Goal: Task Accomplishment & Management: Use online tool/utility

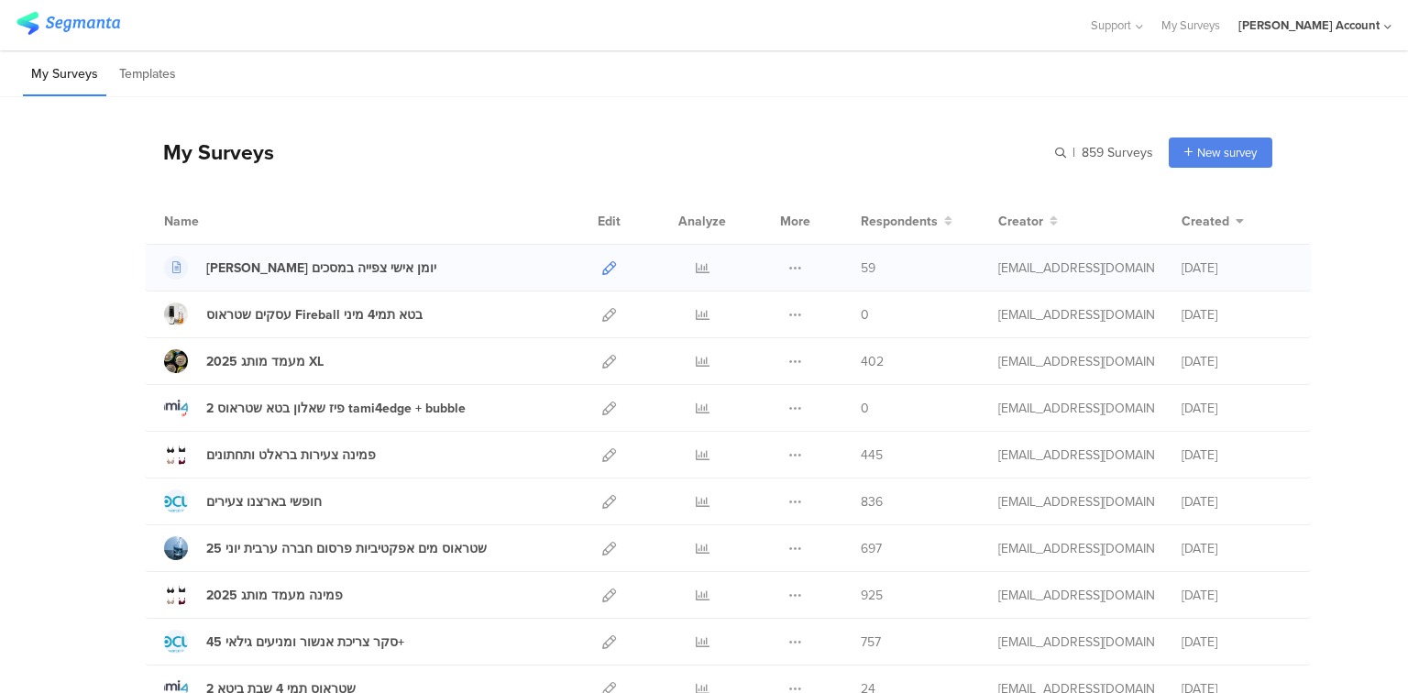
click at [605, 269] on icon at bounding box center [609, 268] width 14 height 14
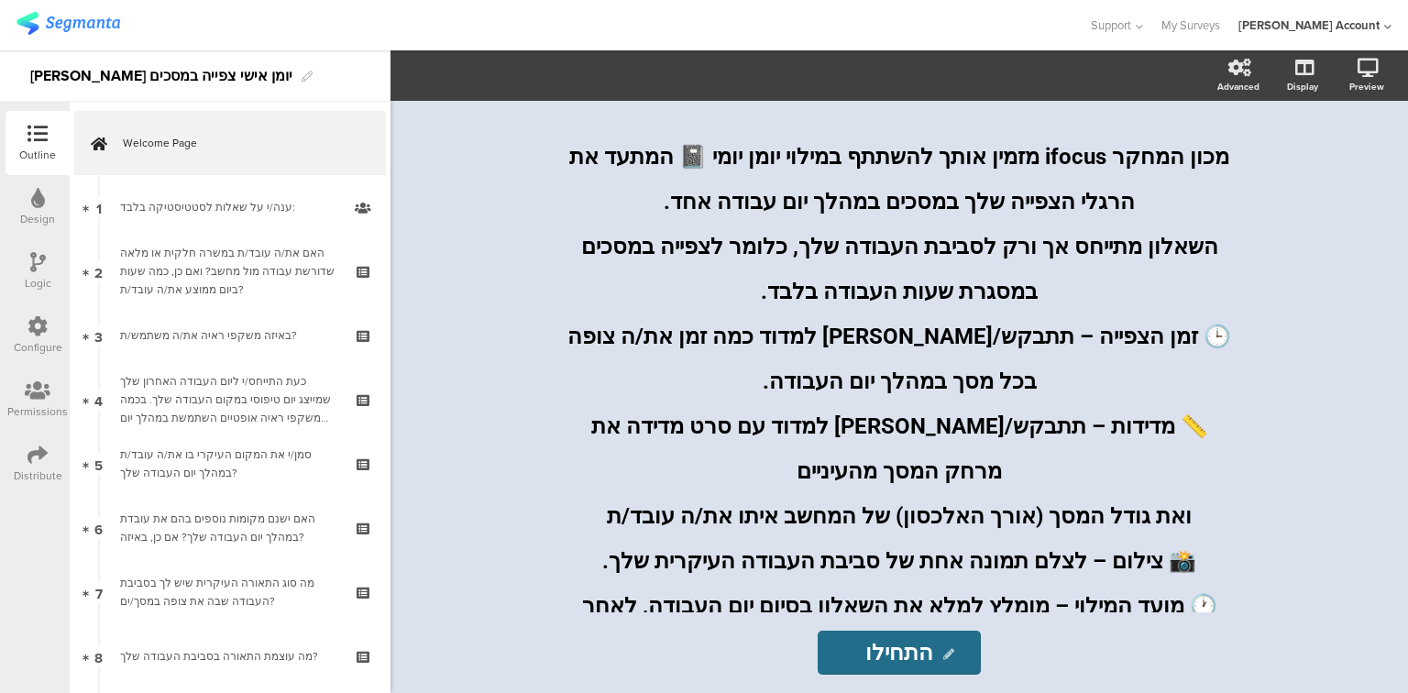
click at [28, 464] on icon at bounding box center [38, 455] width 20 height 20
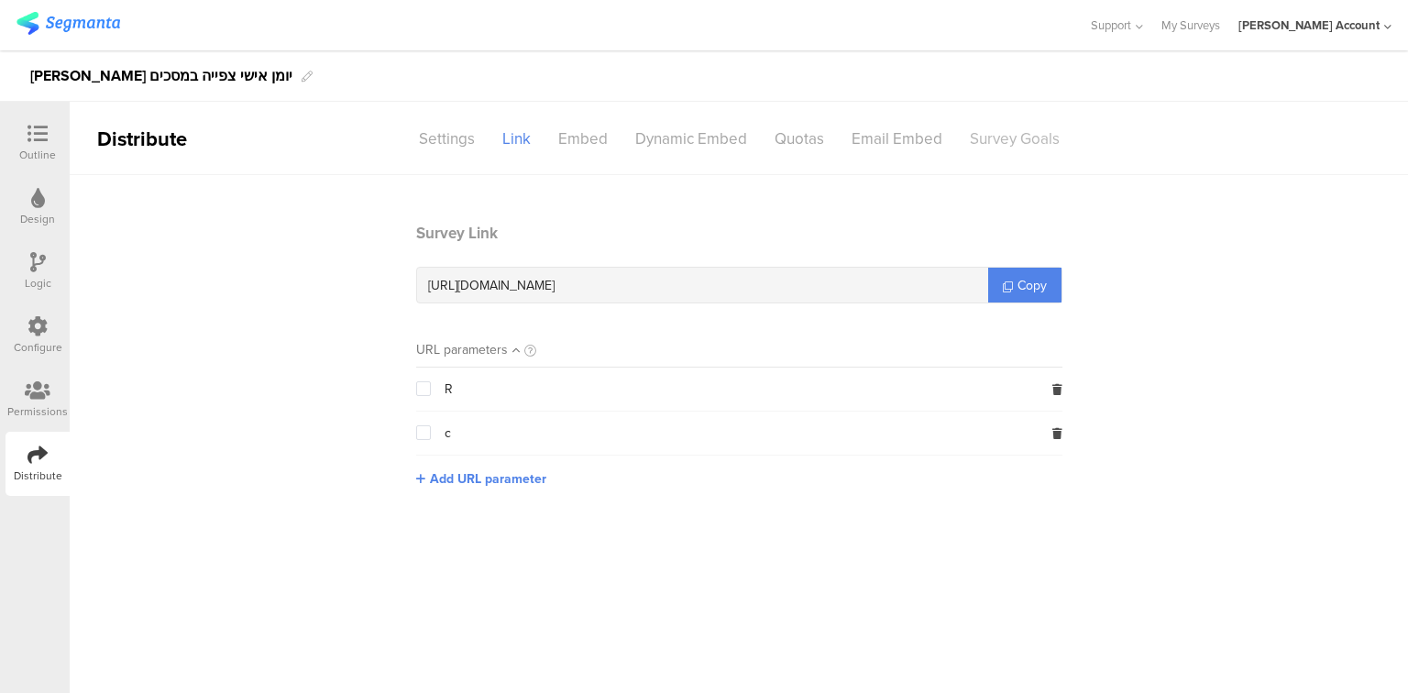
click at [1008, 144] on div "Survey Goals" at bounding box center [1014, 139] width 117 height 32
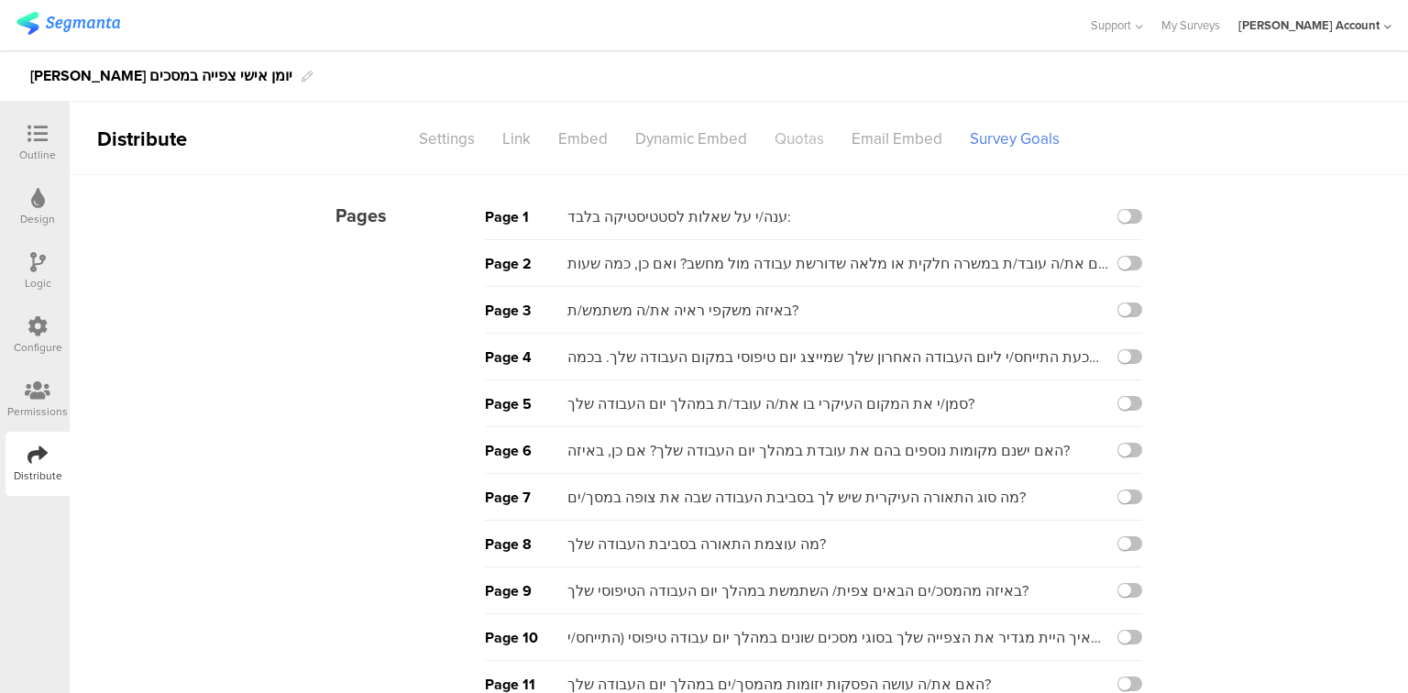
click at [788, 144] on div "Quotas" at bounding box center [799, 139] width 77 height 32
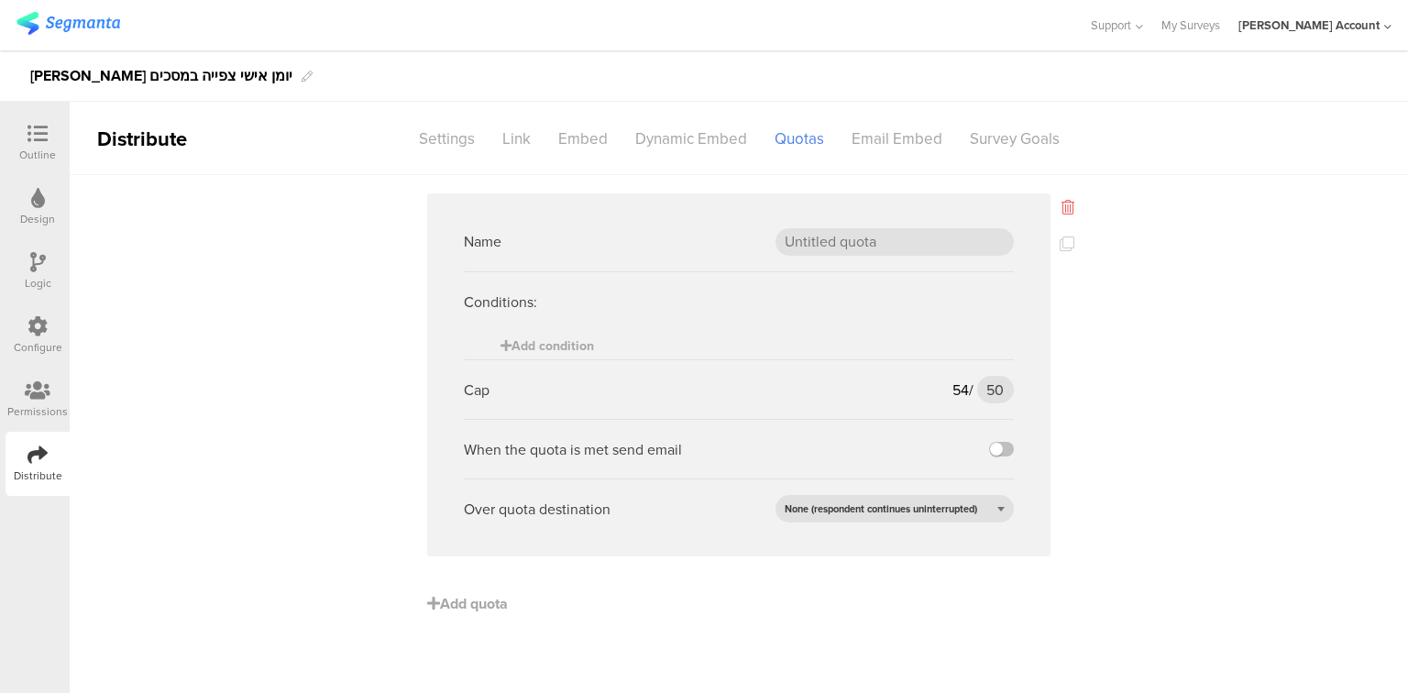
click at [1066, 210] on icon at bounding box center [1068, 207] width 13 height 15
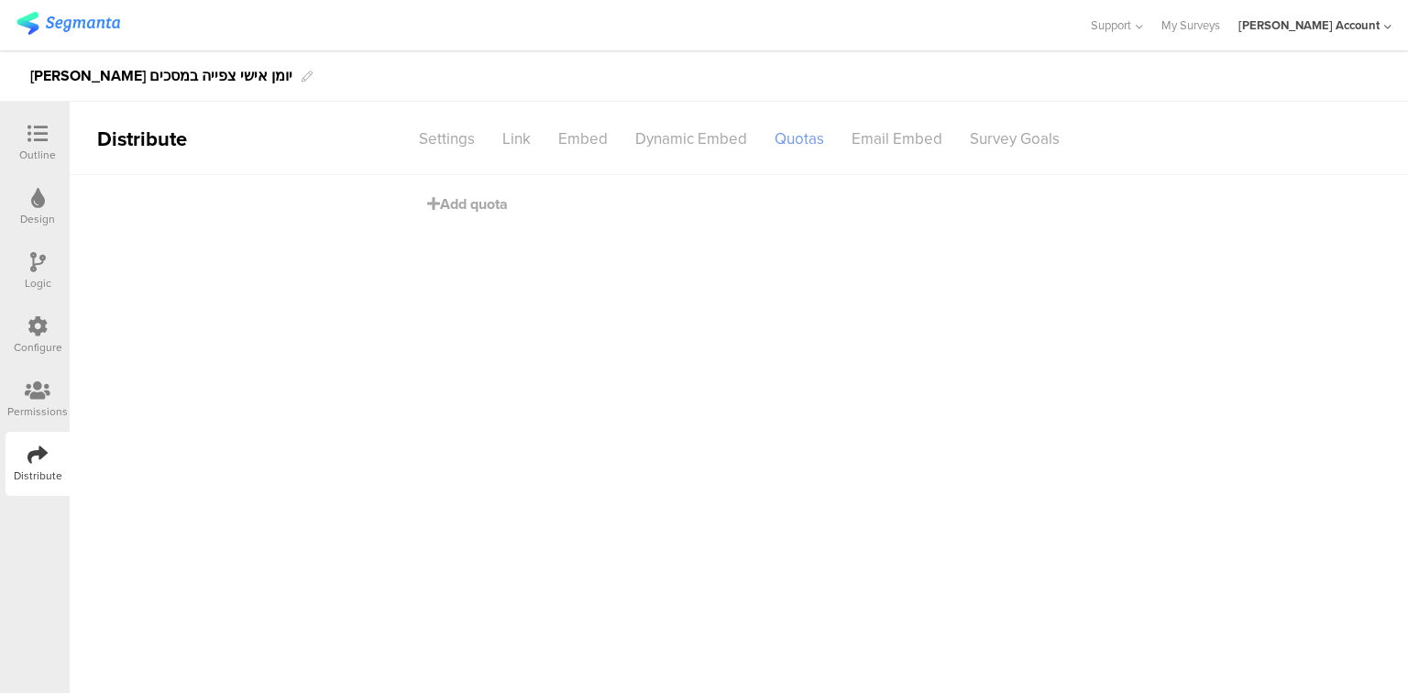
click at [797, 143] on div "Quotas" at bounding box center [799, 139] width 77 height 32
click at [465, 202] on span "Add quota" at bounding box center [467, 203] width 81 height 21
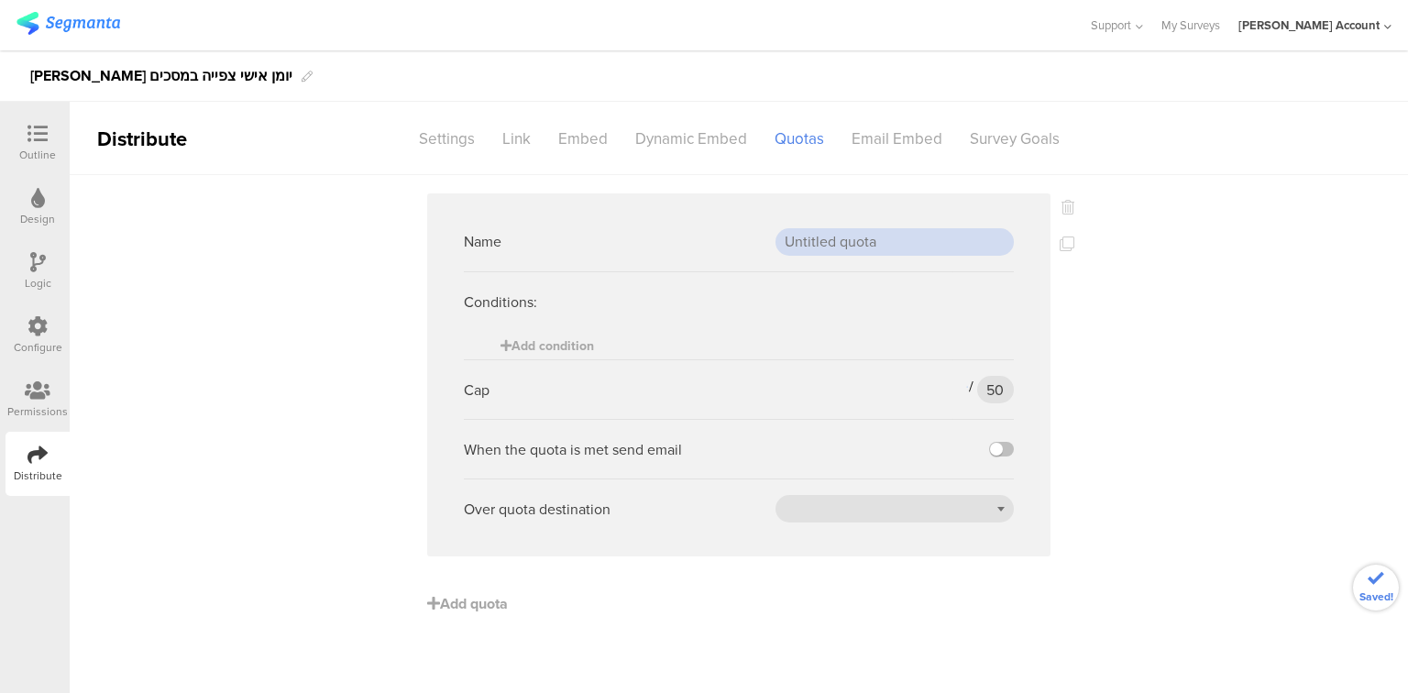
click at [821, 236] on input "text" at bounding box center [895, 242] width 238 height 28
type input "20-34"
click at [646, 343] on sg-logic-expression "Add condition" at bounding box center [739, 346] width 550 height 28
click at [572, 352] on span "Add condition" at bounding box center [548, 346] width 94 height 19
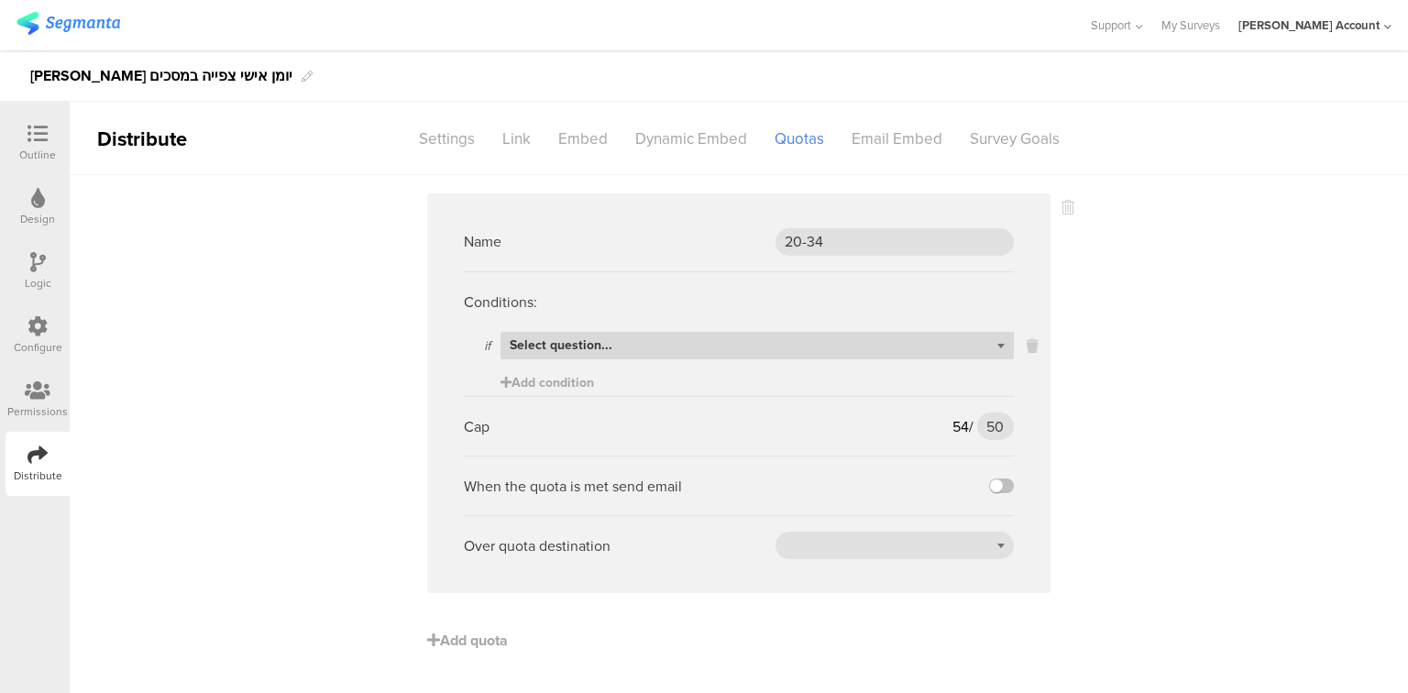
click at [587, 346] on span "Select question..." at bounding box center [561, 345] width 103 height 19
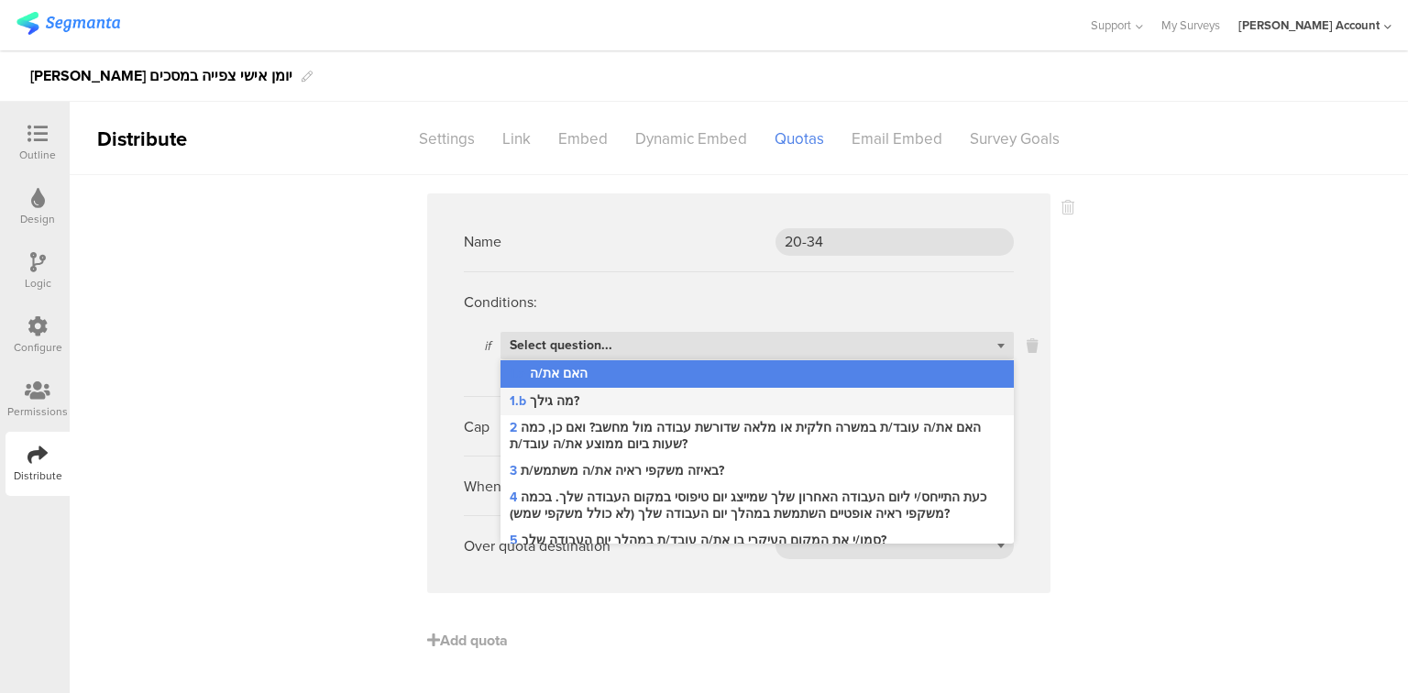
click at [605, 402] on div "1.b מה גילך?" at bounding box center [758, 402] width 514 height 28
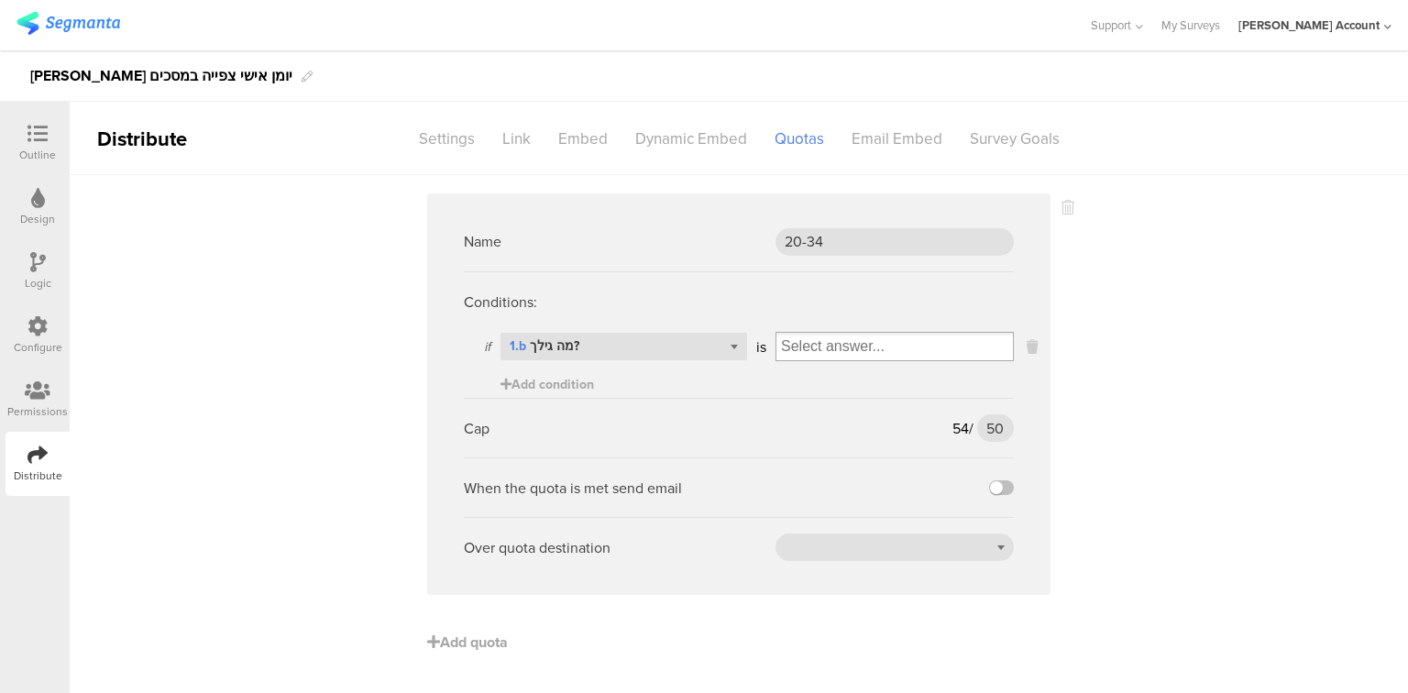
click at [859, 345] on input "Select box" at bounding box center [895, 347] width 237 height 26
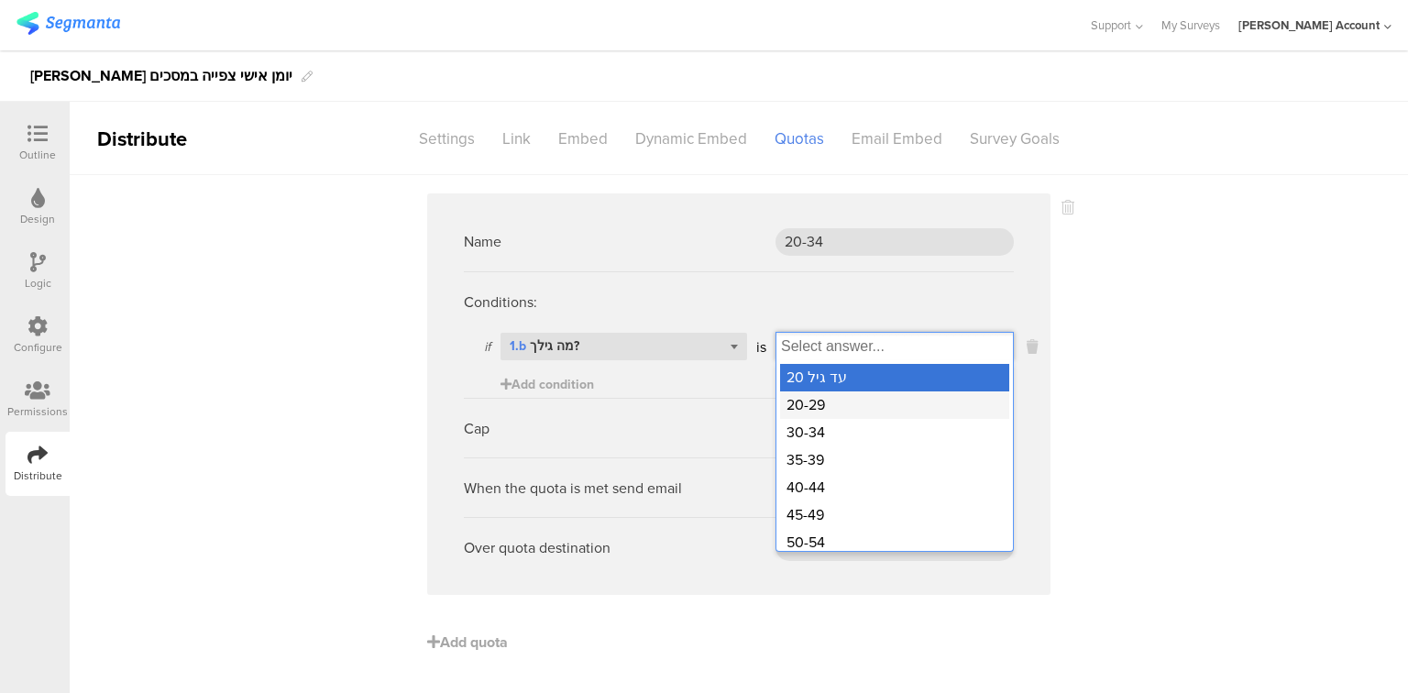
click at [859, 411] on div "20-29" at bounding box center [894, 406] width 229 height 28
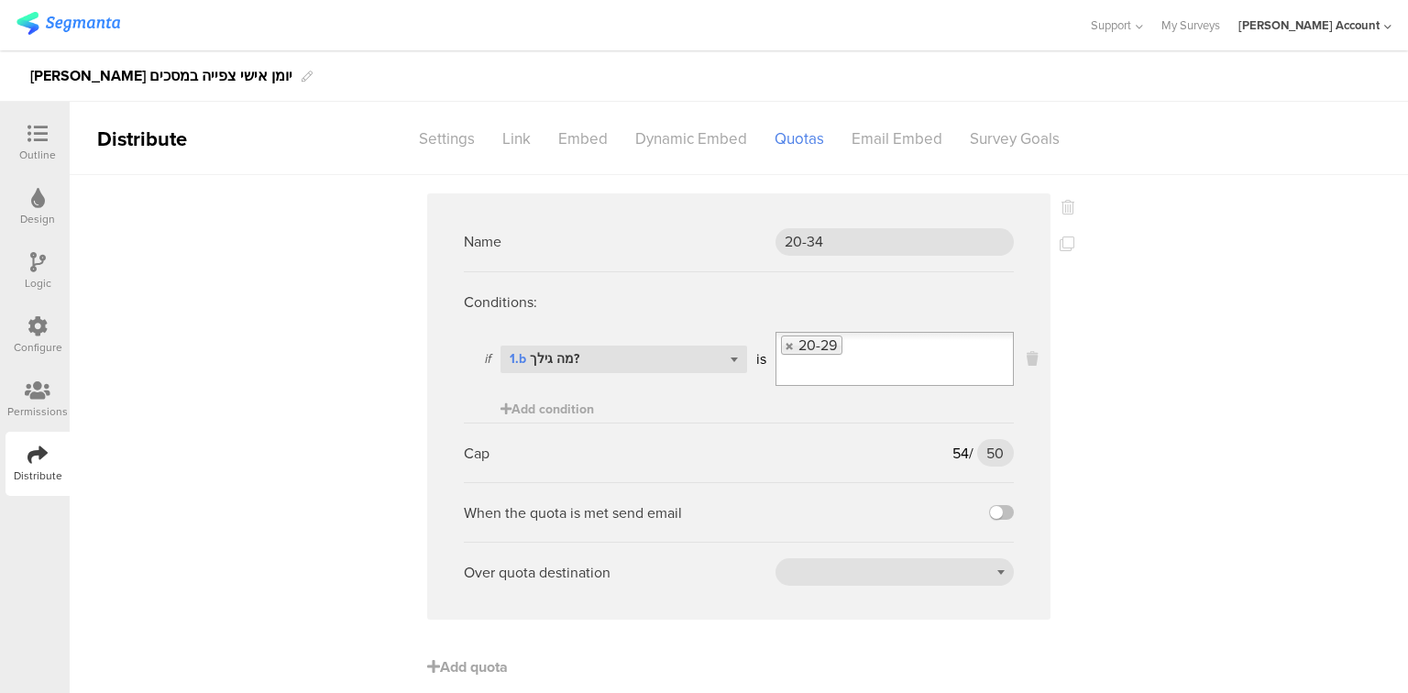
click at [812, 370] on input "Select box" at bounding box center [895, 372] width 237 height 26
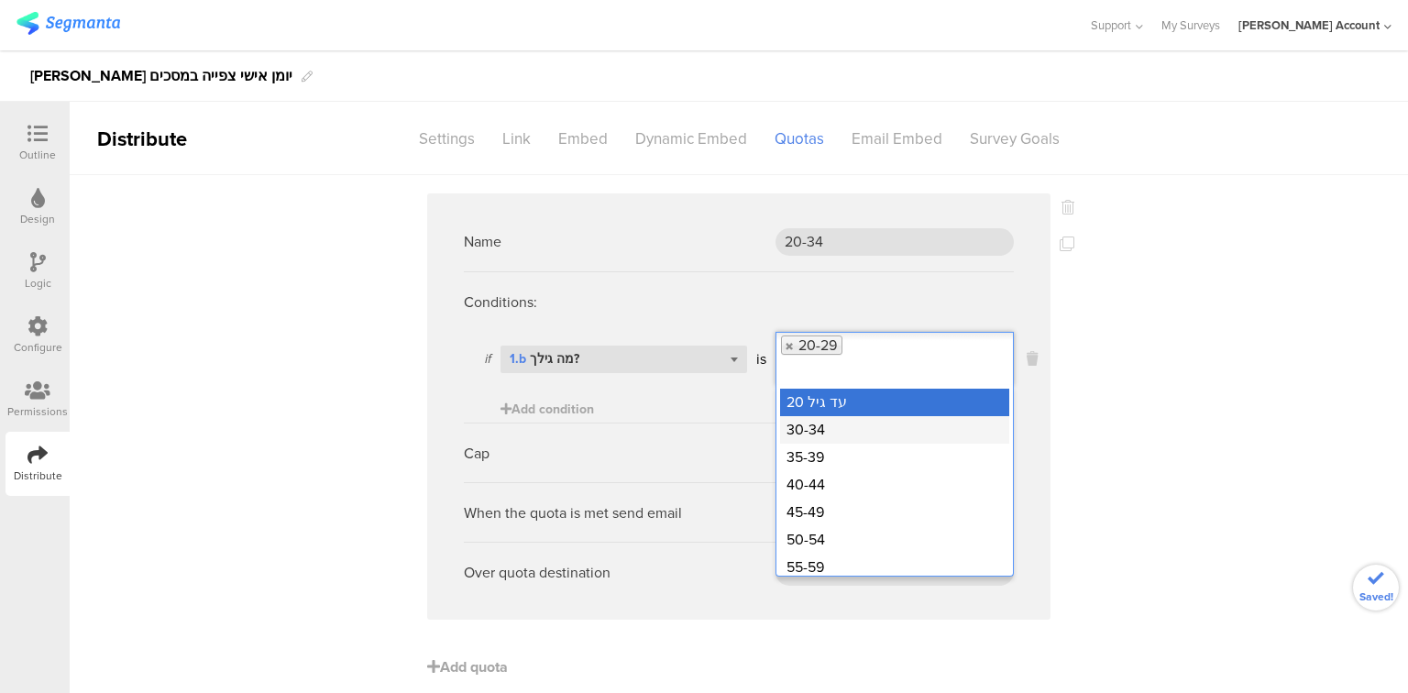
click at [813, 429] on div "30-34" at bounding box center [894, 430] width 229 height 28
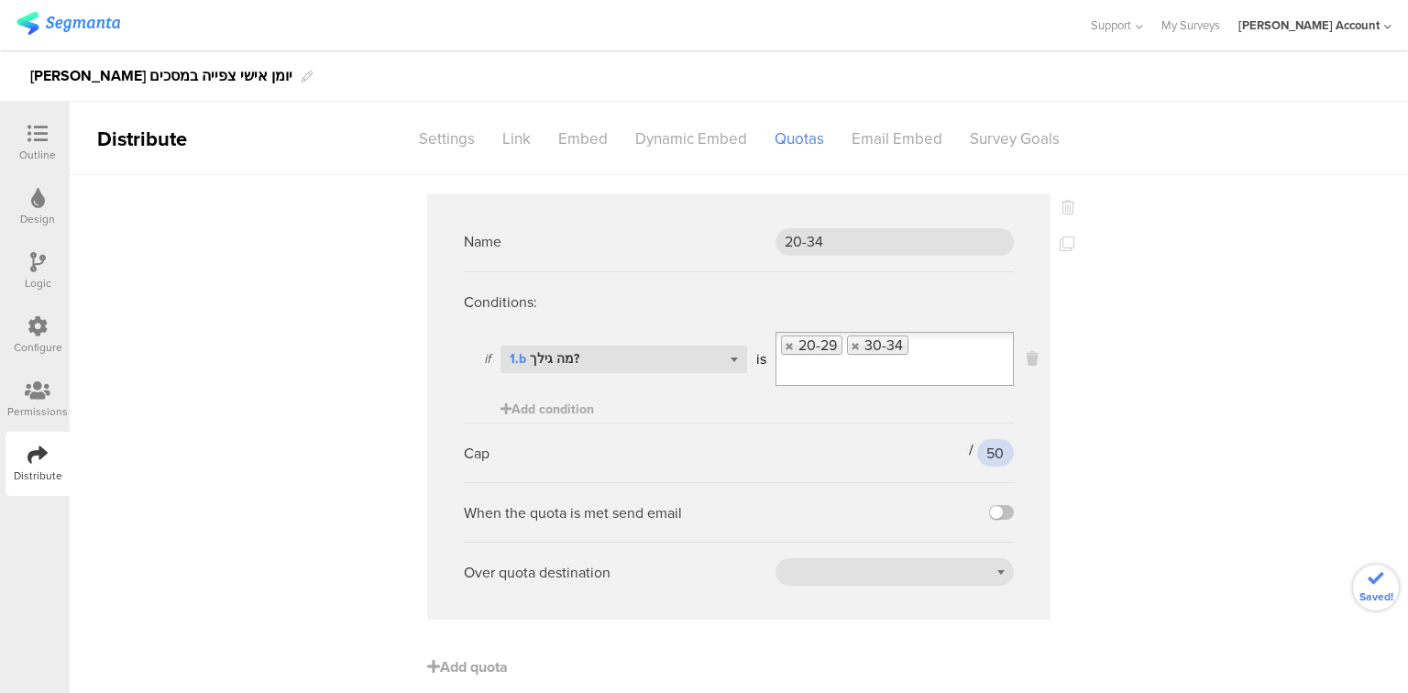
click at [988, 452] on input "50" at bounding box center [995, 453] width 37 height 28
type input "15"
click at [1072, 422] on div "Name 20-34 Conditions: if Select question... 1.b מה גילך? is [PHONE_NUMBER] Add…" at bounding box center [739, 444] width 1339 height 539
click at [1066, 247] on icon at bounding box center [1067, 244] width 15 height 15
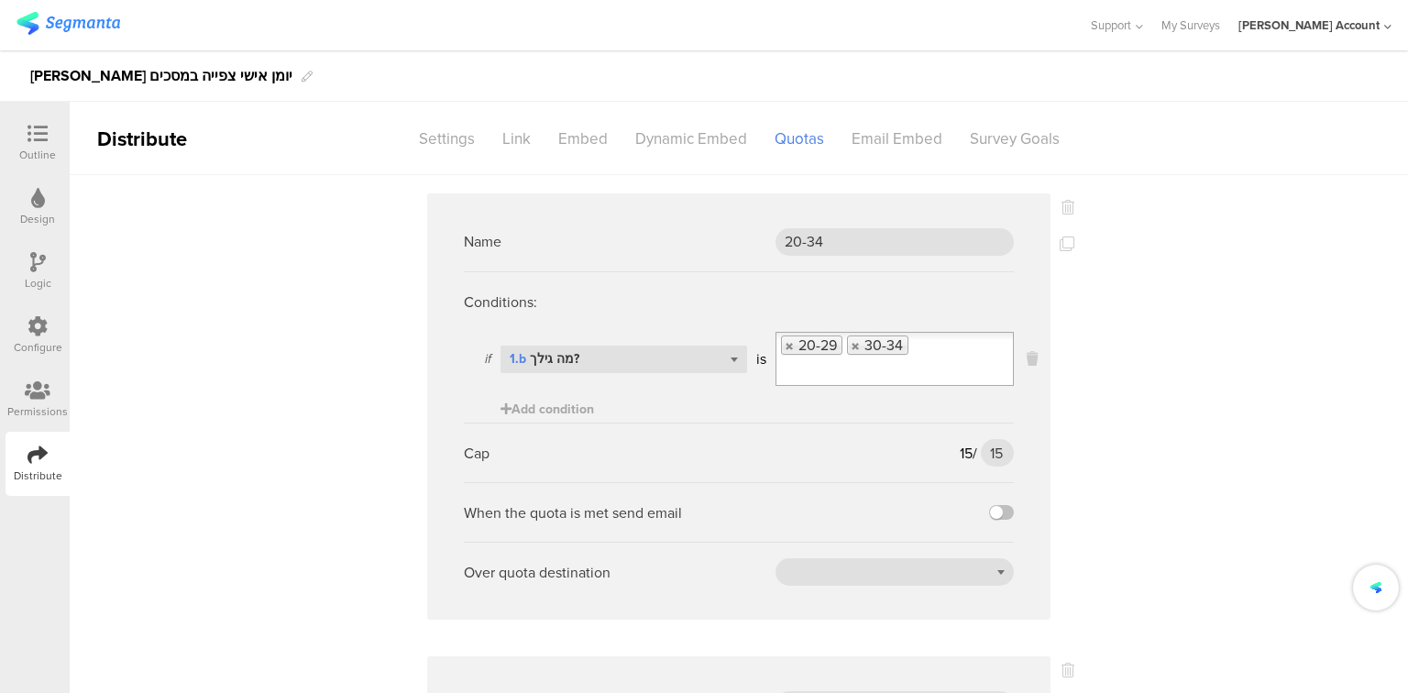
scroll to position [367, 0]
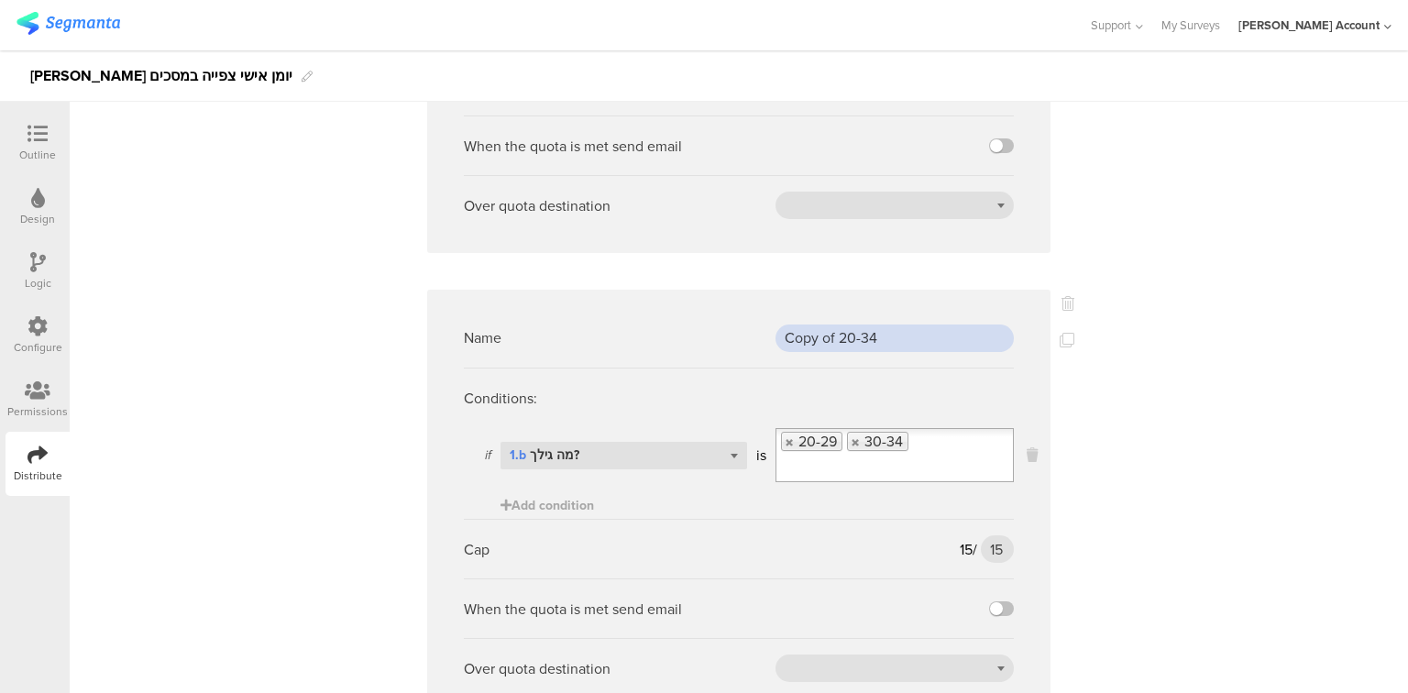
drag, startPoint x: 899, startPoint y: 341, endPoint x: 651, endPoint y: 330, distance: 247.8
click at [651, 330] on div "Name Copy of 20-34" at bounding box center [739, 338] width 550 height 60
drag, startPoint x: 845, startPoint y: 441, endPoint x: 818, endPoint y: 447, distance: 28.1
click at [851, 441] on link at bounding box center [856, 442] width 11 height 12
click at [785, 443] on link at bounding box center [790, 442] width 11 height 12
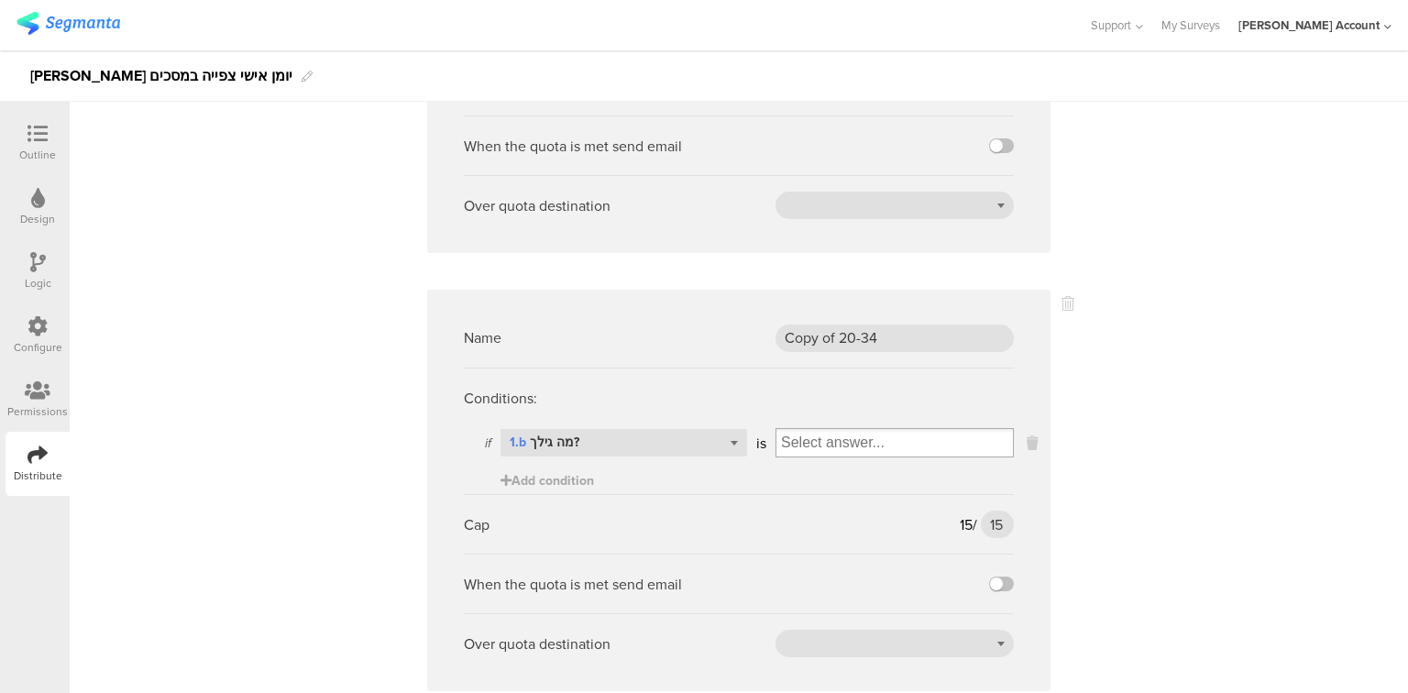
click at [788, 445] on input "Select box" at bounding box center [895, 443] width 237 height 26
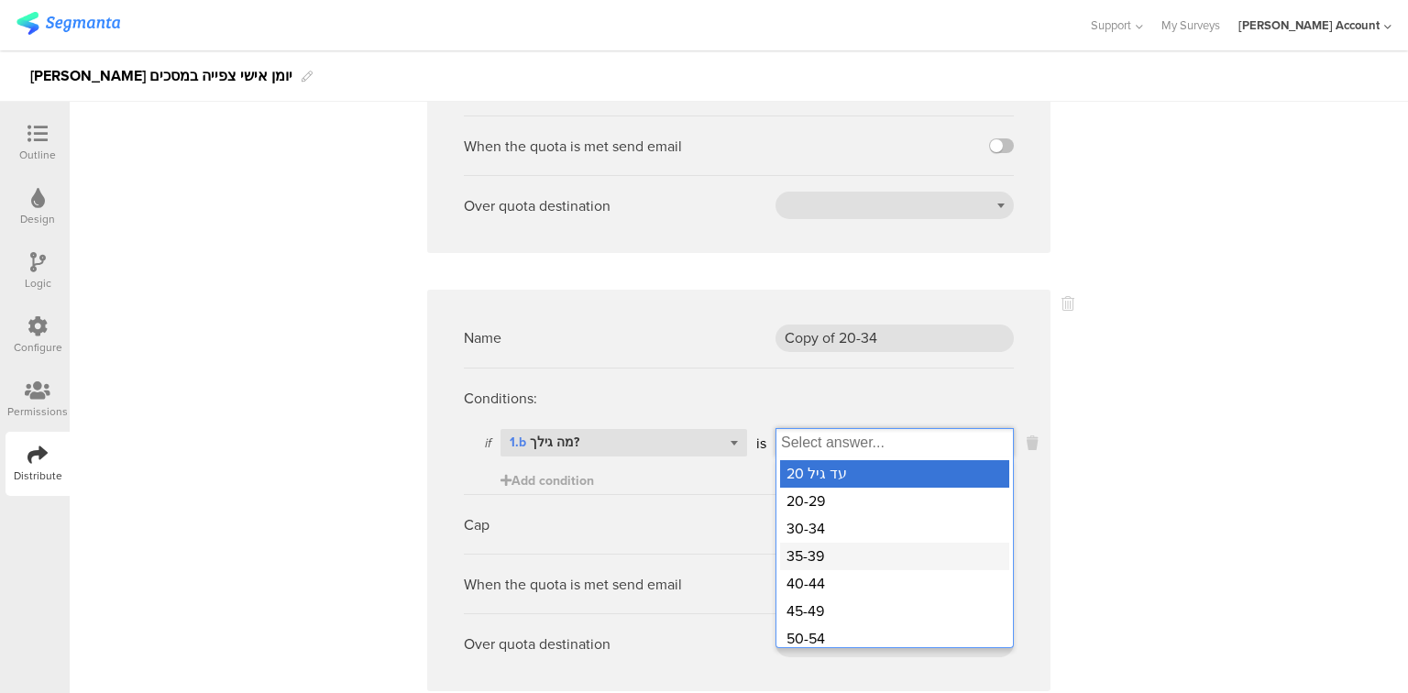
click at [823, 554] on div "35-39" at bounding box center [894, 557] width 229 height 28
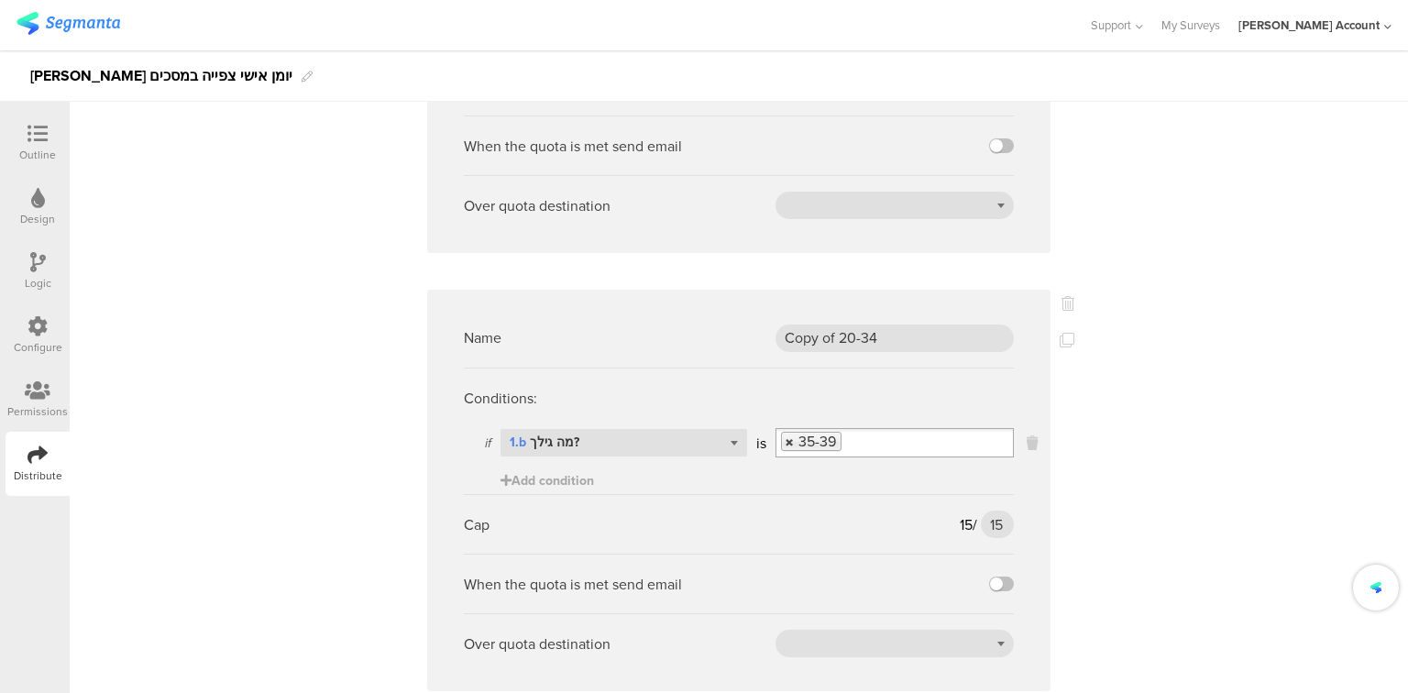
click at [787, 443] on link at bounding box center [790, 442] width 11 height 12
click at [787, 443] on input "Select box" at bounding box center [895, 443] width 237 height 26
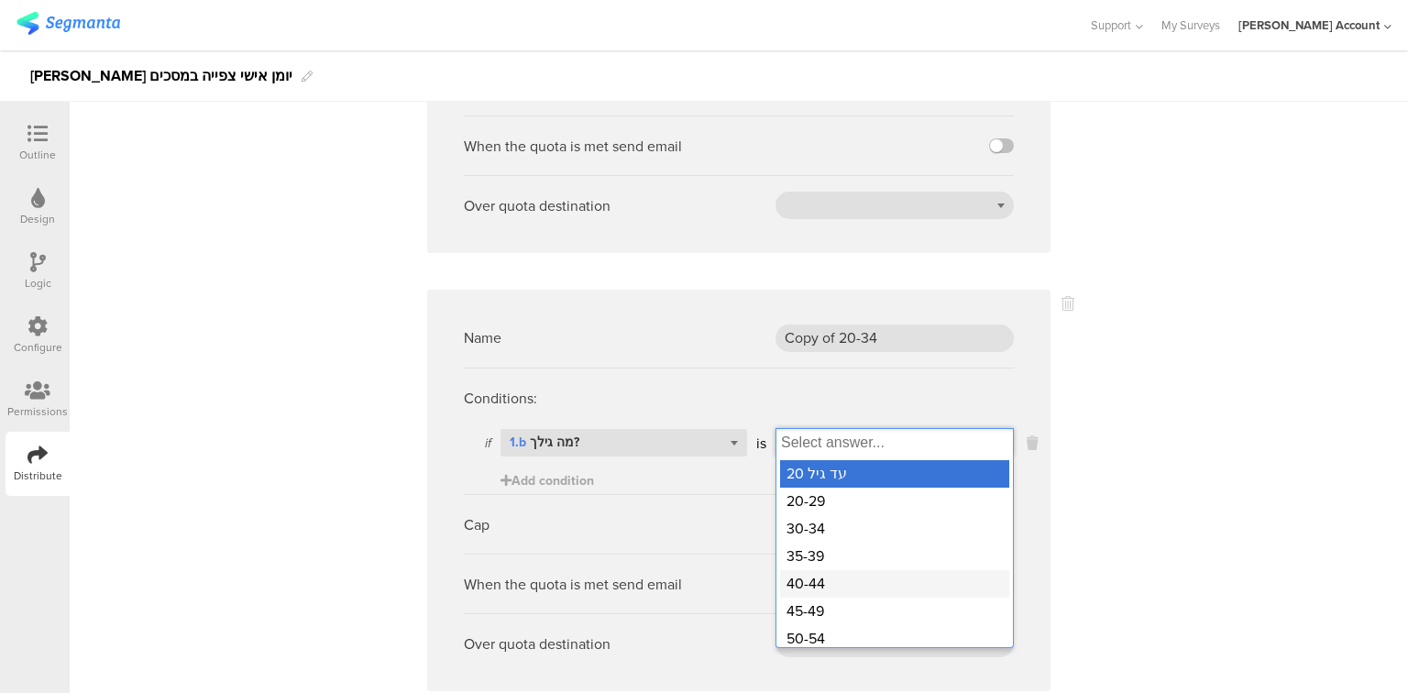
click at [826, 583] on div "40-44" at bounding box center [894, 584] width 229 height 28
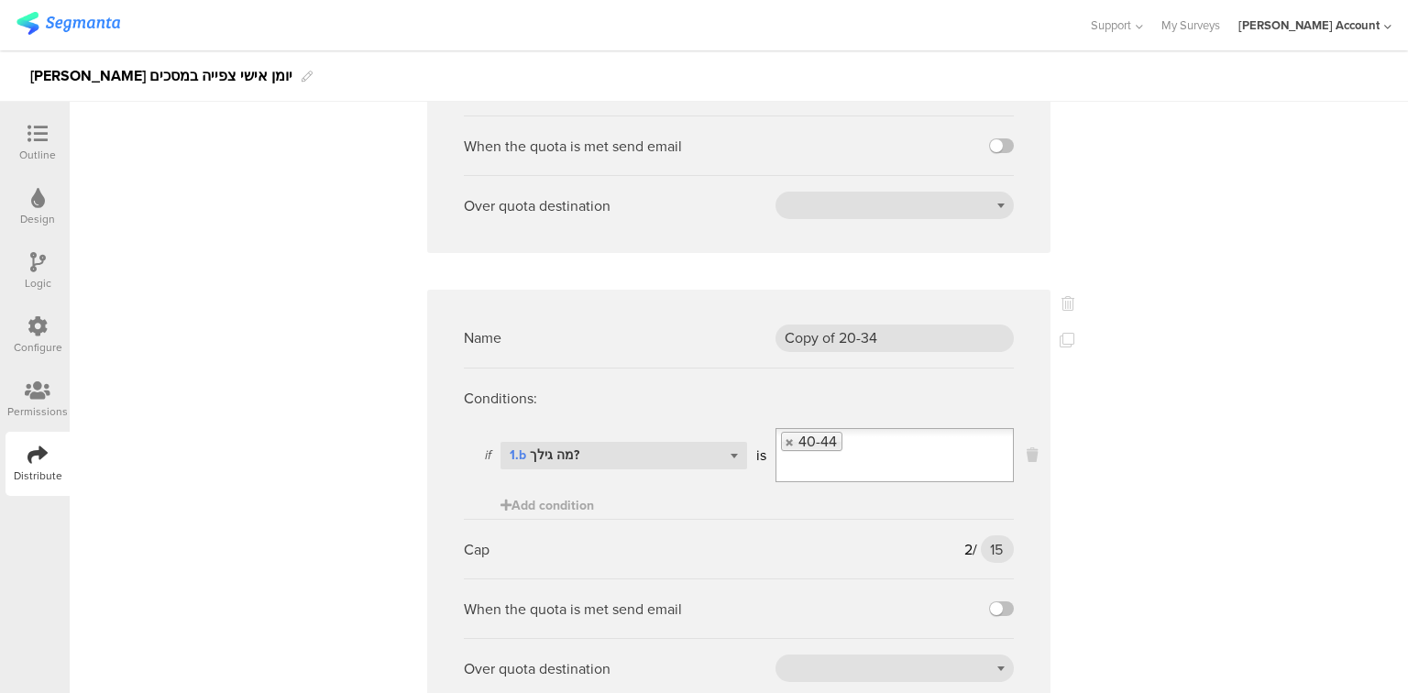
click at [851, 455] on input "Select box" at bounding box center [862, 468] width 171 height 26
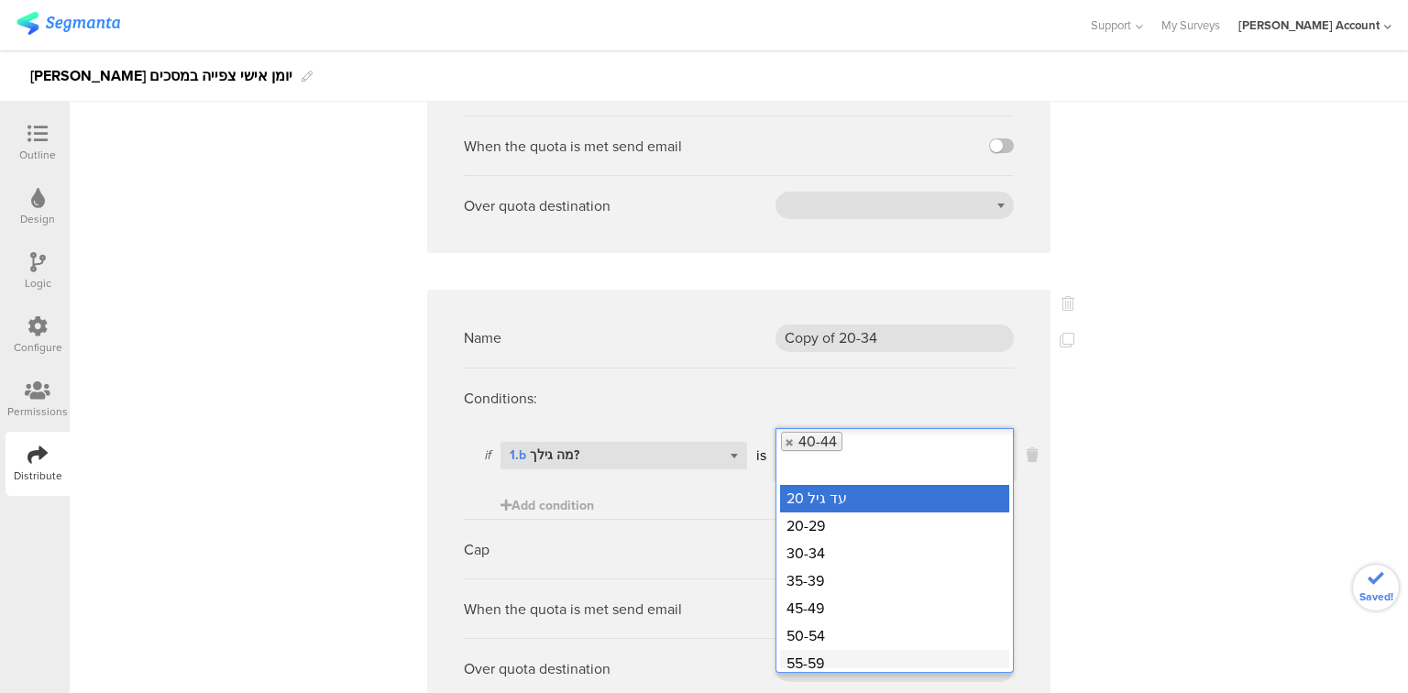
click at [842, 650] on div "55-59" at bounding box center [894, 664] width 229 height 28
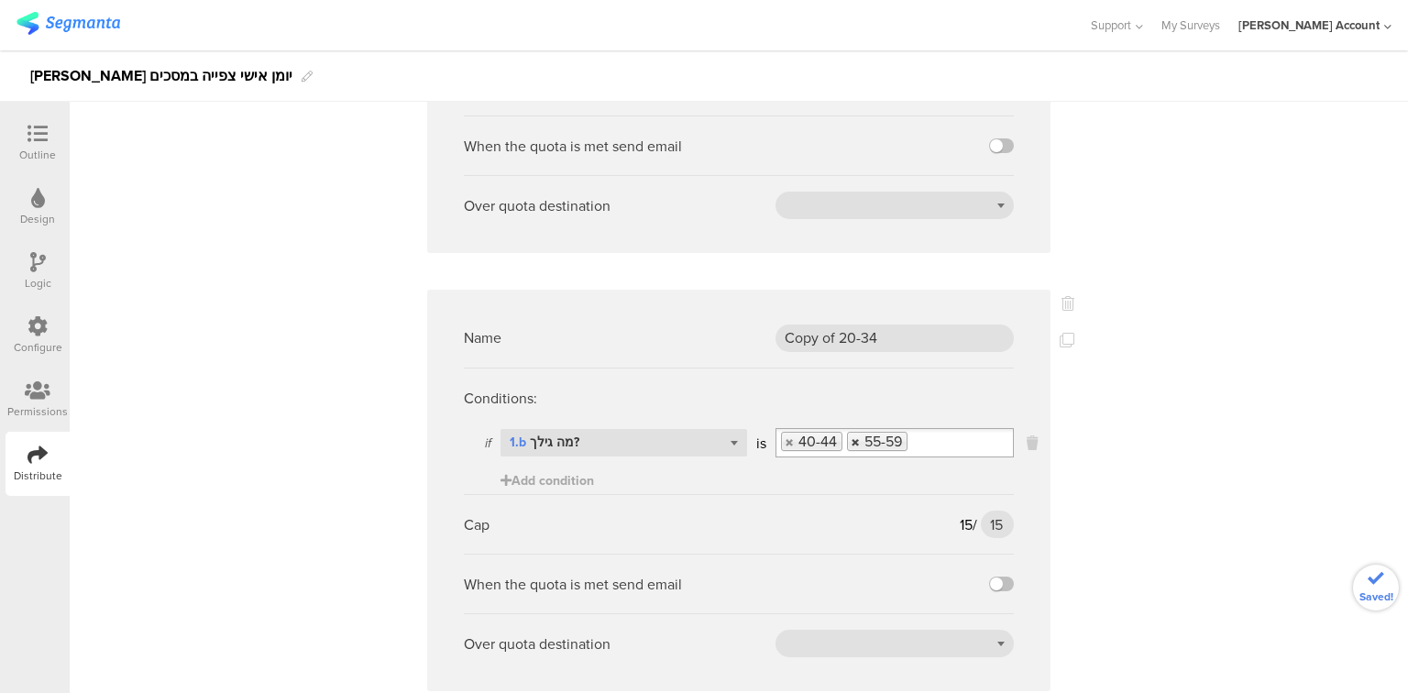
click at [851, 440] on link at bounding box center [856, 442] width 11 height 12
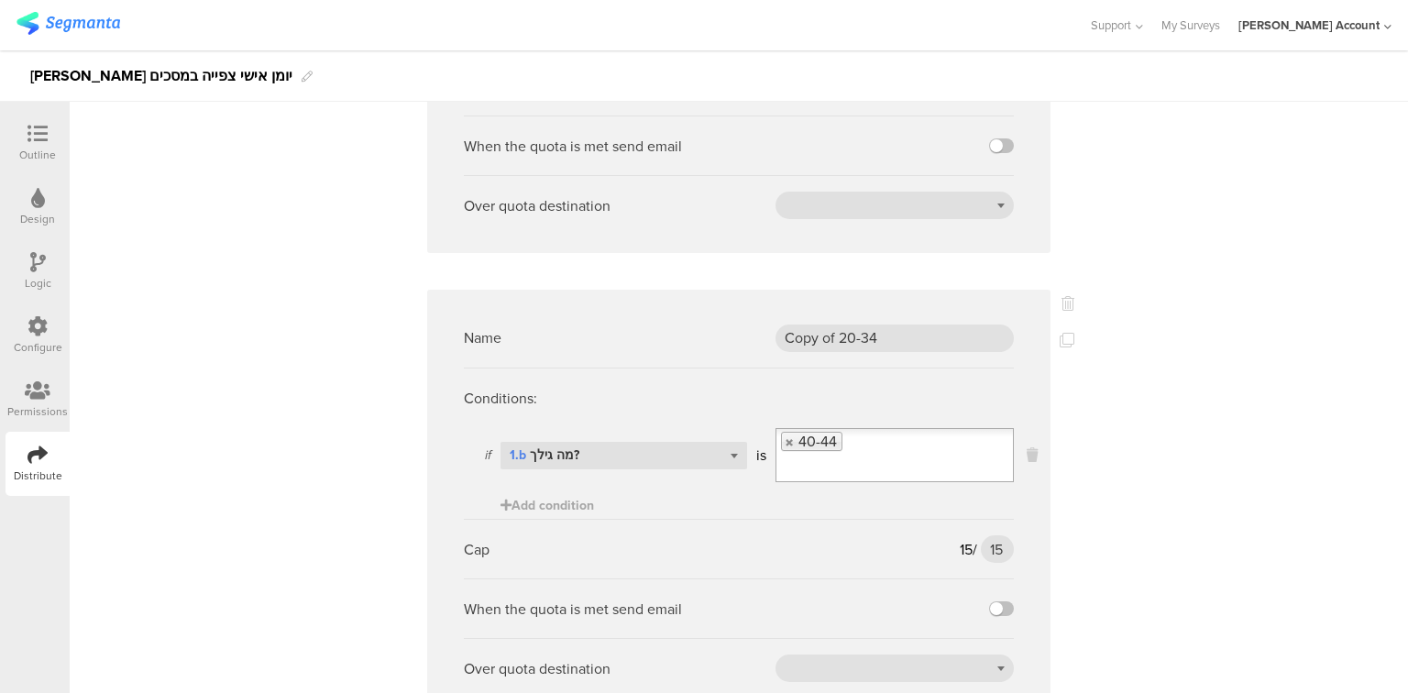
click at [850, 455] on input "Select box" at bounding box center [862, 468] width 171 height 26
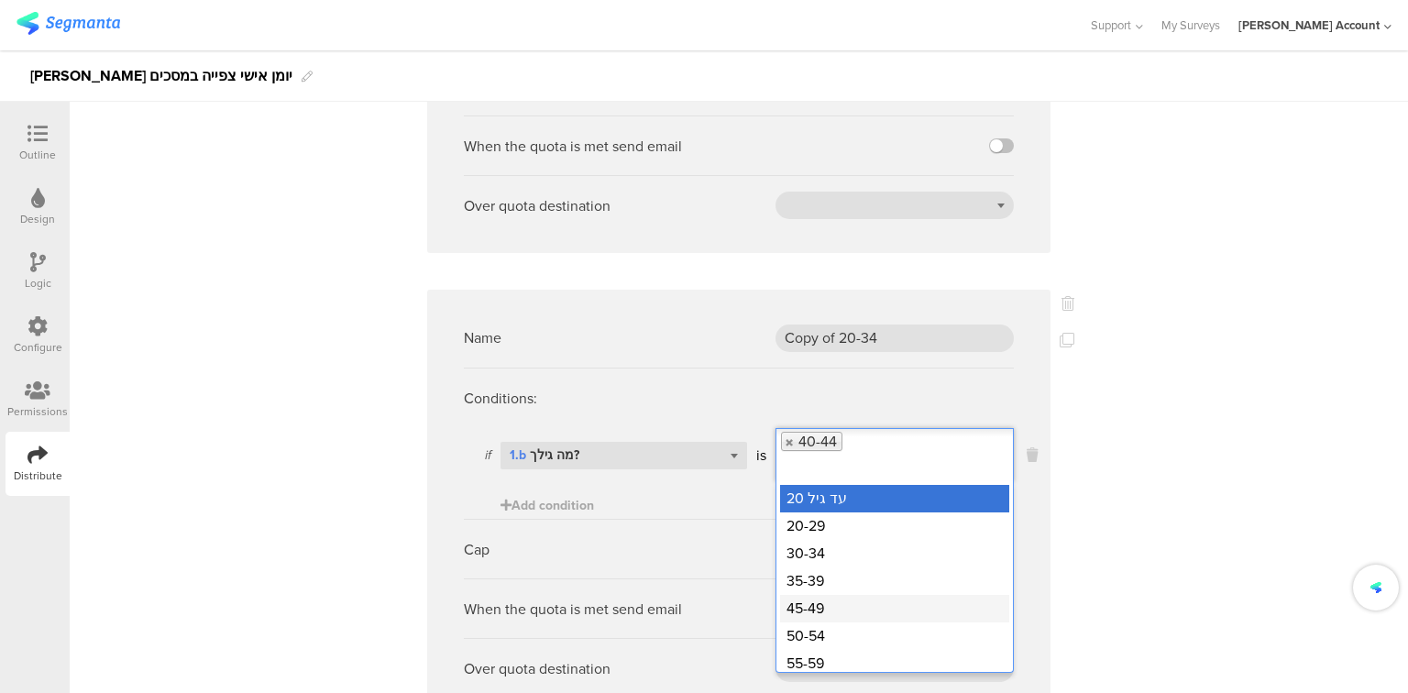
click at [833, 595] on div "45-49" at bounding box center [894, 609] width 229 height 28
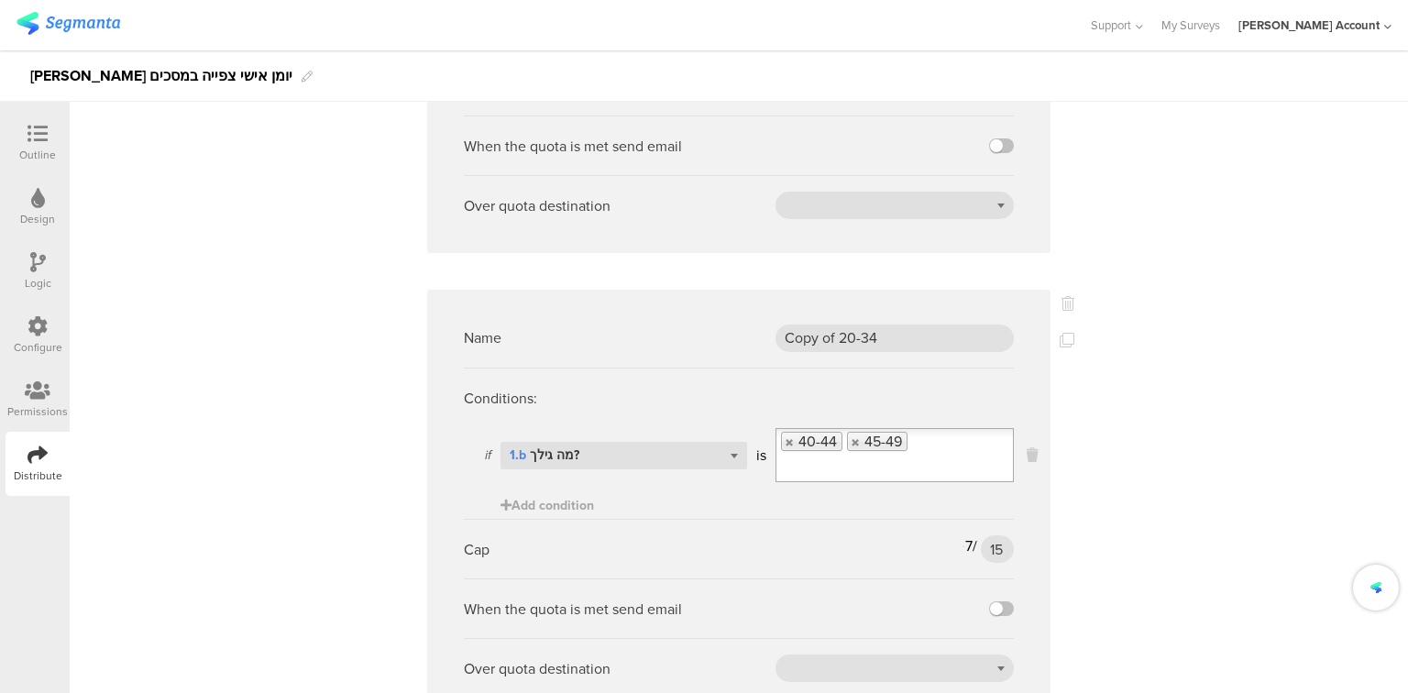
click at [883, 455] on input "Select box" at bounding box center [830, 468] width 106 height 26
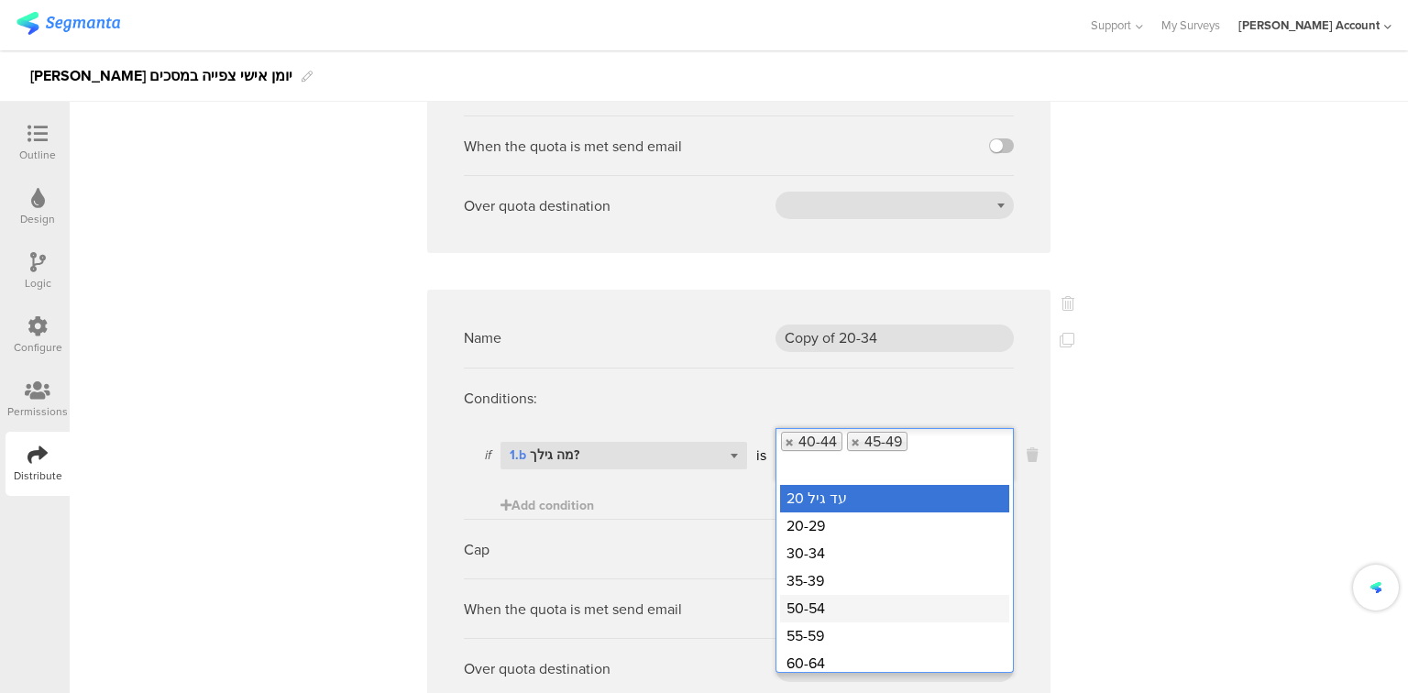
click at [861, 595] on div "50-54" at bounding box center [894, 609] width 229 height 28
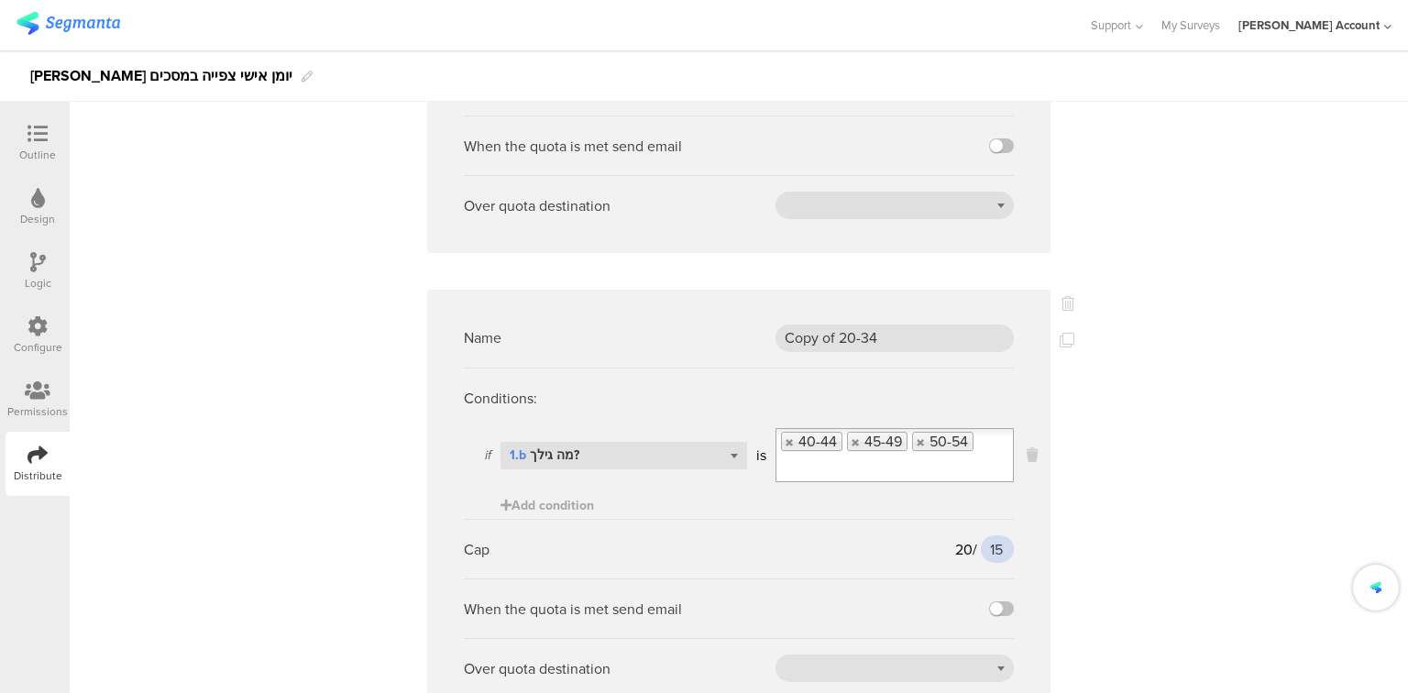
click at [983, 550] on input "15" at bounding box center [997, 550] width 33 height 28
click at [558, 503] on span "Add condition" at bounding box center [548, 505] width 94 height 19
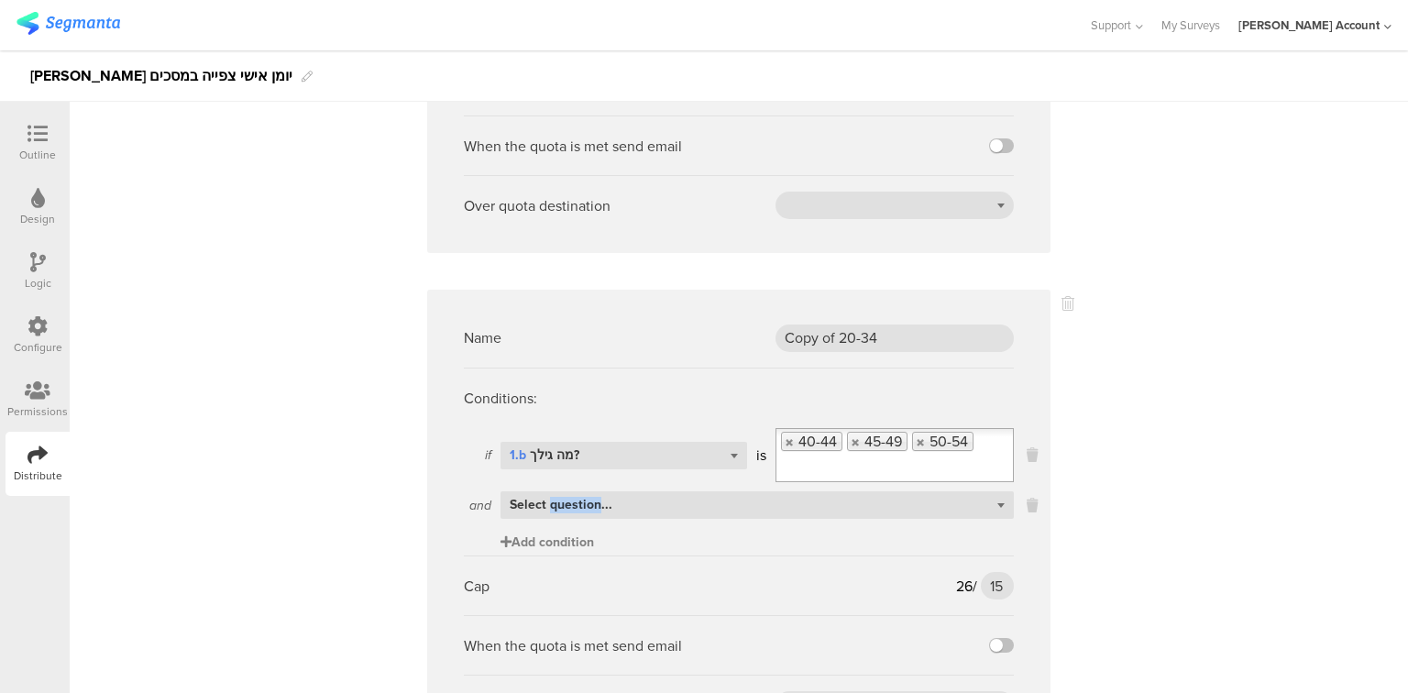
click at [558, 503] on span "Select question..." at bounding box center [561, 504] width 103 height 19
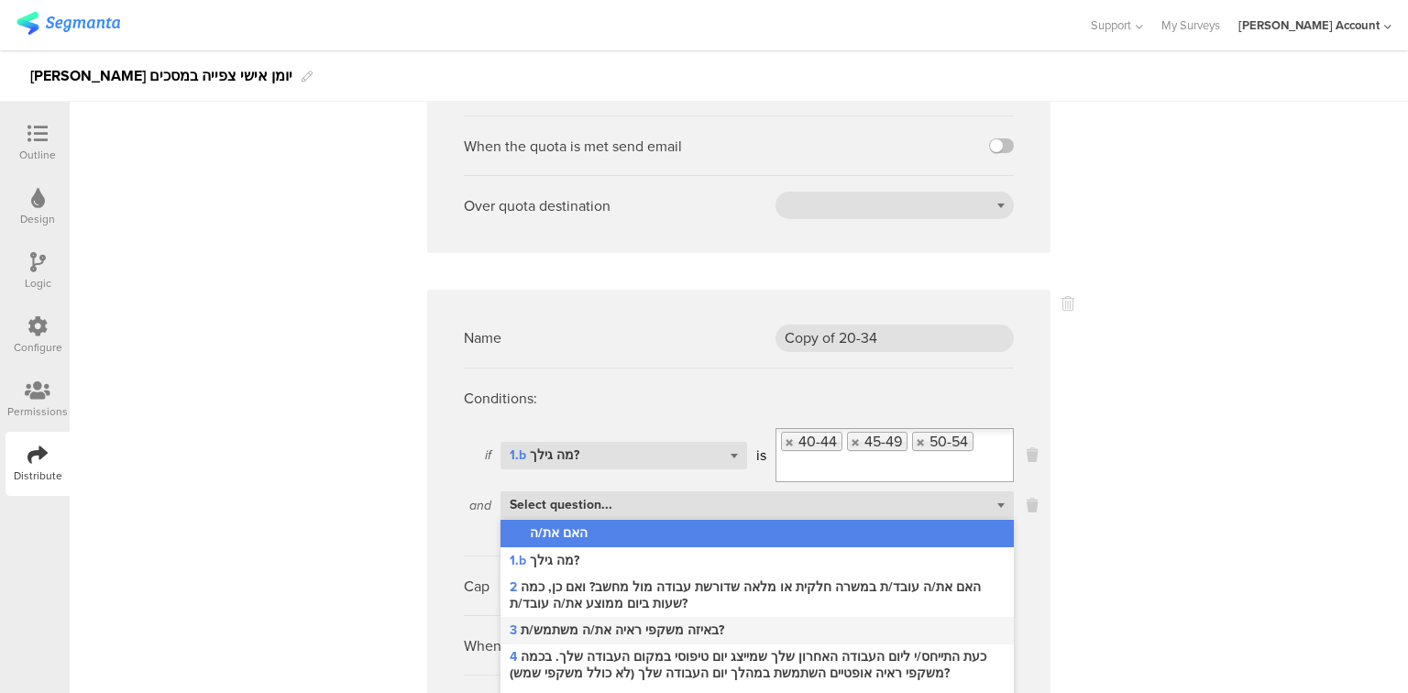
click at [591, 627] on span "3 באיזה משקפי ראיה את/ה משתמש/ת?" at bounding box center [617, 631] width 215 height 17
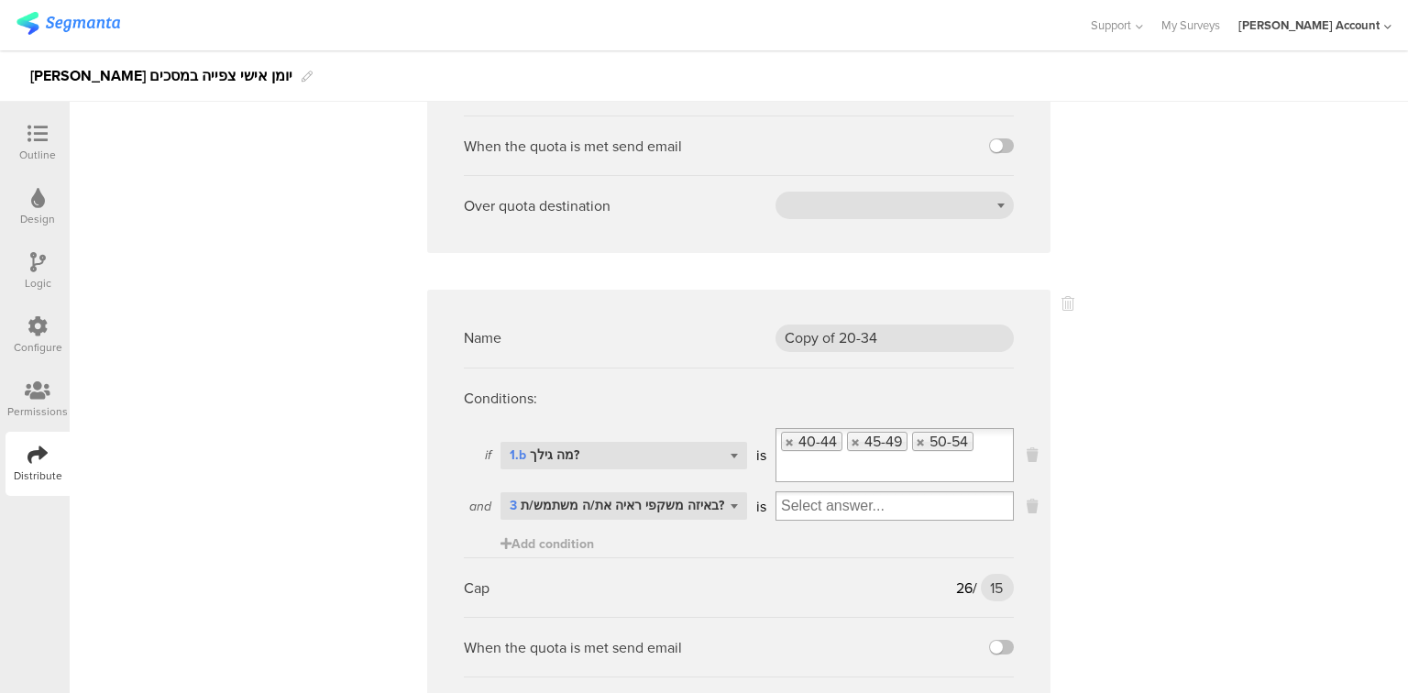
click at [815, 500] on input "Select box" at bounding box center [895, 506] width 237 height 26
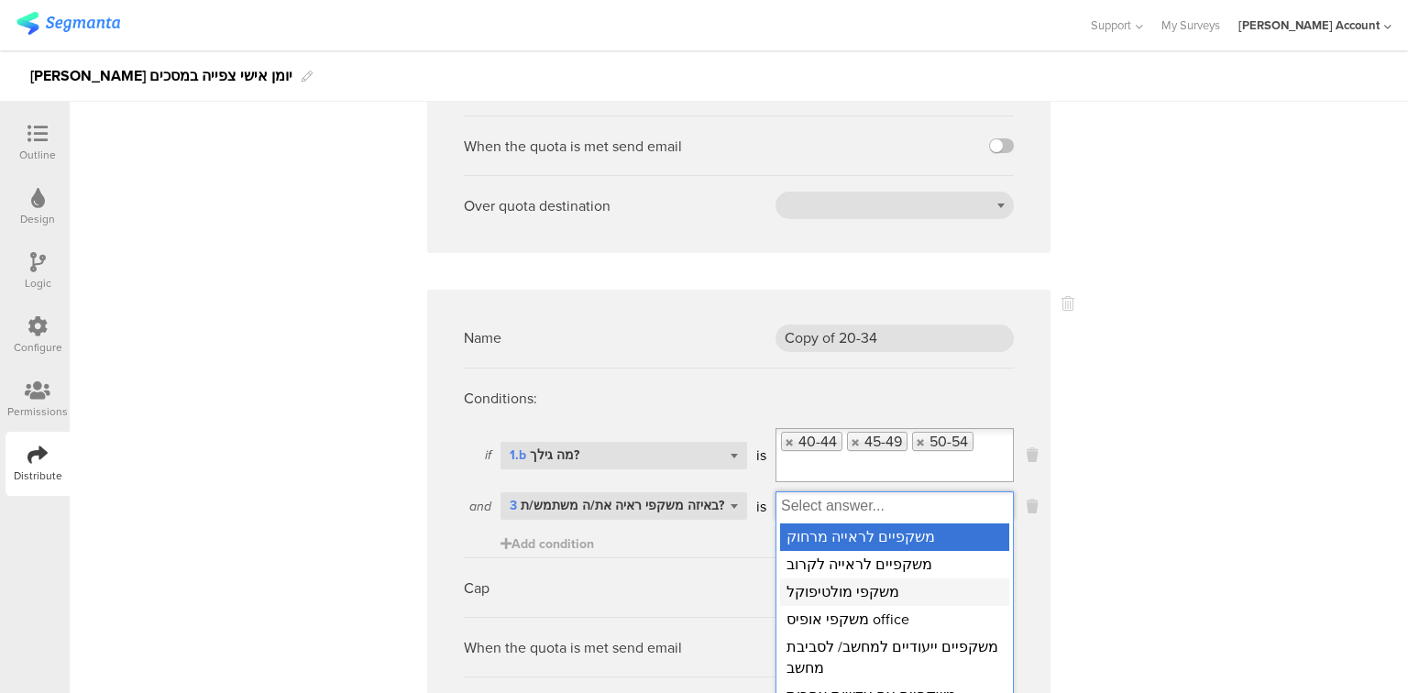
click at [829, 593] on div "משקפי מולטיפוקל" at bounding box center [894, 593] width 229 height 28
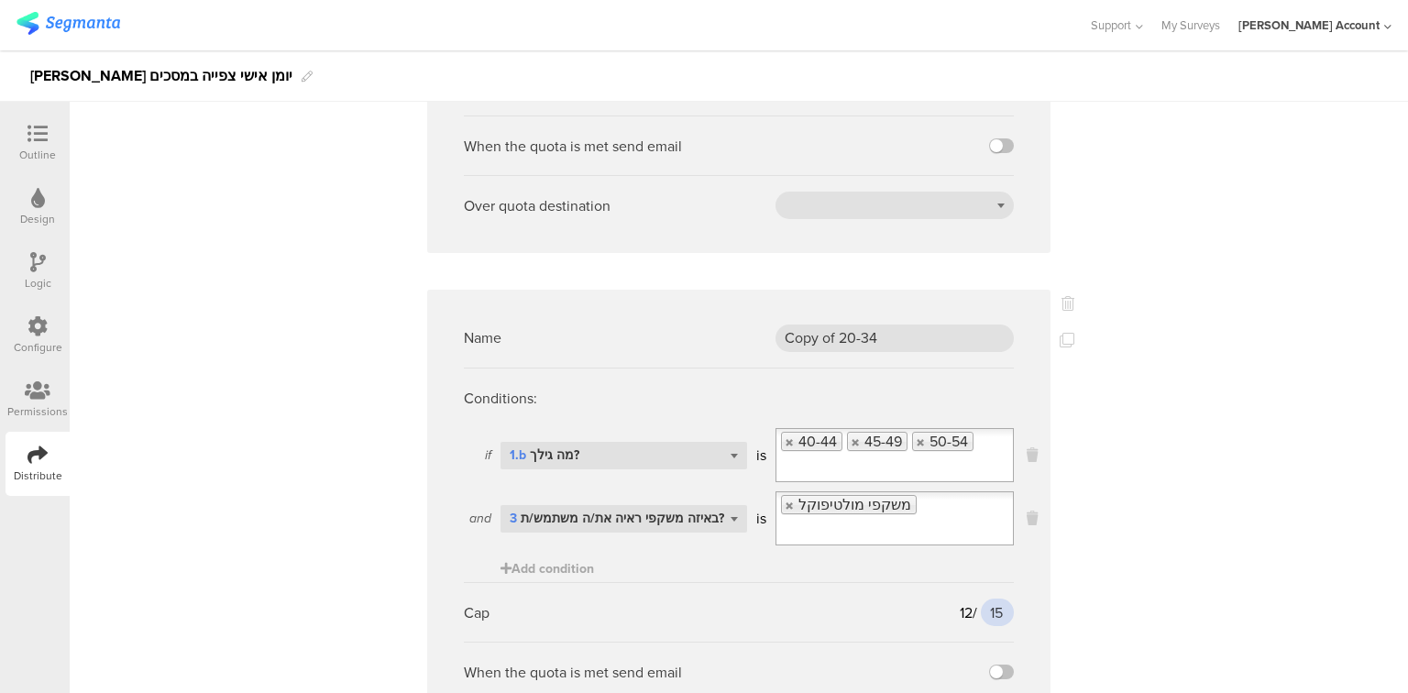
click at [988, 599] on input "15" at bounding box center [997, 613] width 33 height 28
click at [1099, 565] on div "Name 20-34 Conditions: if Select question... 1.b מה גילך? is [PHONE_NUMBER] Add…" at bounding box center [739, 341] width 1339 height 1066
drag, startPoint x: 891, startPoint y: 330, endPoint x: 705, endPoint y: 353, distance: 187.6
click at [705, 353] on div "Name Copy of 20-34" at bounding box center [739, 338] width 550 height 60
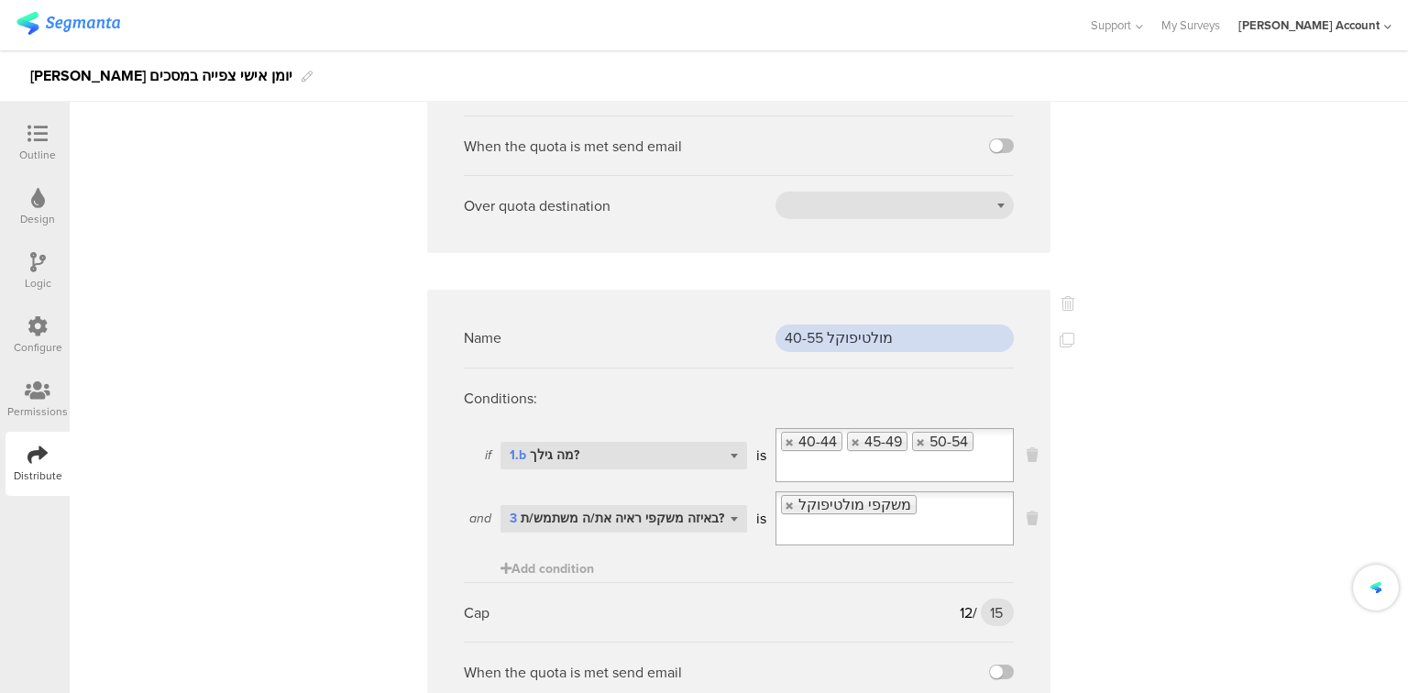
type input "40-55 מולטיפוקל"
click at [1256, 439] on div "Name 20-34 Conditions: if Select question... 1.b מה גילך? is [PHONE_NUMBER] Add…" at bounding box center [739, 341] width 1339 height 1066
click at [1060, 341] on icon at bounding box center [1067, 340] width 15 height 15
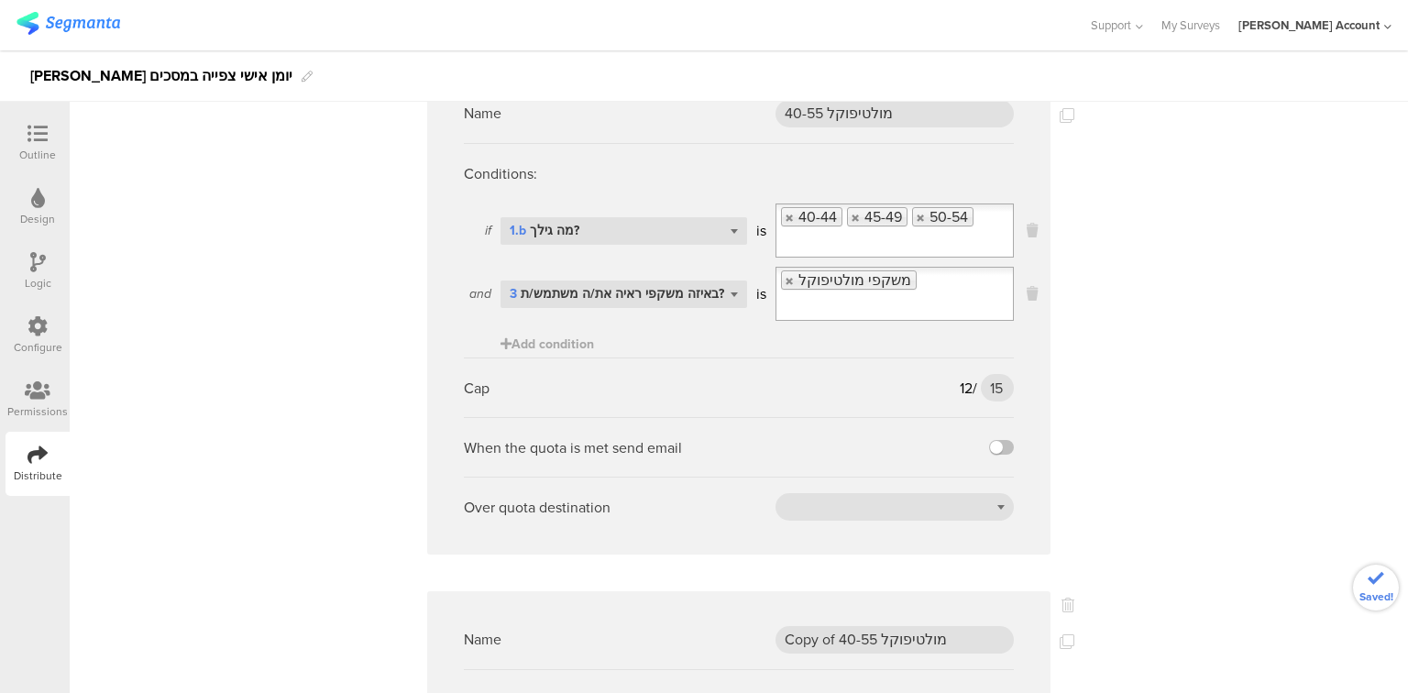
scroll to position [734, 0]
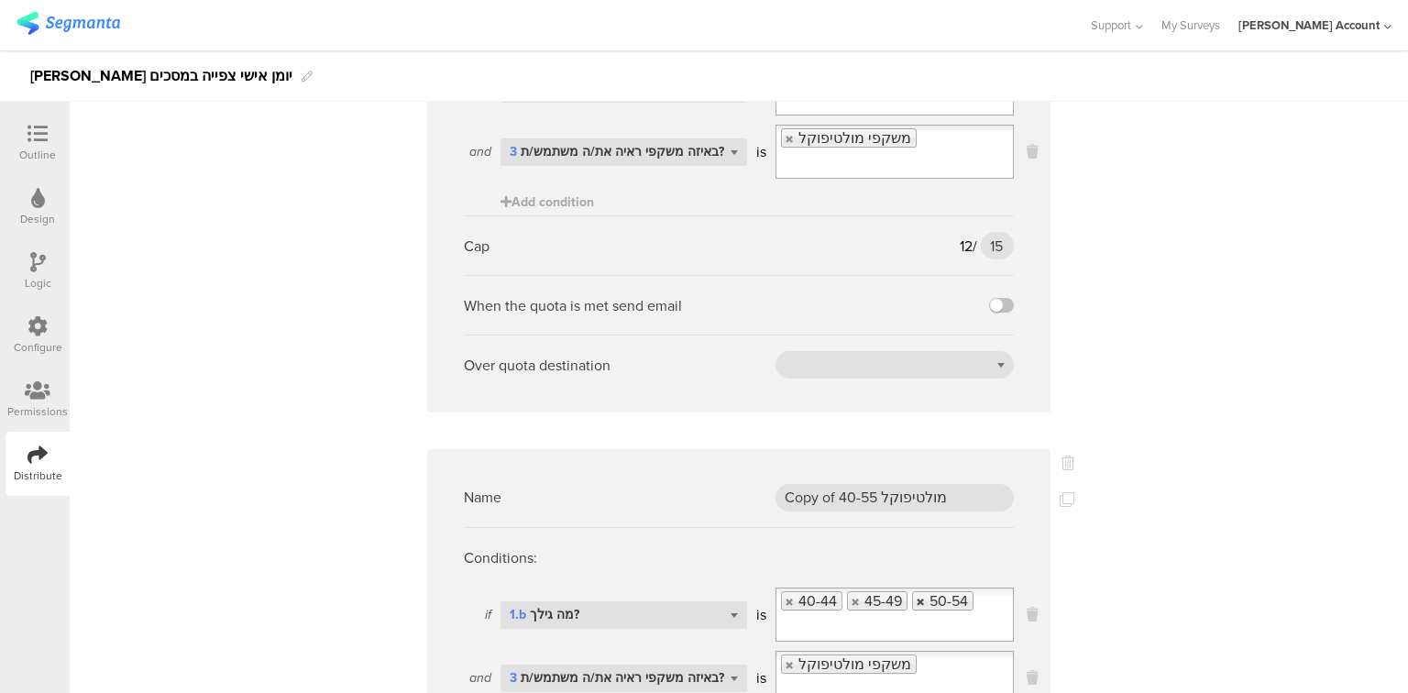
click at [916, 596] on link at bounding box center [921, 602] width 11 height 12
click at [851, 596] on link at bounding box center [856, 602] width 11 height 12
click at [785, 596] on link at bounding box center [790, 602] width 11 height 12
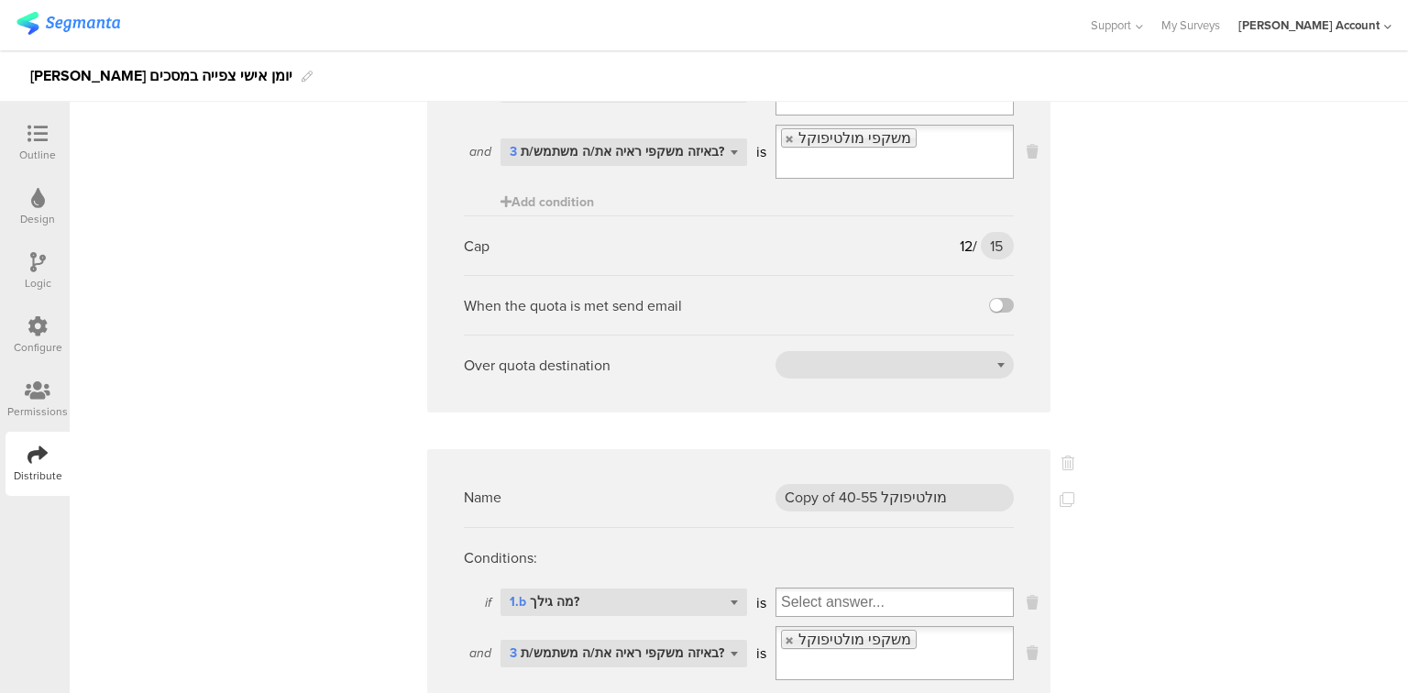
click at [788, 590] on input "Select box" at bounding box center [895, 603] width 237 height 26
click at [866, 590] on input "Select box" at bounding box center [927, 603] width 171 height 26
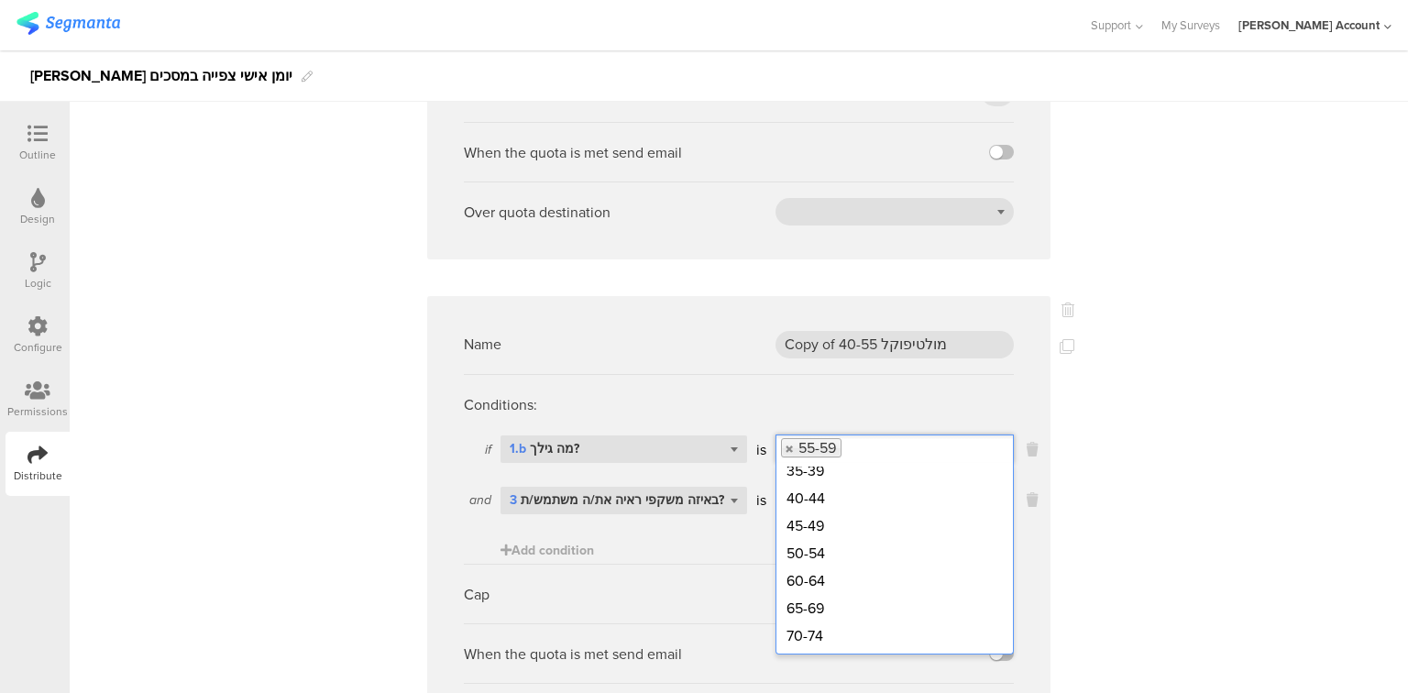
scroll to position [954, 0]
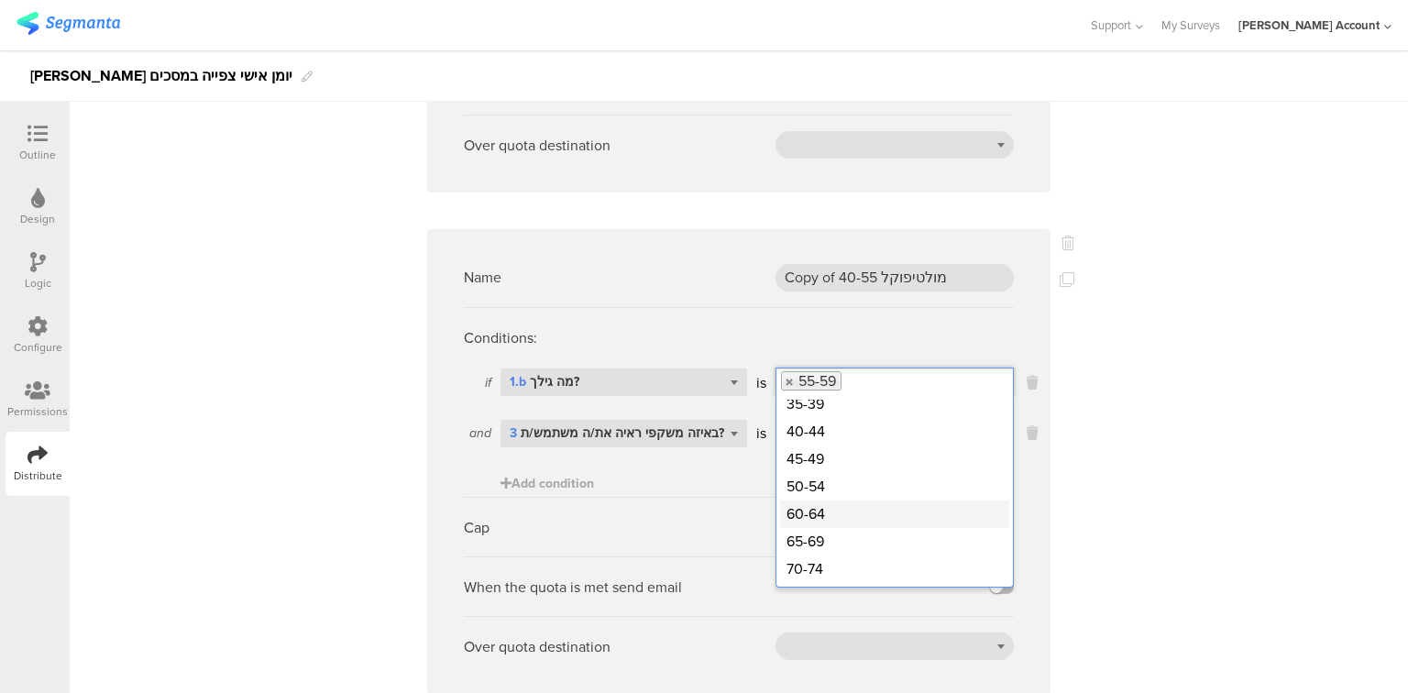
click at [818, 501] on div "60-64" at bounding box center [894, 515] width 229 height 28
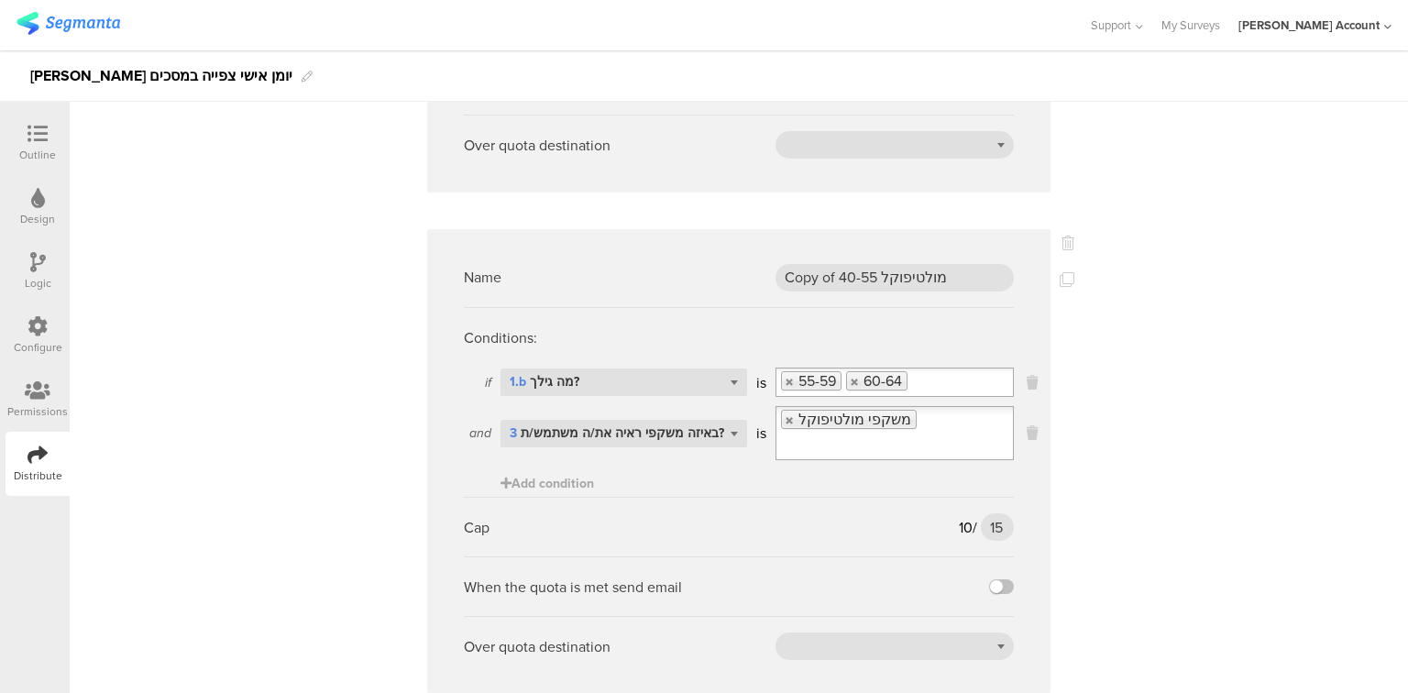
click at [913, 370] on input "Select box" at bounding box center [960, 383] width 105 height 26
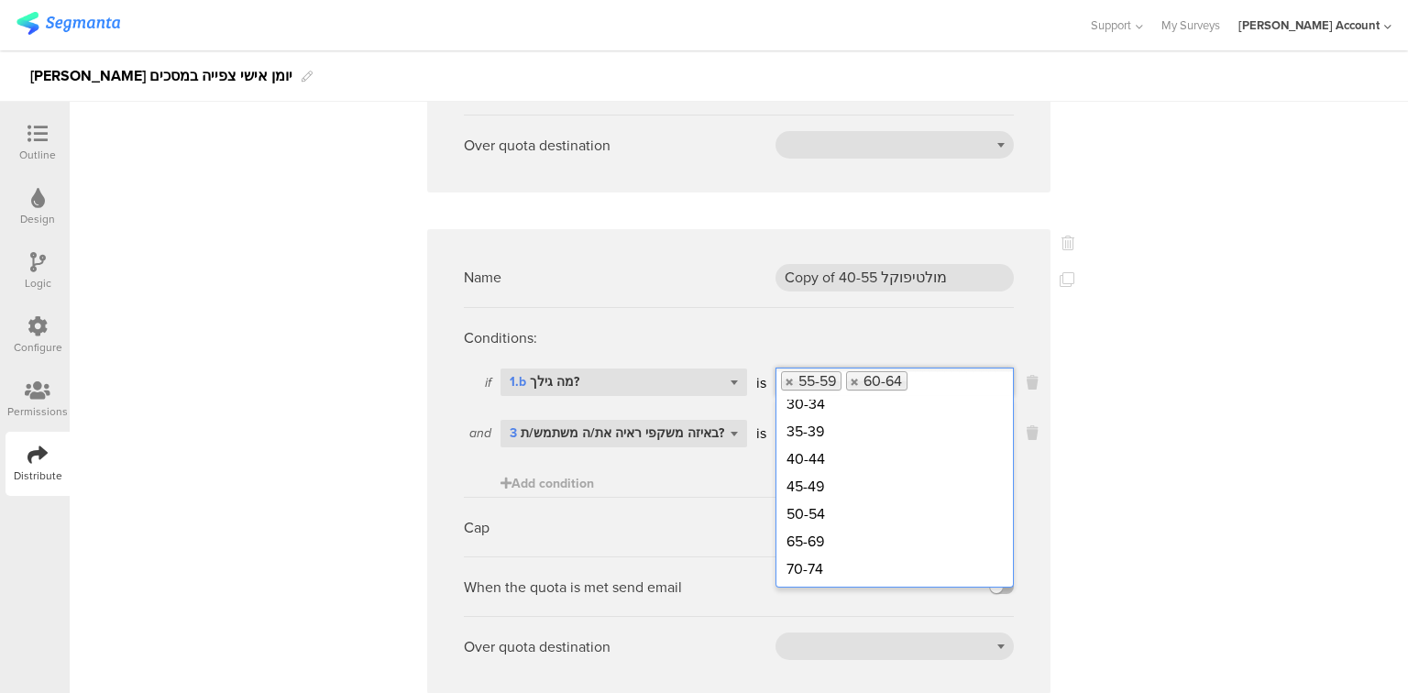
scroll to position [66, 0]
click at [825, 528] on div "65-69" at bounding box center [894, 542] width 229 height 28
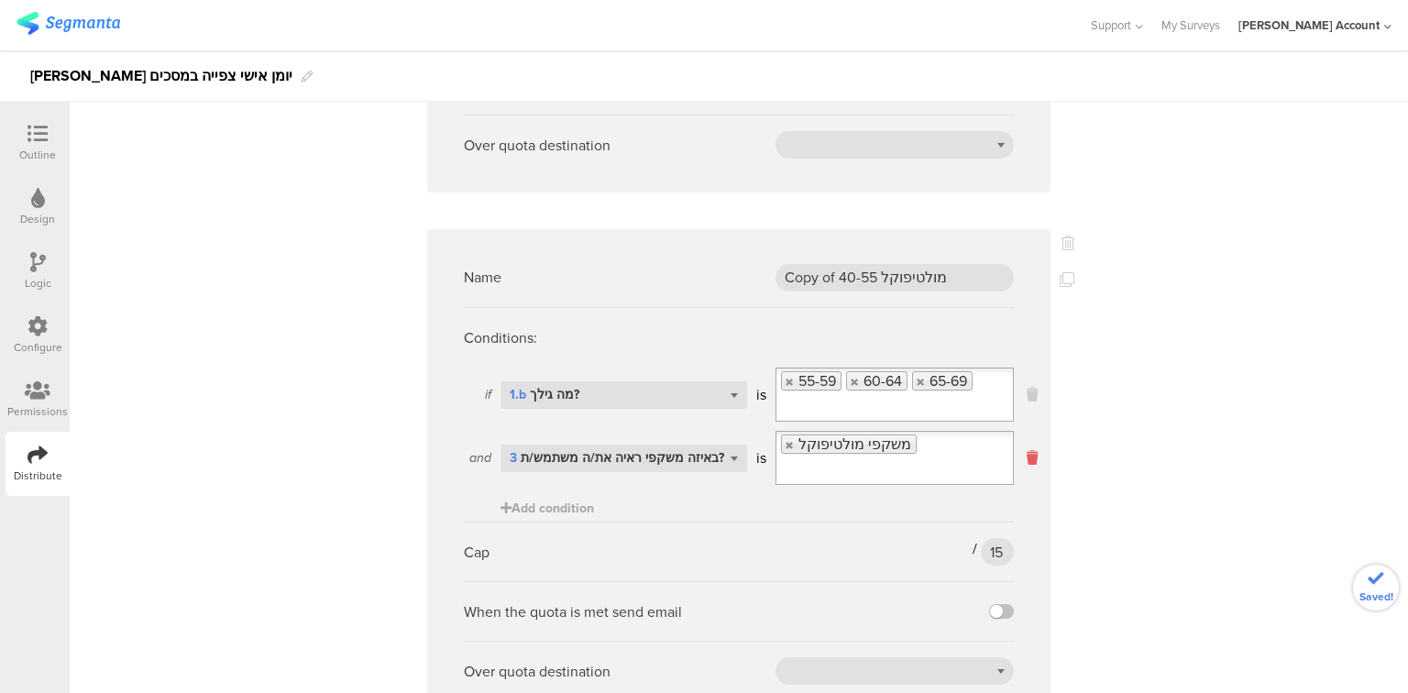
click at [1027, 447] on icon at bounding box center [1032, 457] width 11 height 21
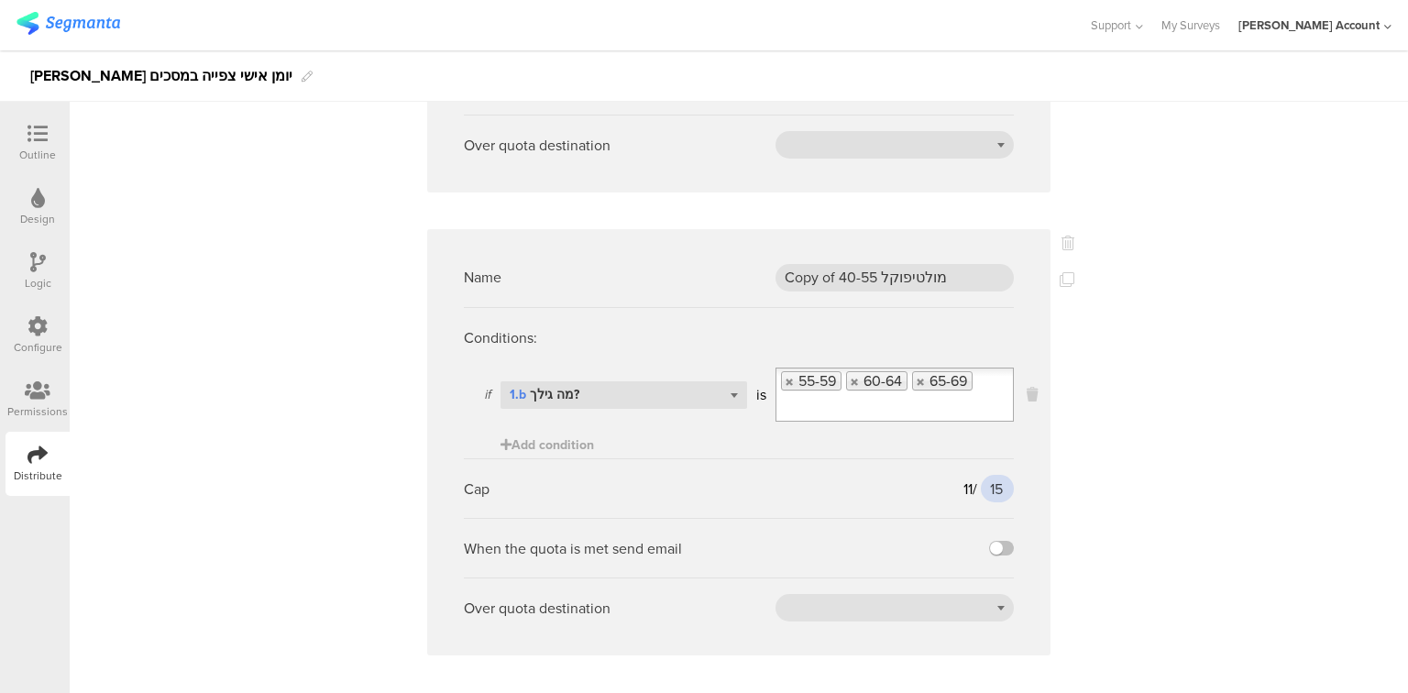
click at [990, 475] on input "15" at bounding box center [997, 489] width 33 height 28
type input "16"
click at [921, 264] on input "Copy of 40-55 מולטיפוקל" at bounding box center [895, 278] width 238 height 28
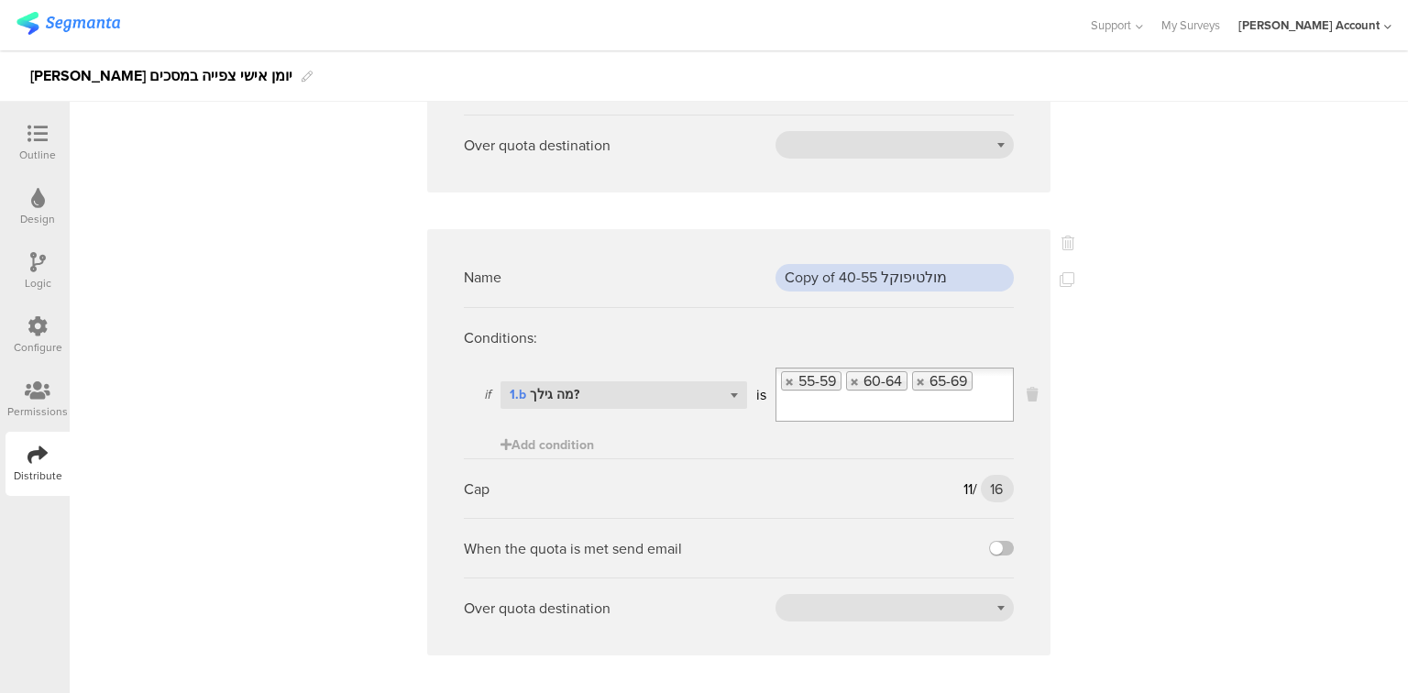
click at [921, 264] on input "Copy of 40-55 מולטיפוקל" at bounding box center [895, 278] width 238 height 28
type input "55-70"
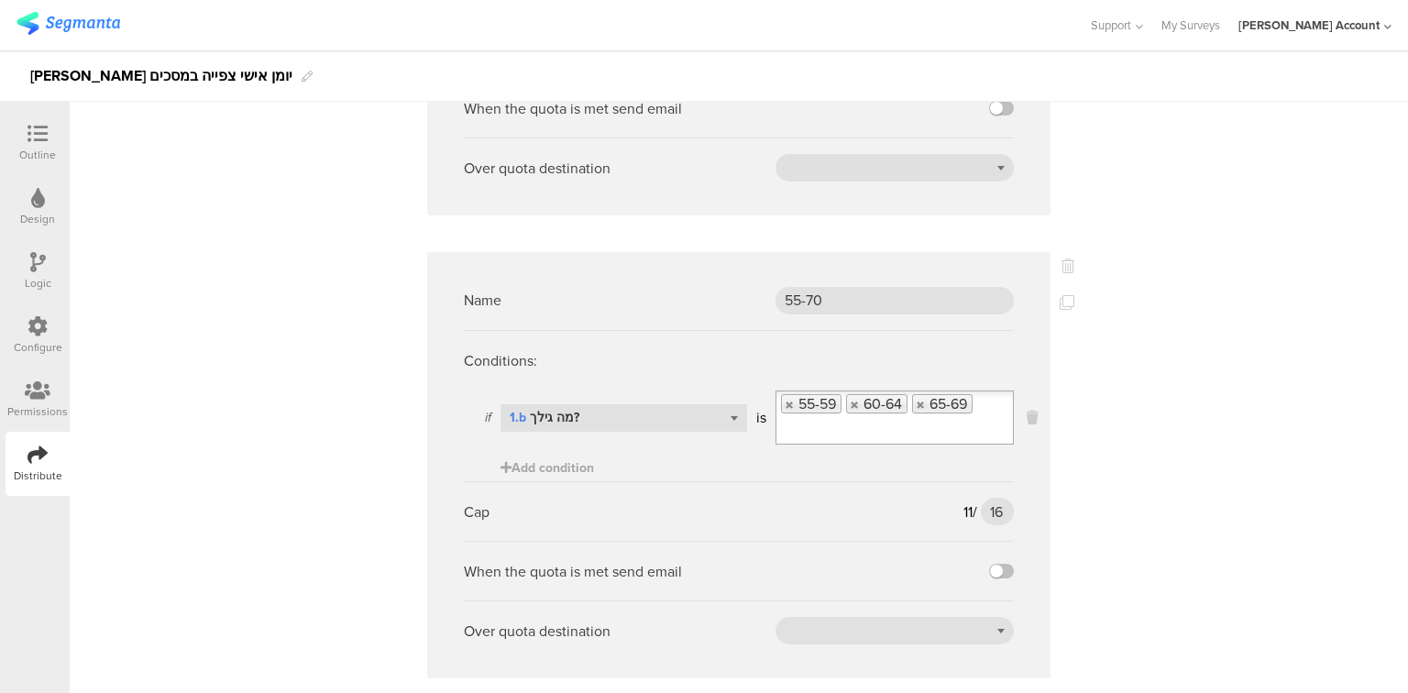
scroll to position [984, 0]
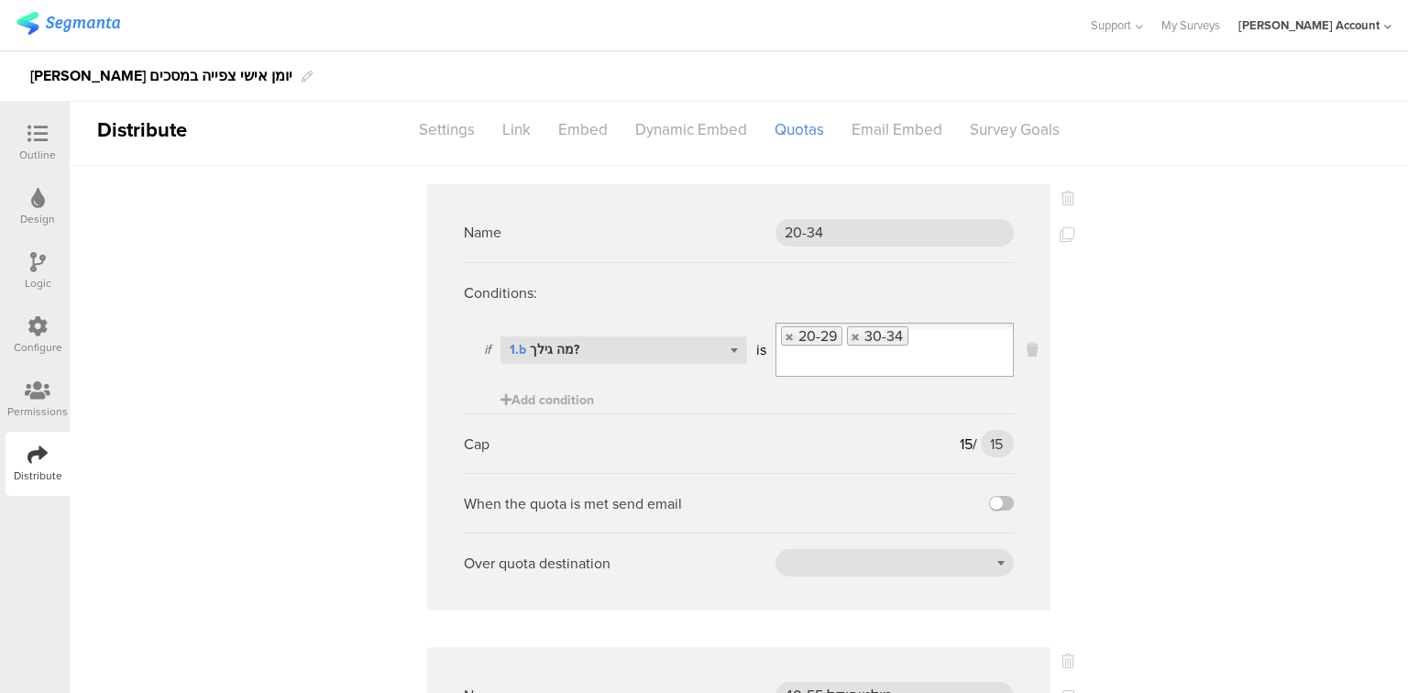
scroll to position [0, 0]
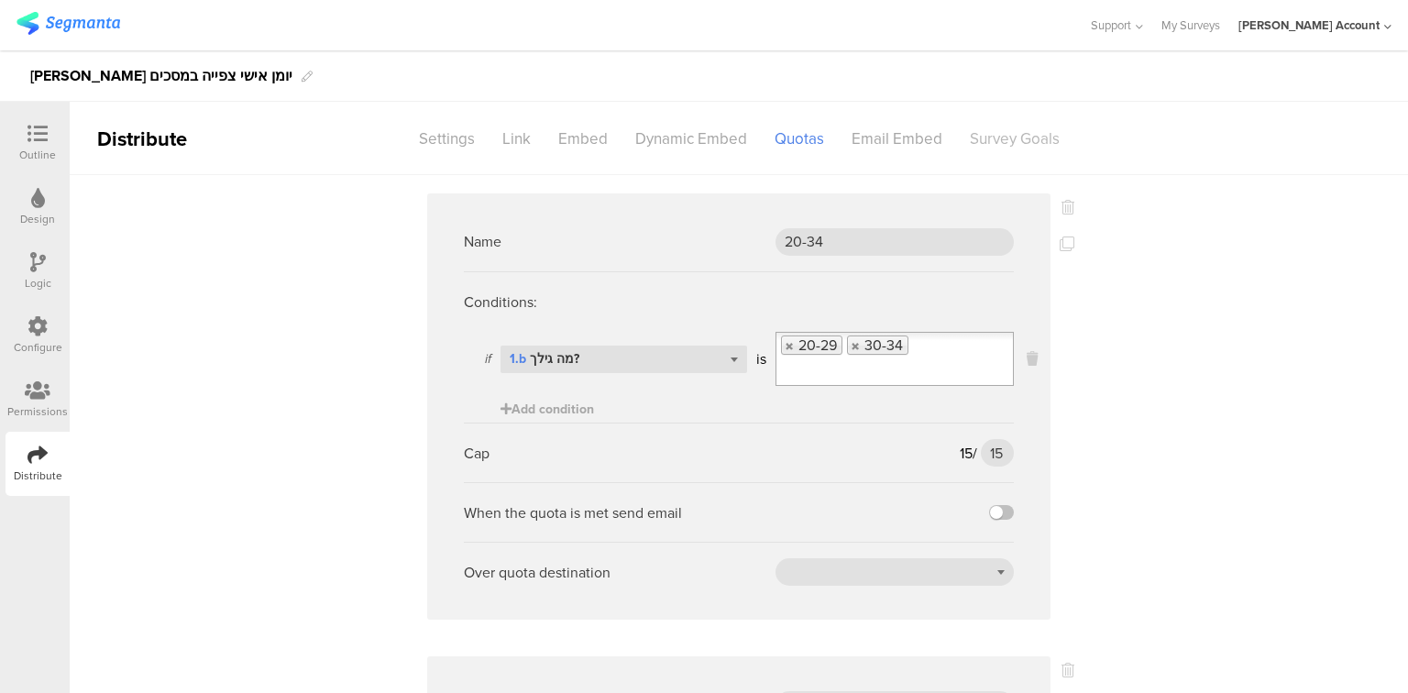
click at [998, 130] on div "Survey Goals" at bounding box center [1014, 139] width 117 height 32
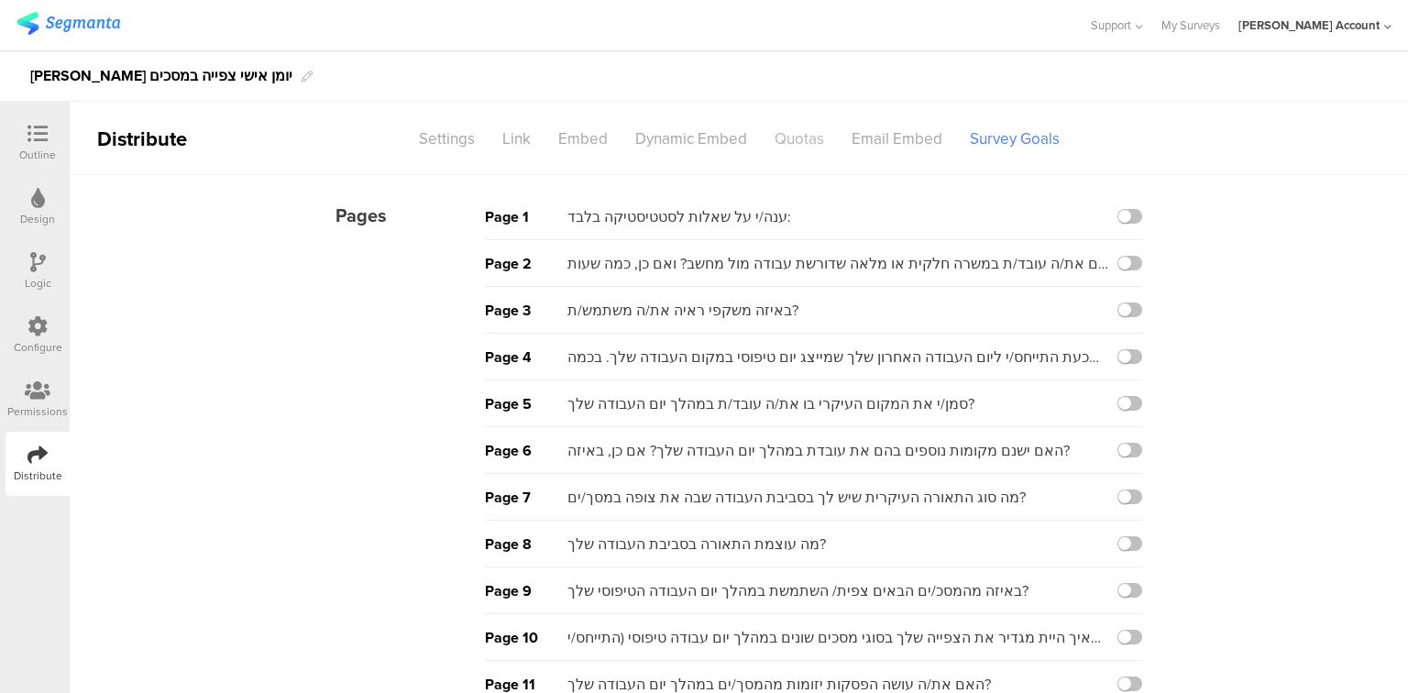
click at [793, 141] on div "Quotas" at bounding box center [799, 139] width 77 height 32
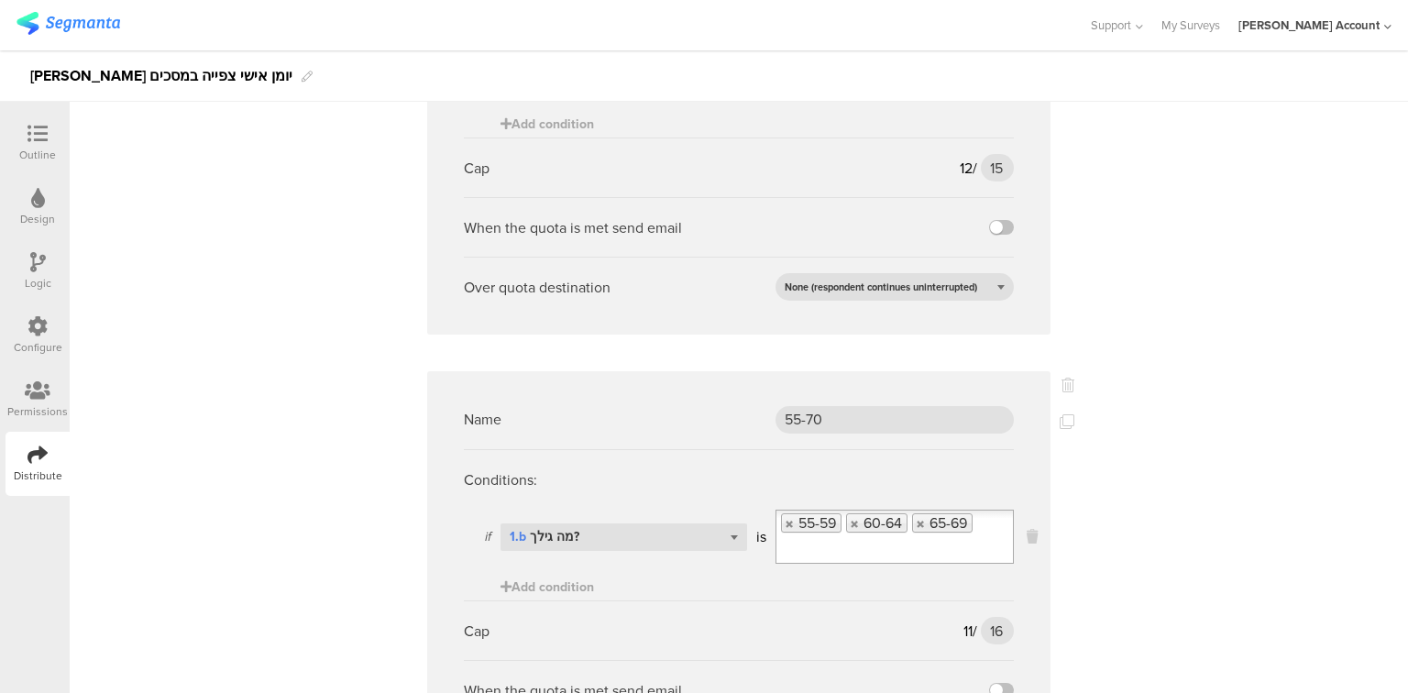
scroll to position [984, 0]
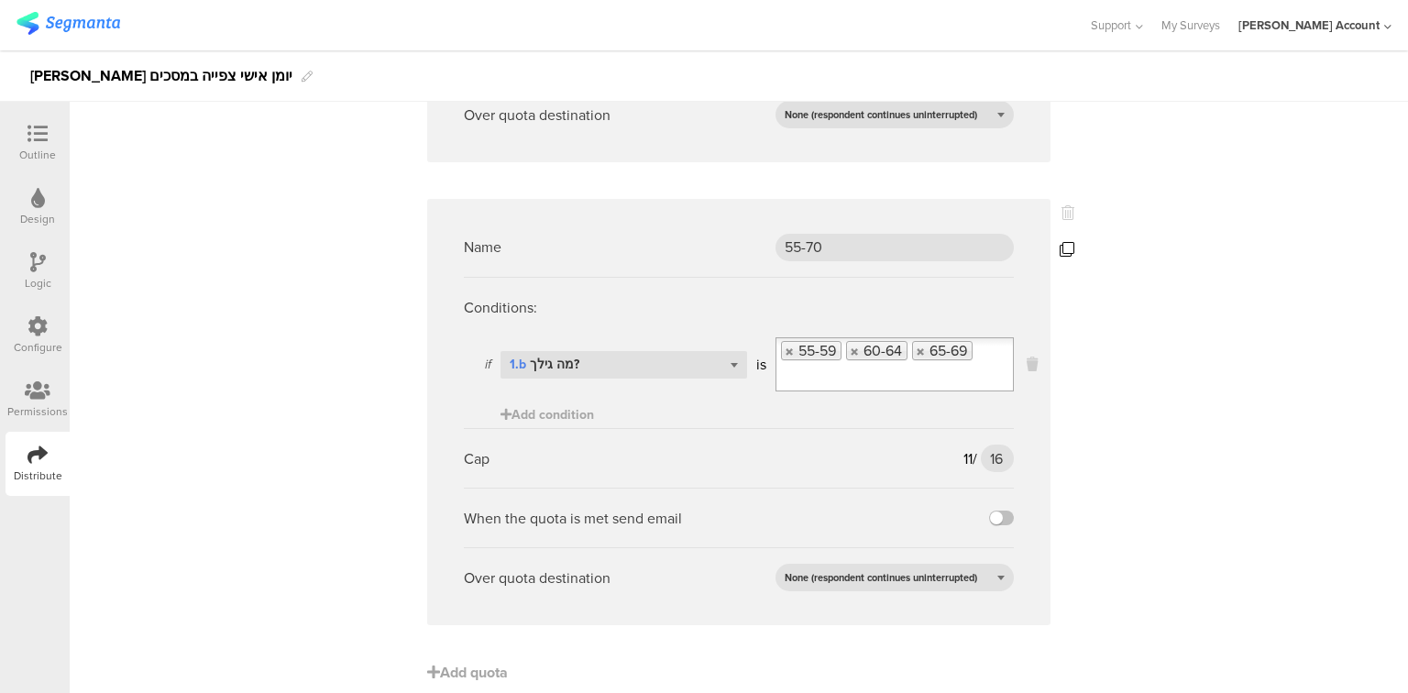
click at [1064, 242] on icon at bounding box center [1067, 249] width 15 height 15
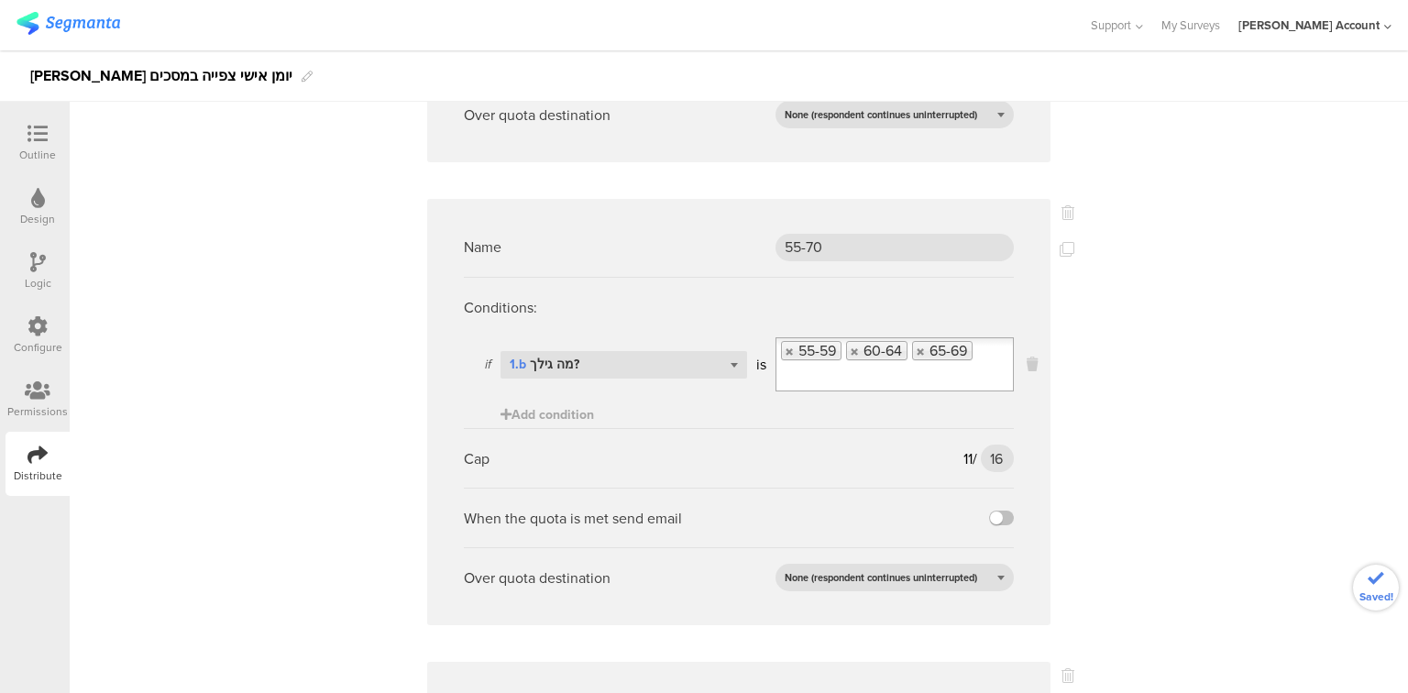
drag, startPoint x: 891, startPoint y: 677, endPoint x: 631, endPoint y: 655, distance: 261.3
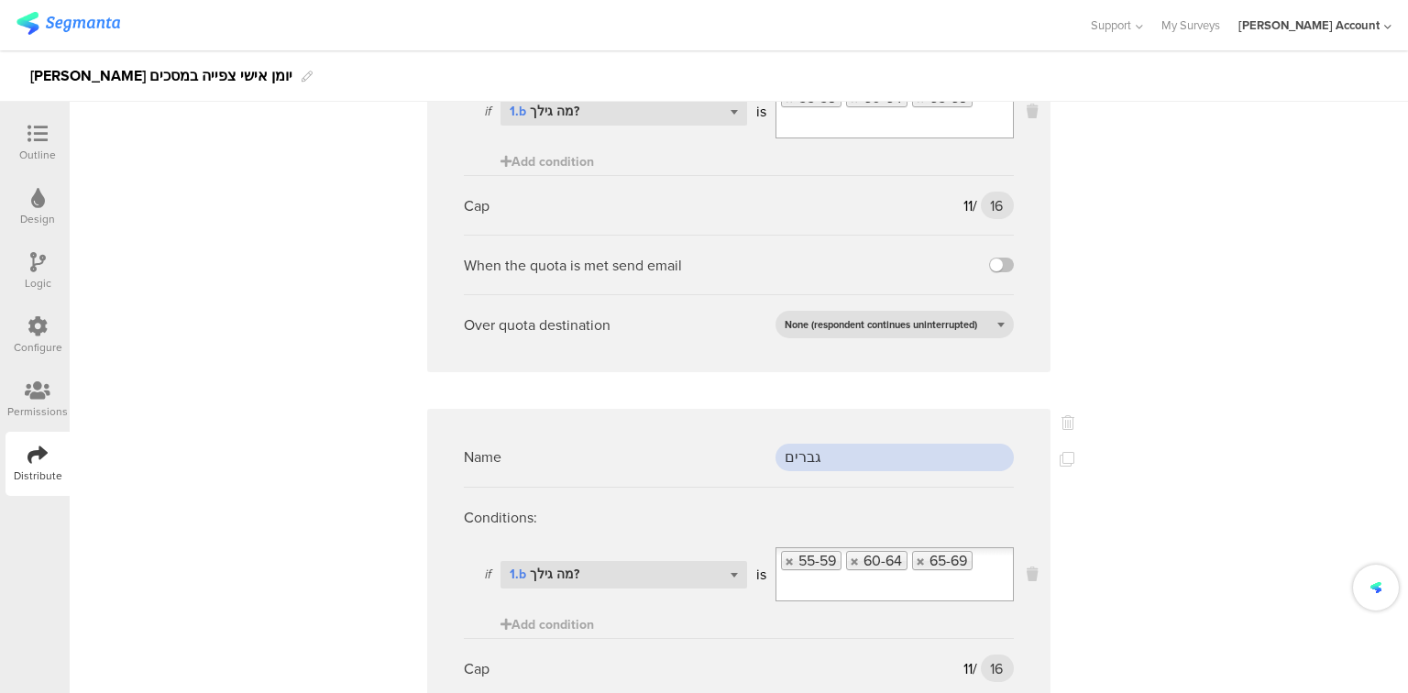
scroll to position [1352, 0]
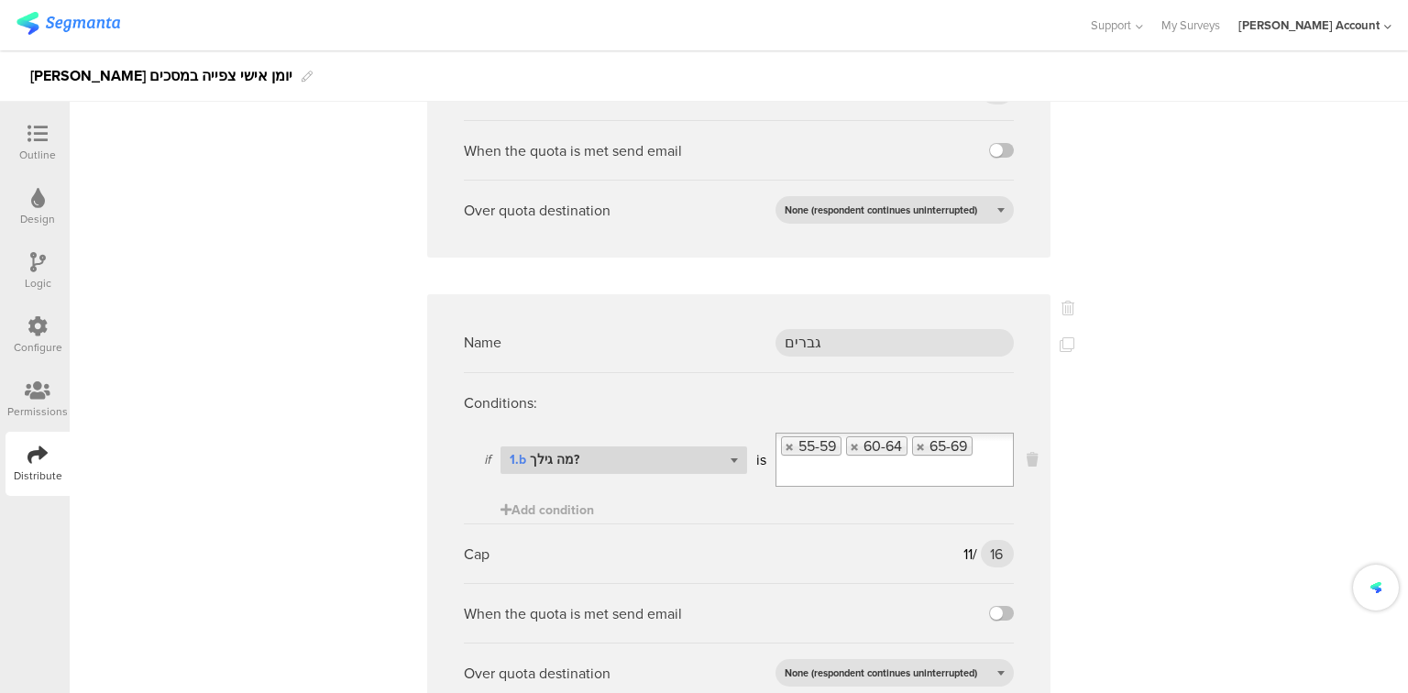
click at [630, 447] on div "Select question... 1.b מה גילך?" at bounding box center [624, 461] width 247 height 28
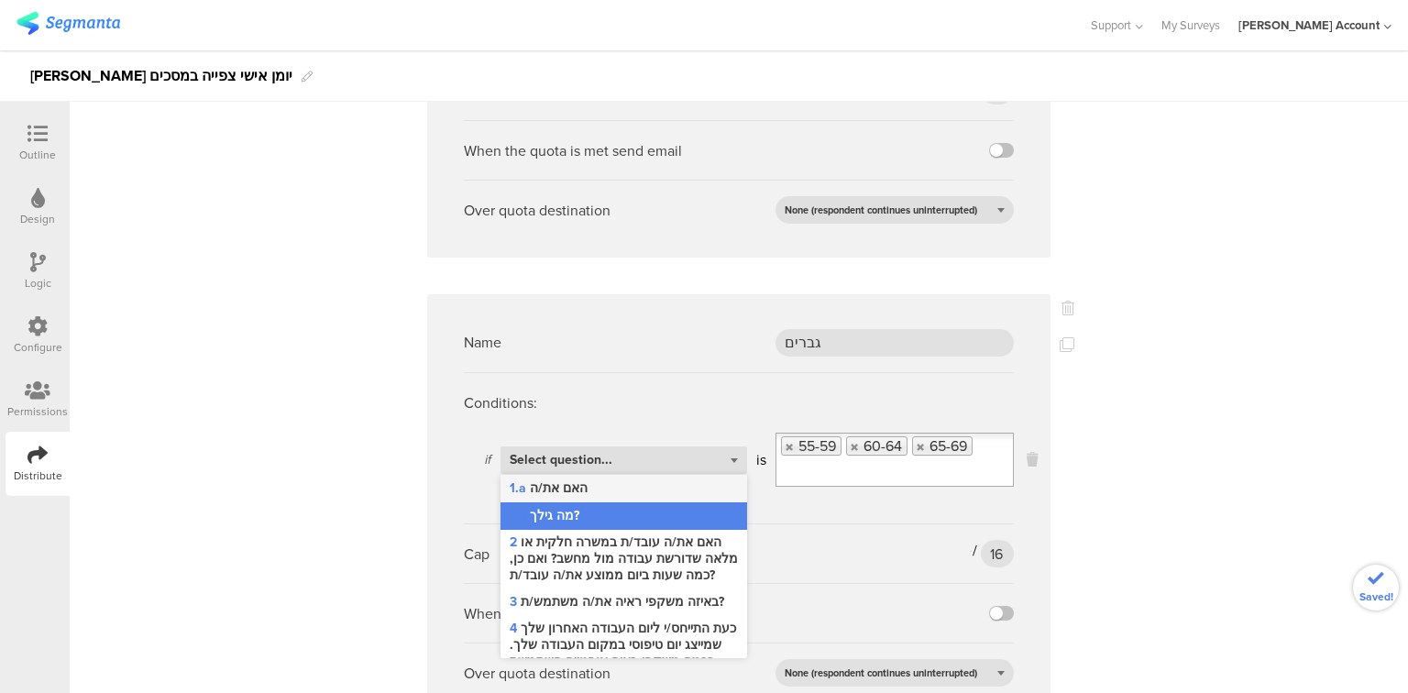
click at [628, 475] on div "1.a האם את/ה" at bounding box center [624, 489] width 247 height 28
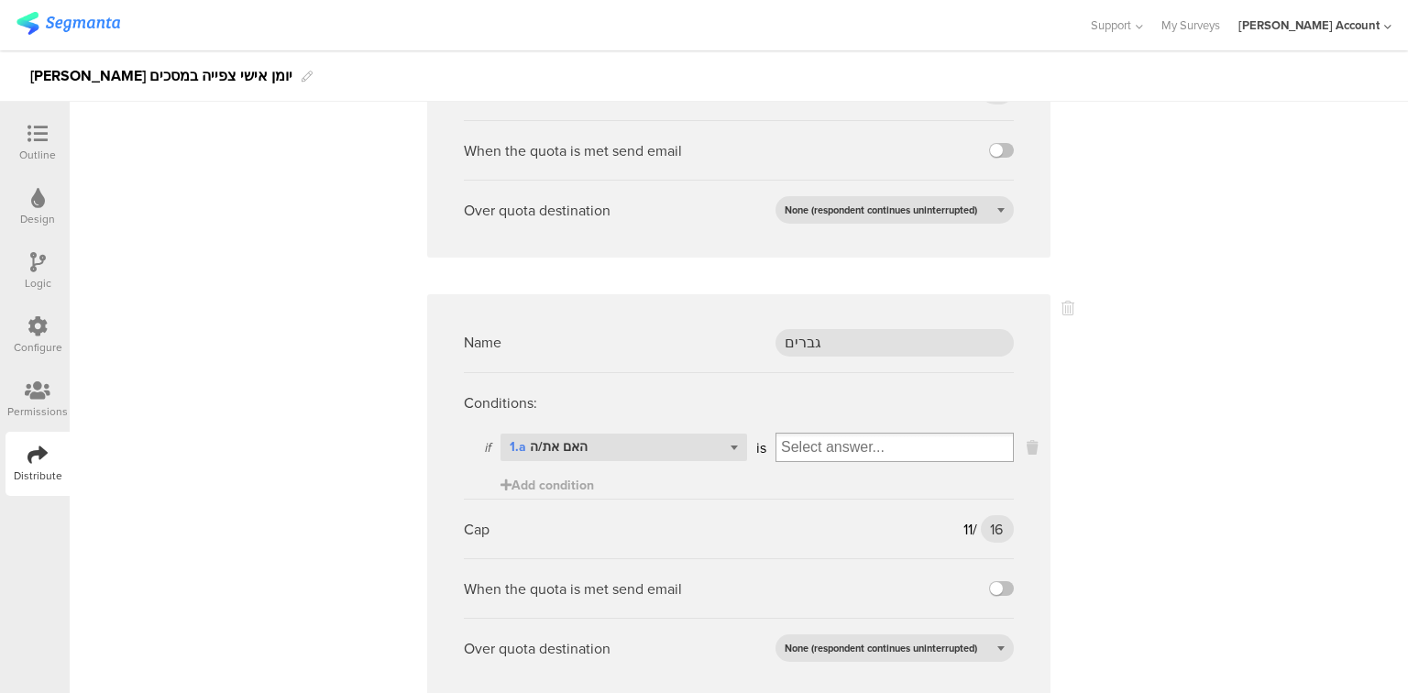
click at [816, 435] on input "Select box" at bounding box center [895, 448] width 237 height 26
click at [826, 465] on div "גבר" at bounding box center [894, 479] width 229 height 28
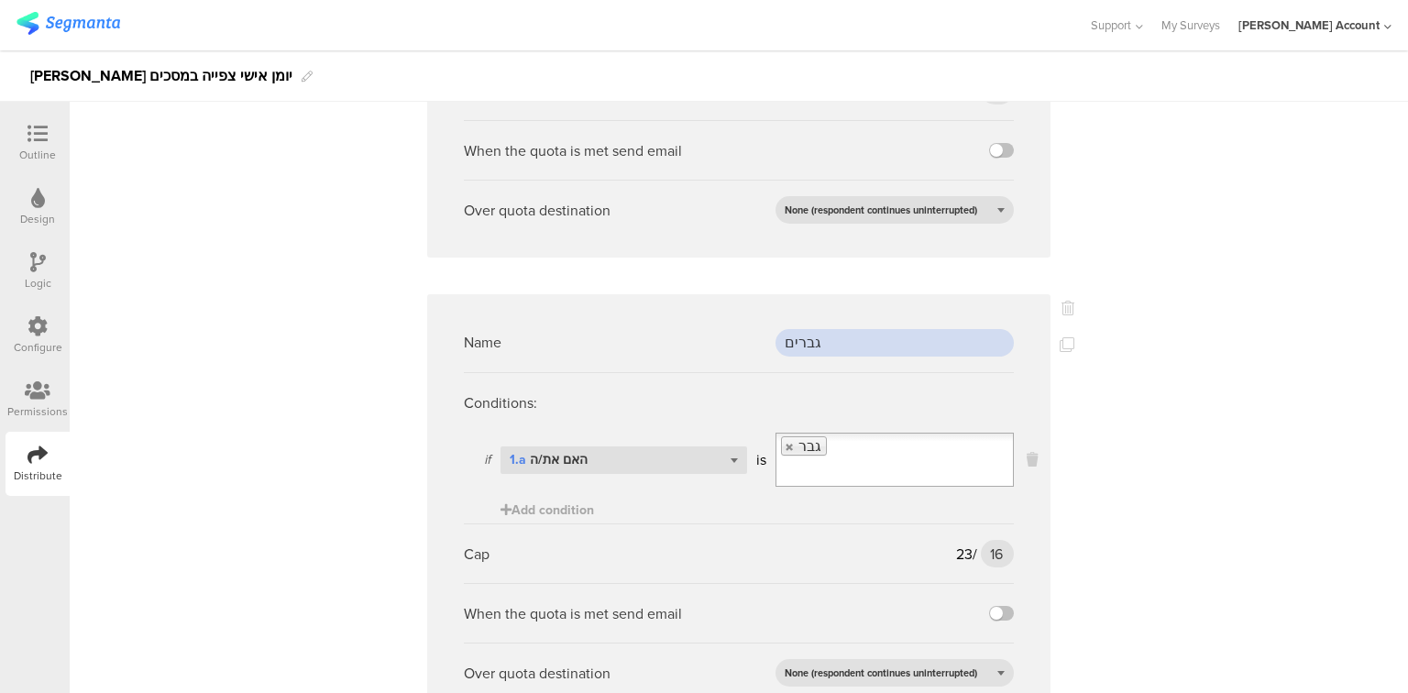
click at [815, 329] on input "גברים" at bounding box center [895, 343] width 238 height 28
type input "אישה"
click at [789, 441] on link at bounding box center [790, 447] width 11 height 12
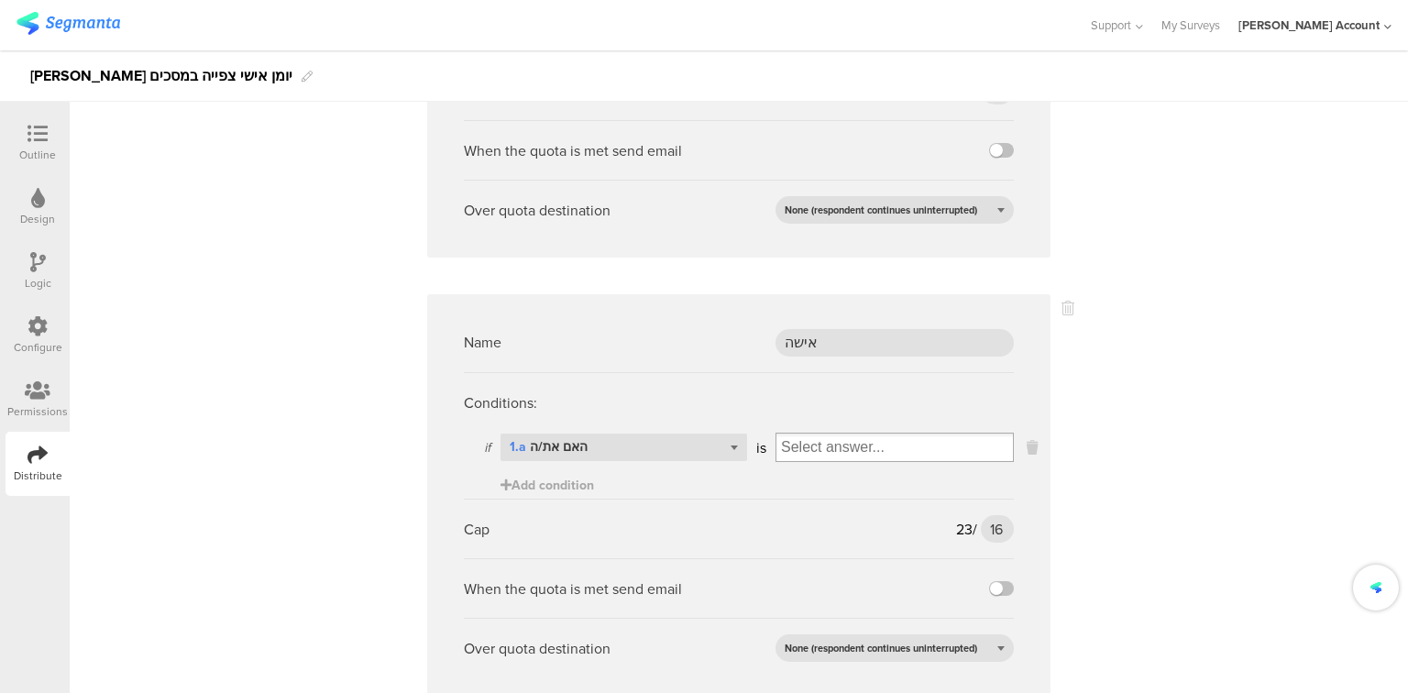
click at [792, 435] on input "Select box" at bounding box center [895, 448] width 237 height 26
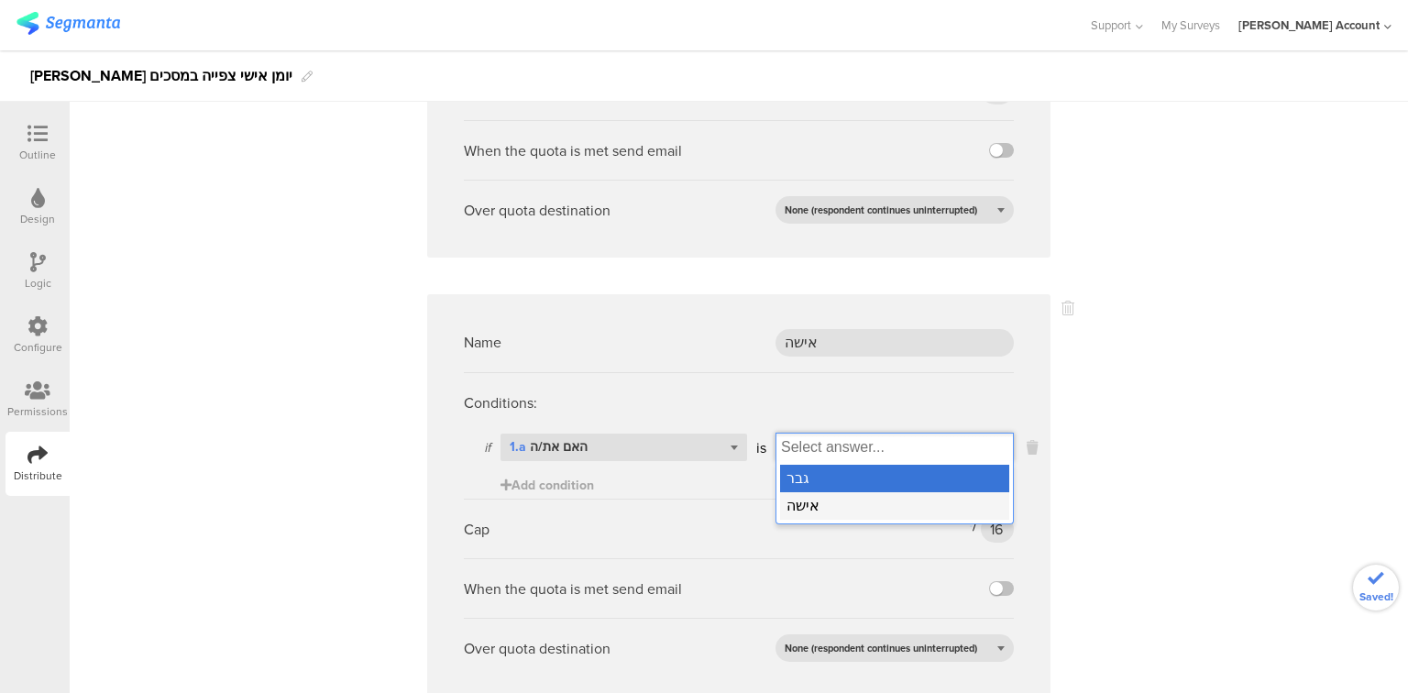
click at [803, 492] on div "אישה" at bounding box center [894, 506] width 229 height 28
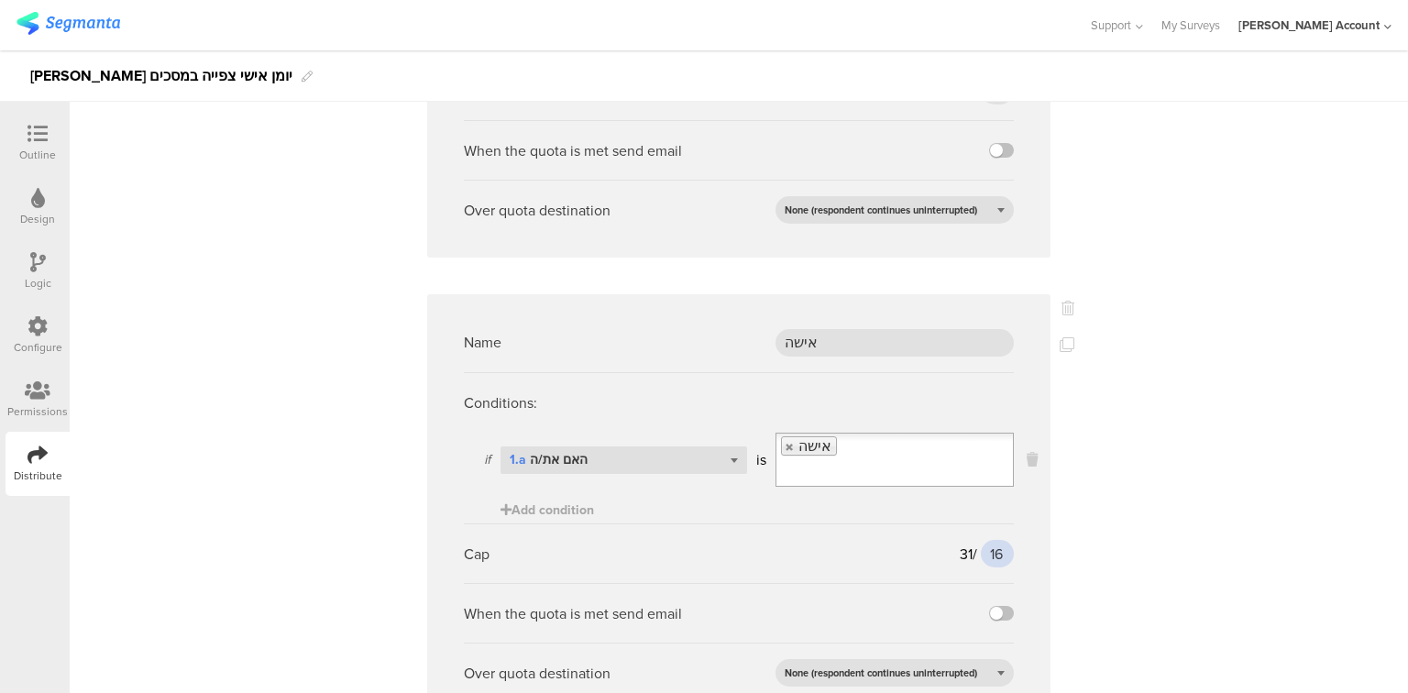
click at [988, 540] on input "16" at bounding box center [997, 554] width 33 height 28
click at [985, 540] on input "45" at bounding box center [996, 554] width 36 height 28
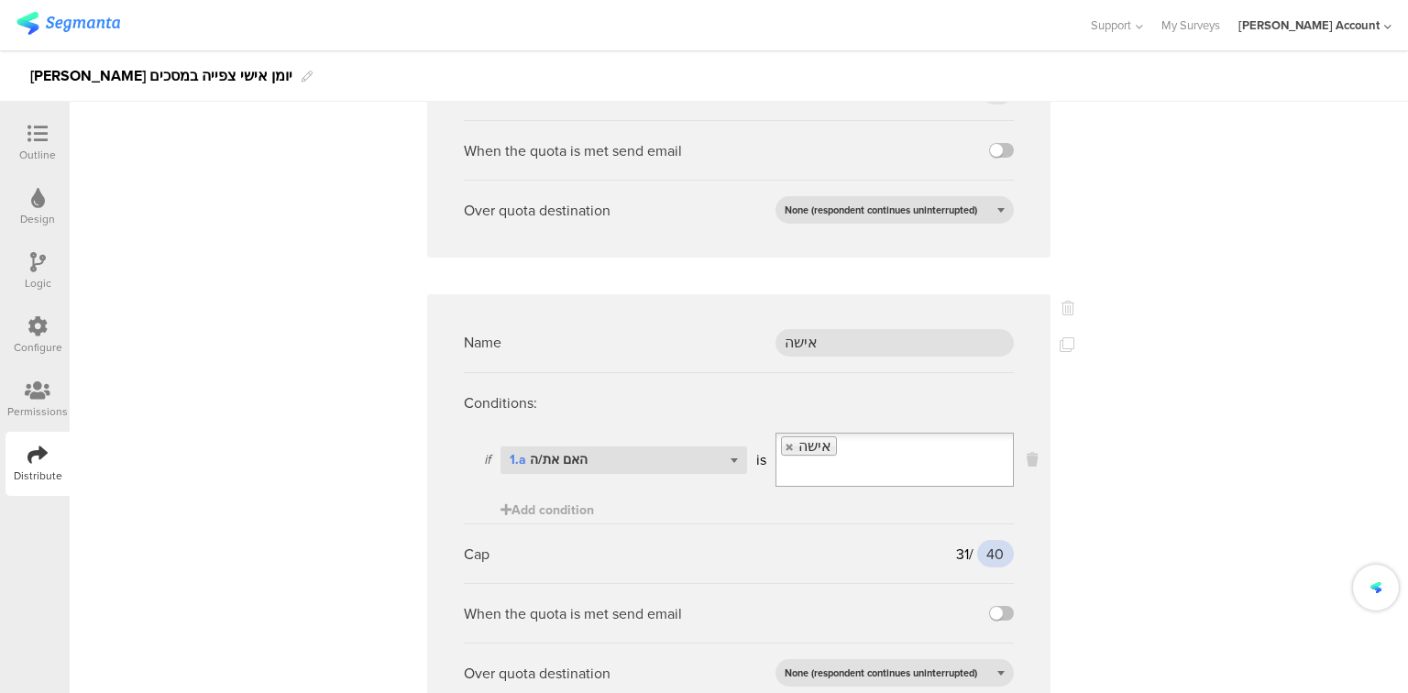
type input "40"
click at [1063, 301] on icon at bounding box center [1068, 308] width 13 height 15
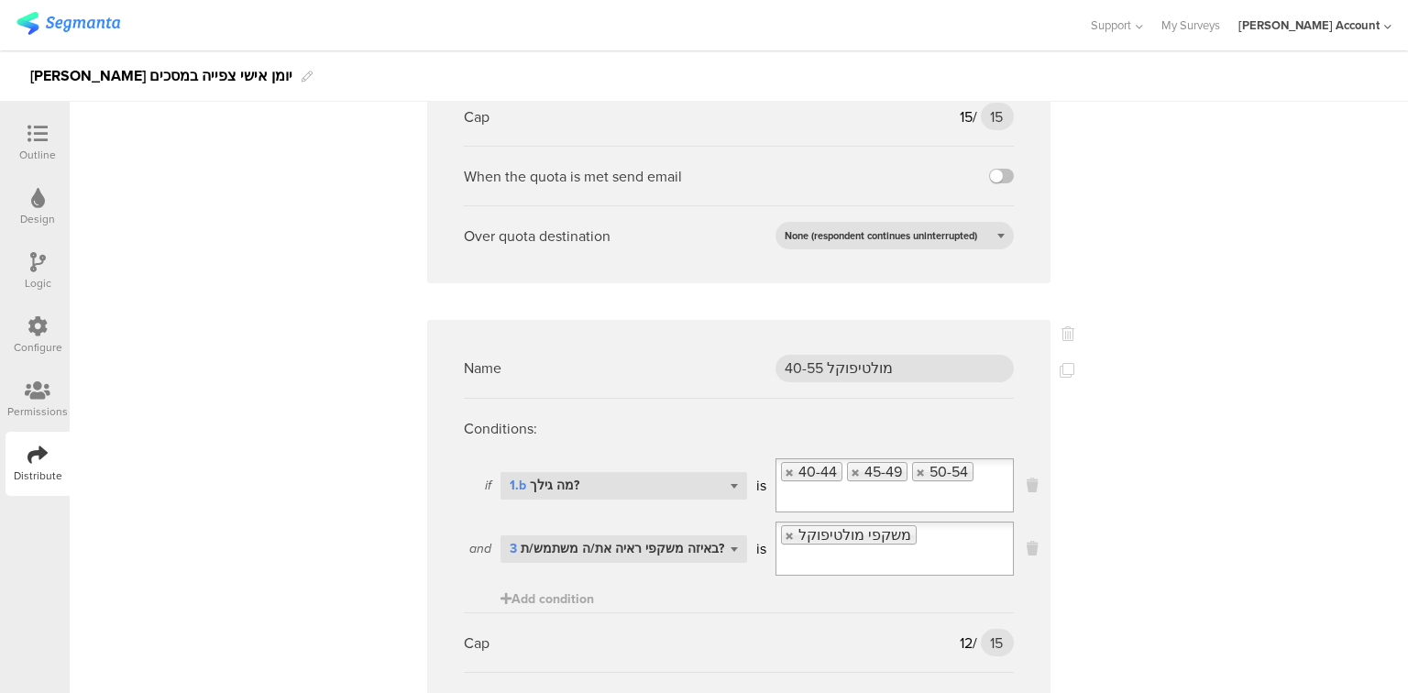
scroll to position [514, 0]
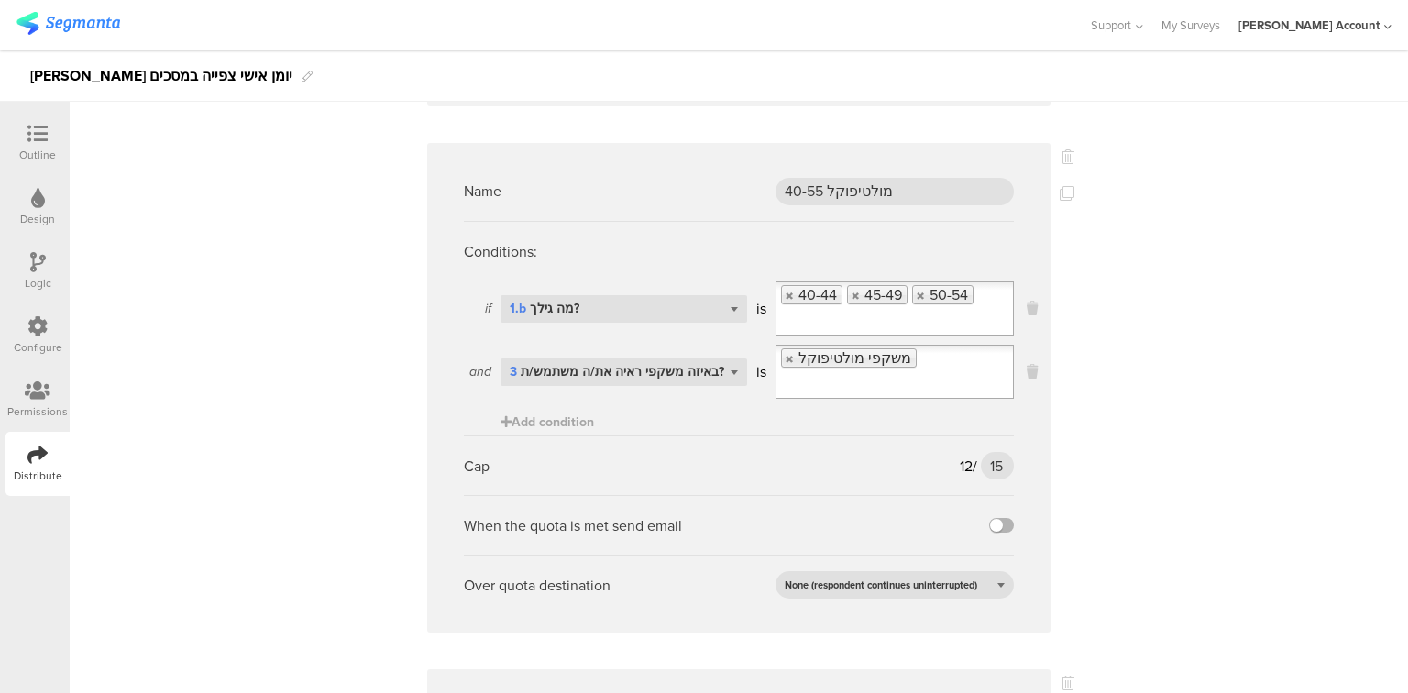
click at [999, 518] on label at bounding box center [1001, 525] width 25 height 15
click at [0, 0] on input "checkbox" at bounding box center [0, 0] width 0 height 0
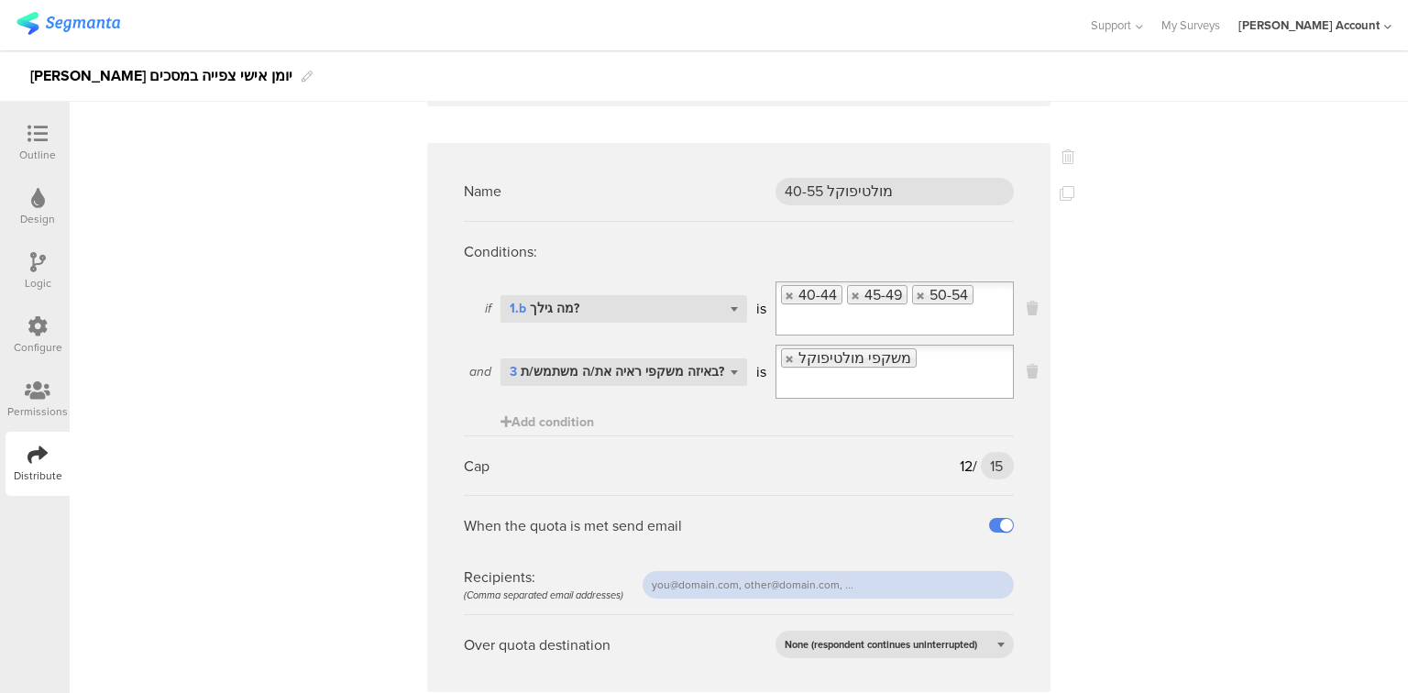
click at [763, 571] on input "text" at bounding box center [828, 585] width 371 height 28
type input "ג"
drag, startPoint x: 768, startPoint y: 563, endPoint x: 641, endPoint y: 556, distance: 126.8
click at [643, 571] on input "[EMAIL_ADDRESS][DOMAIN_NAME]" at bounding box center [828, 585] width 371 height 28
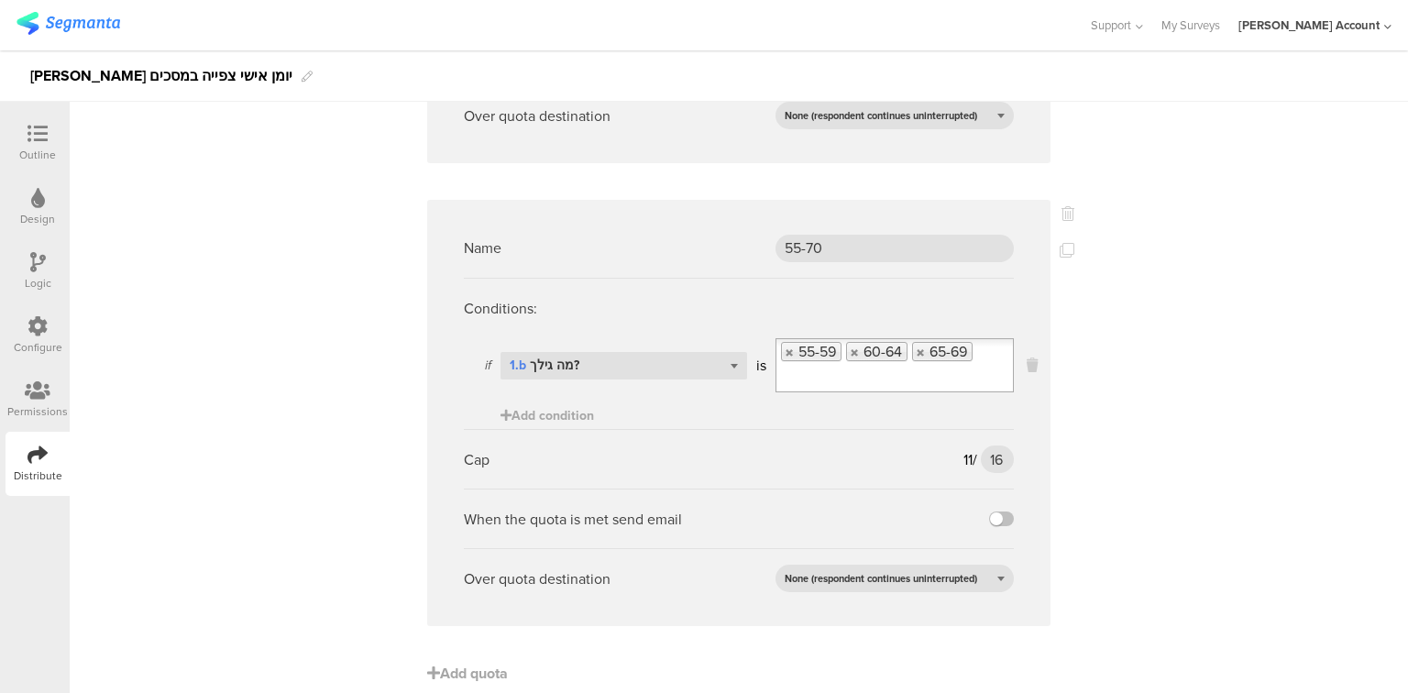
scroll to position [1044, 0]
type input "[EMAIL_ADDRESS][DOMAIN_NAME]"
drag, startPoint x: 999, startPoint y: 489, endPoint x: 972, endPoint y: 499, distance: 29.3
click at [998, 511] on label at bounding box center [1001, 518] width 25 height 15
click at [0, 0] on input "checkbox" at bounding box center [0, 0] width 0 height 0
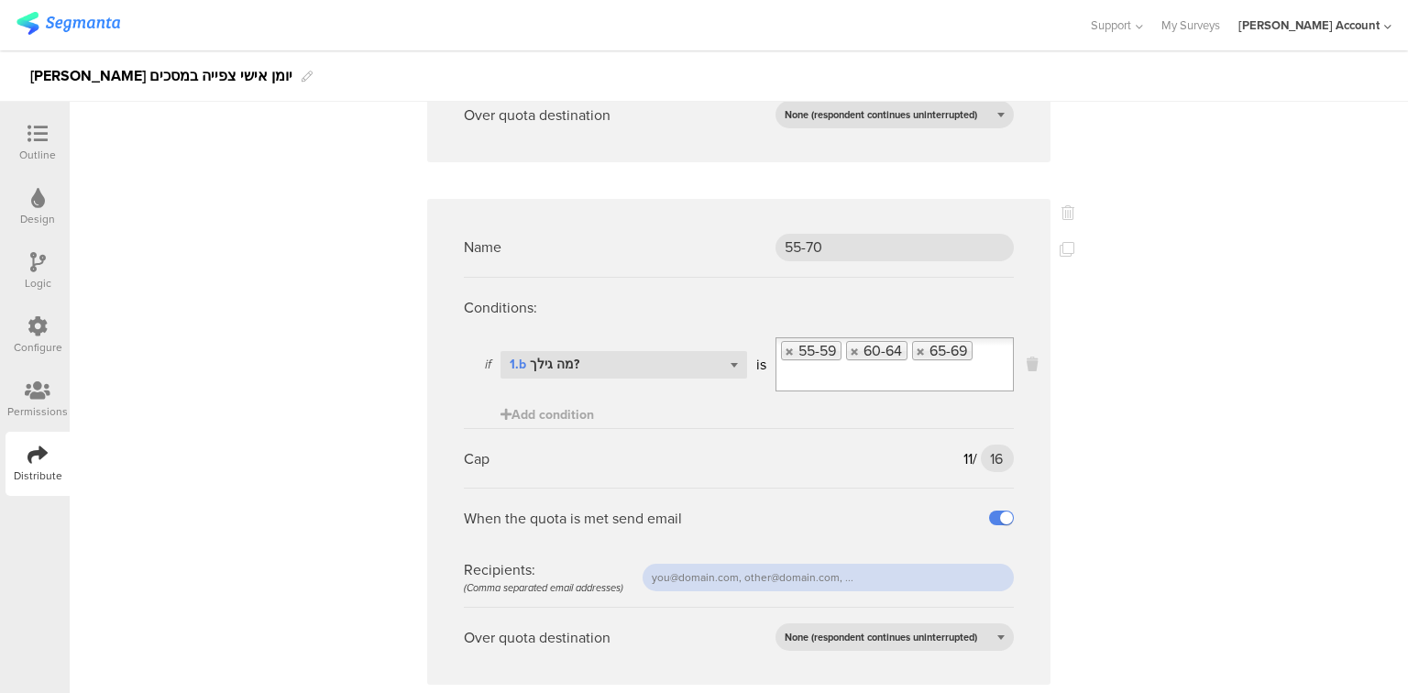
click at [839, 564] on input "text" at bounding box center [828, 578] width 371 height 28
paste input "[EMAIL_ADDRESS][DOMAIN_NAME]"
type input "[EMAIL_ADDRESS][DOMAIN_NAME]"
click at [943, 630] on span "None (respondent continues uninterrupted)" at bounding box center [881, 637] width 193 height 15
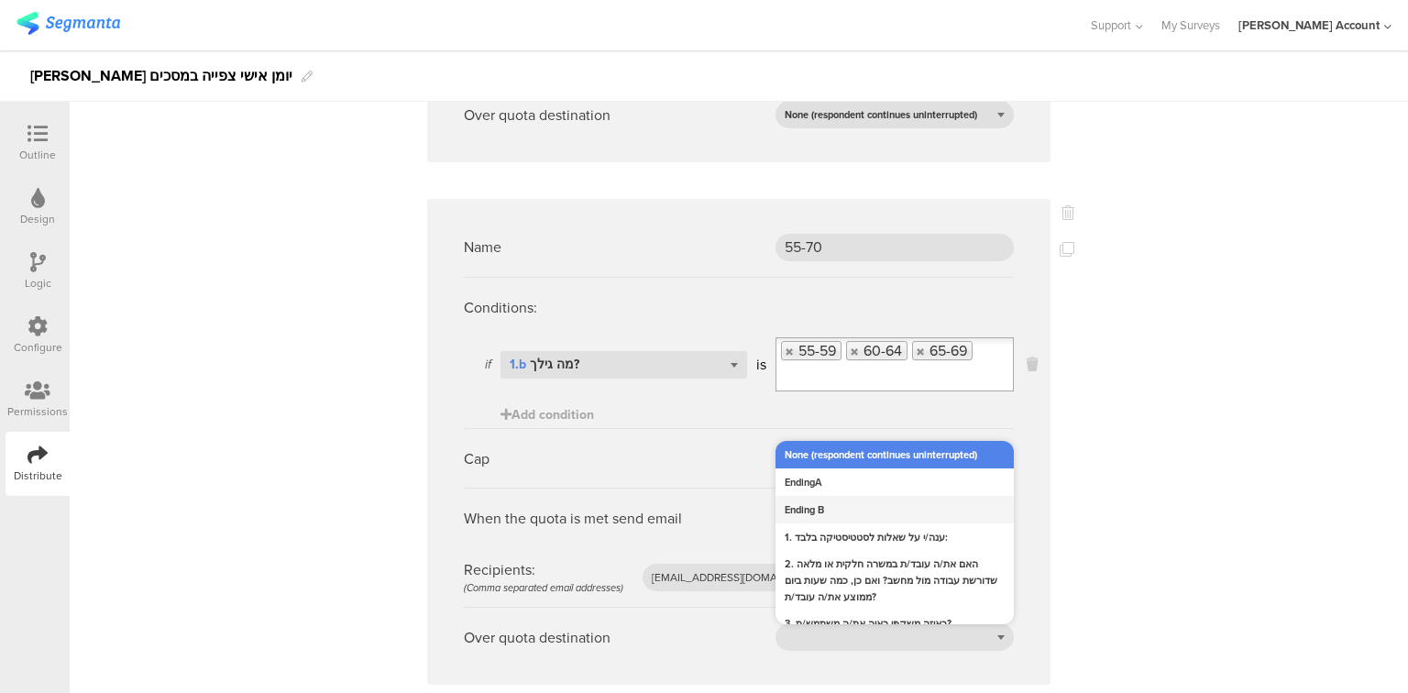
click at [844, 496] on div "Ending B" at bounding box center [895, 510] width 238 height 28
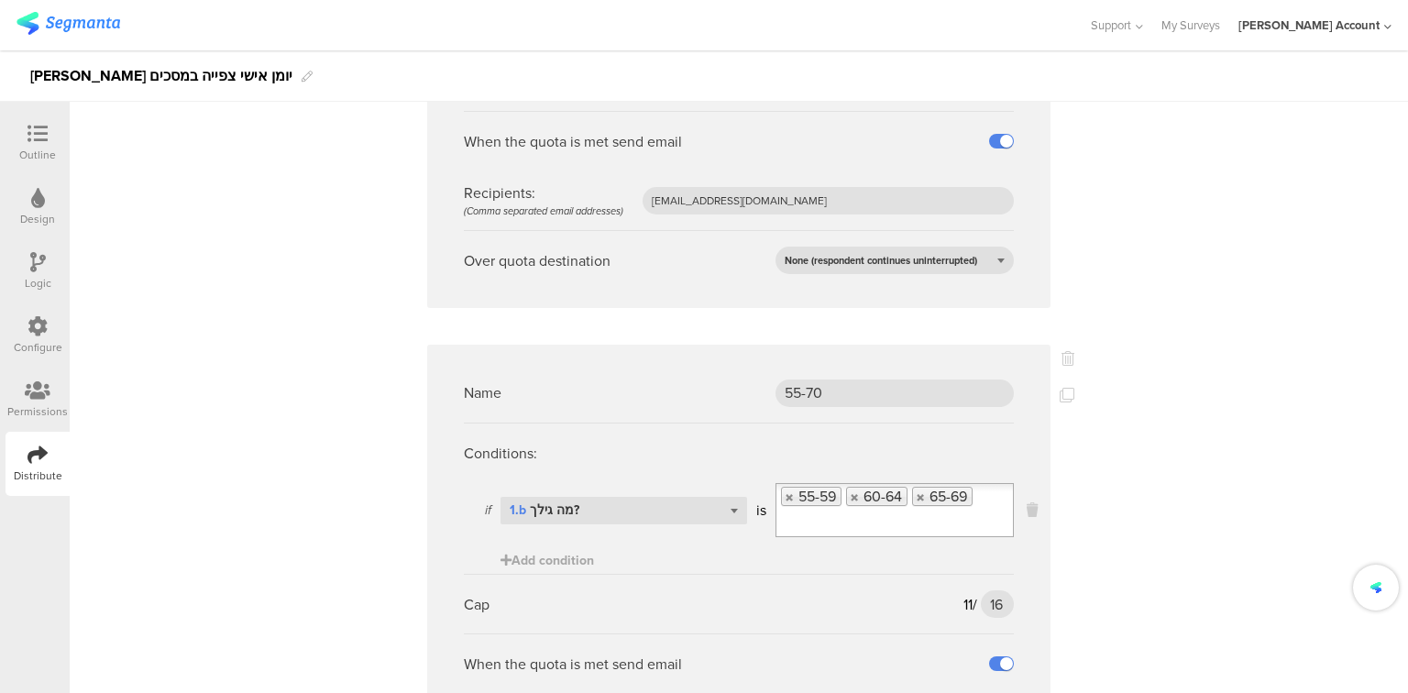
scroll to position [750, 0]
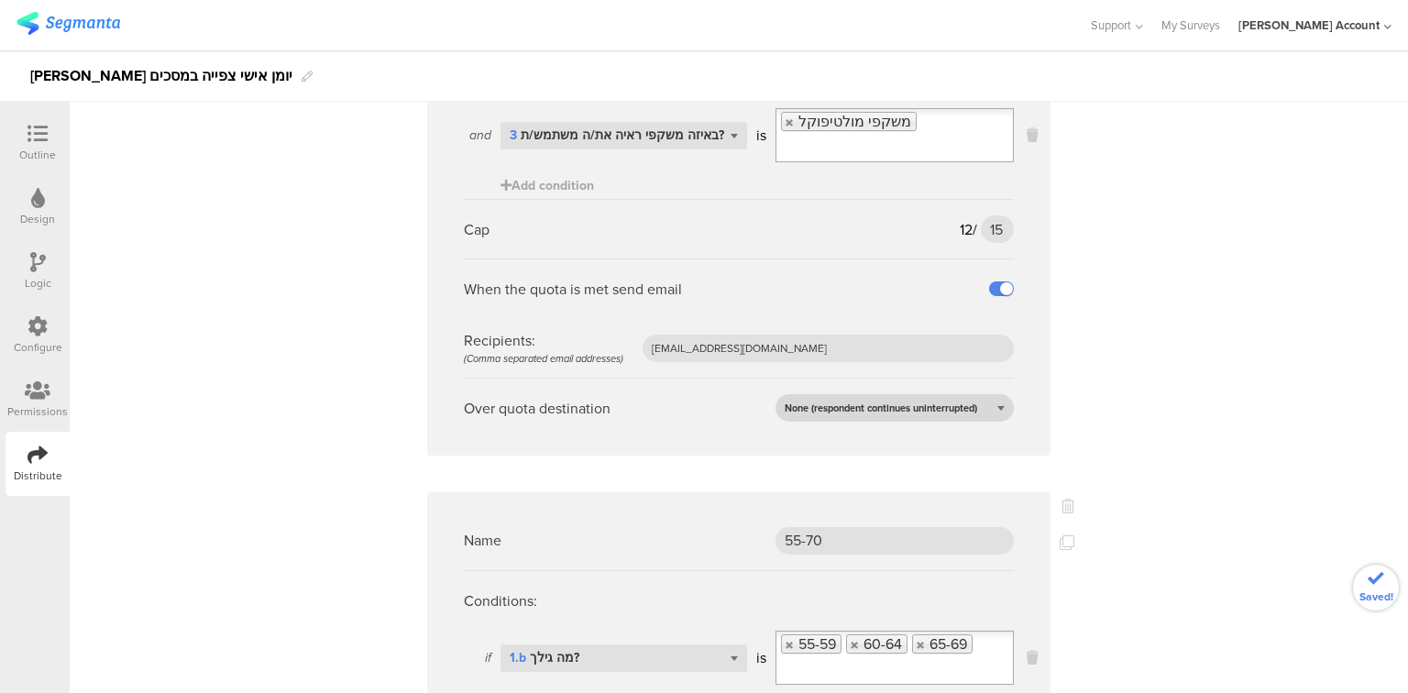
click at [828, 401] on span "None (respondent continues uninterrupted)" at bounding box center [881, 408] width 193 height 15
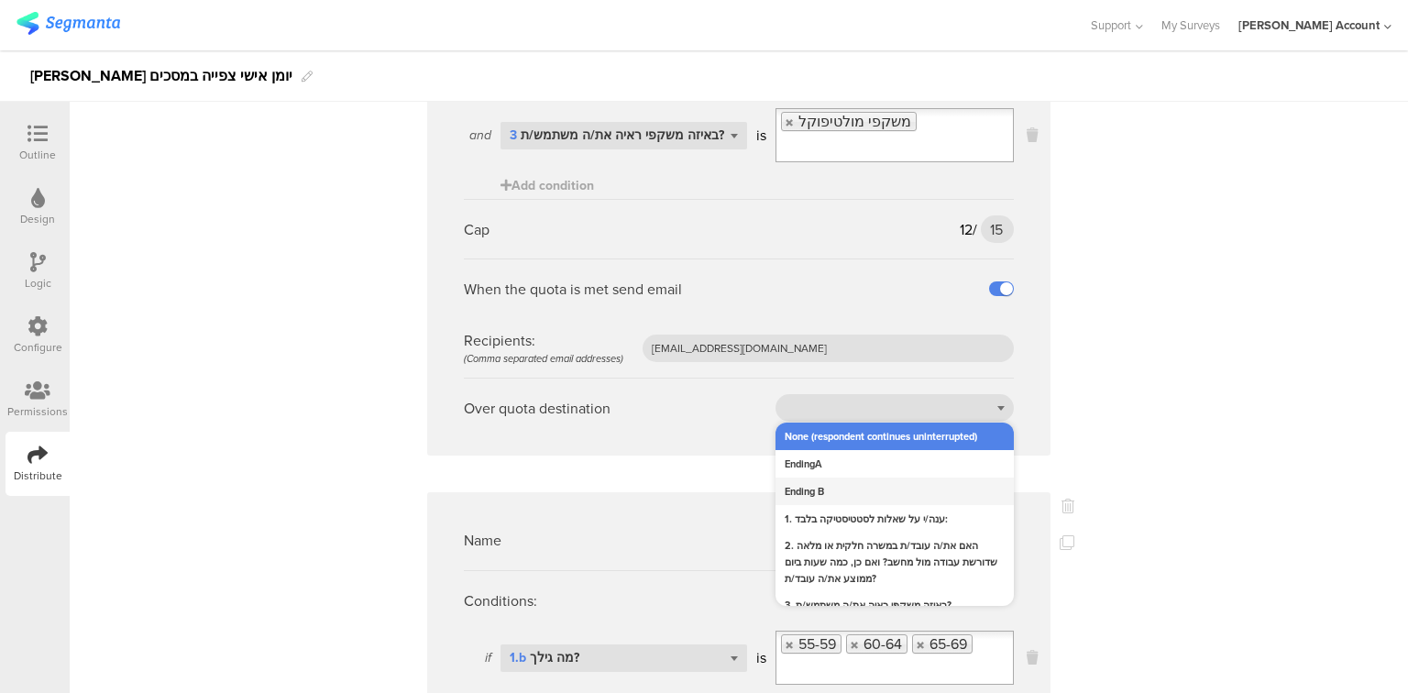
click at [825, 478] on div "Ending B" at bounding box center [895, 492] width 238 height 28
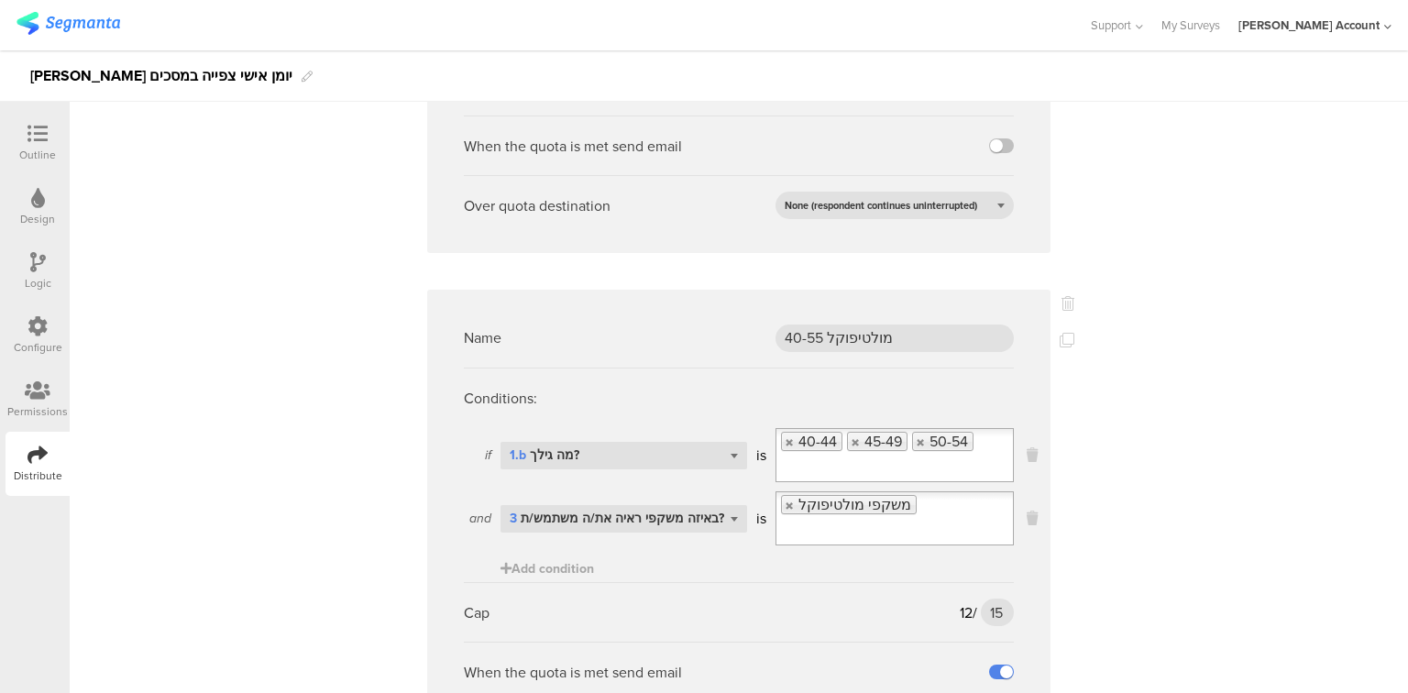
scroll to position [90, 0]
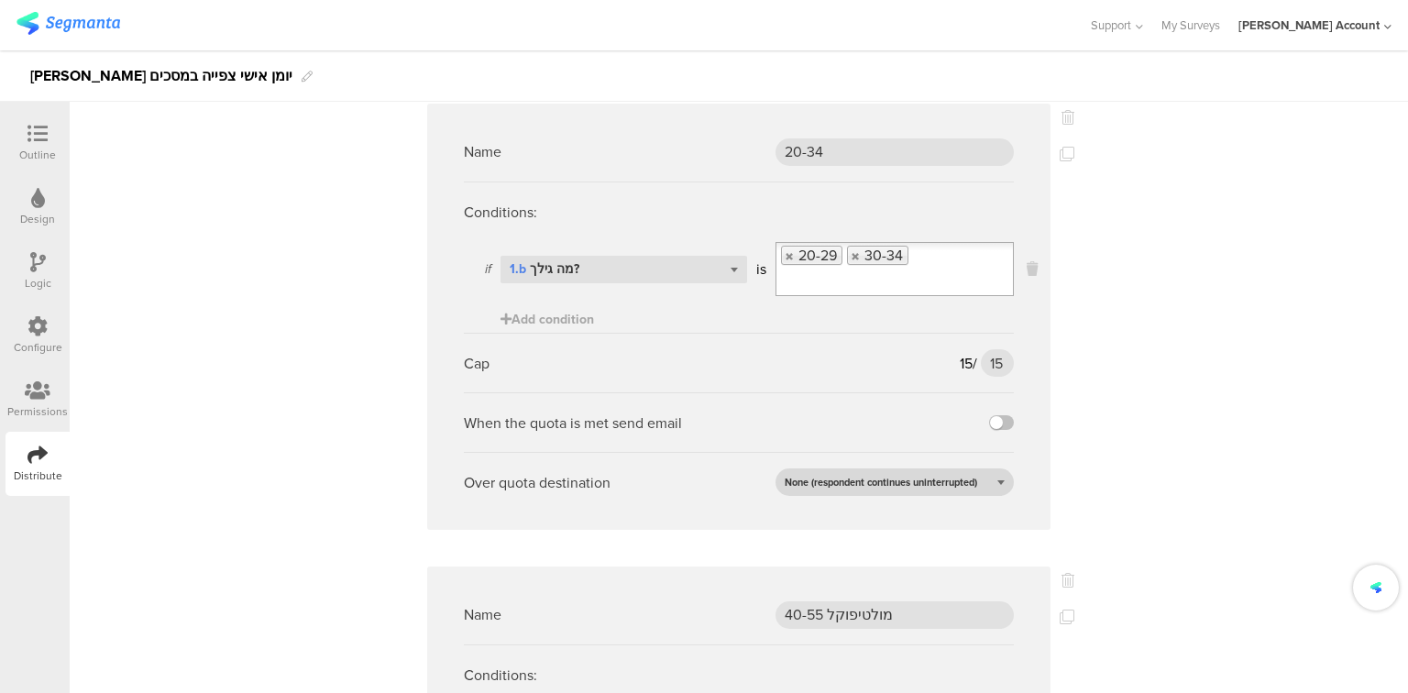
click at [834, 492] on div "None (respondent continues uninterrupted)" at bounding box center [895, 483] width 238 height 28
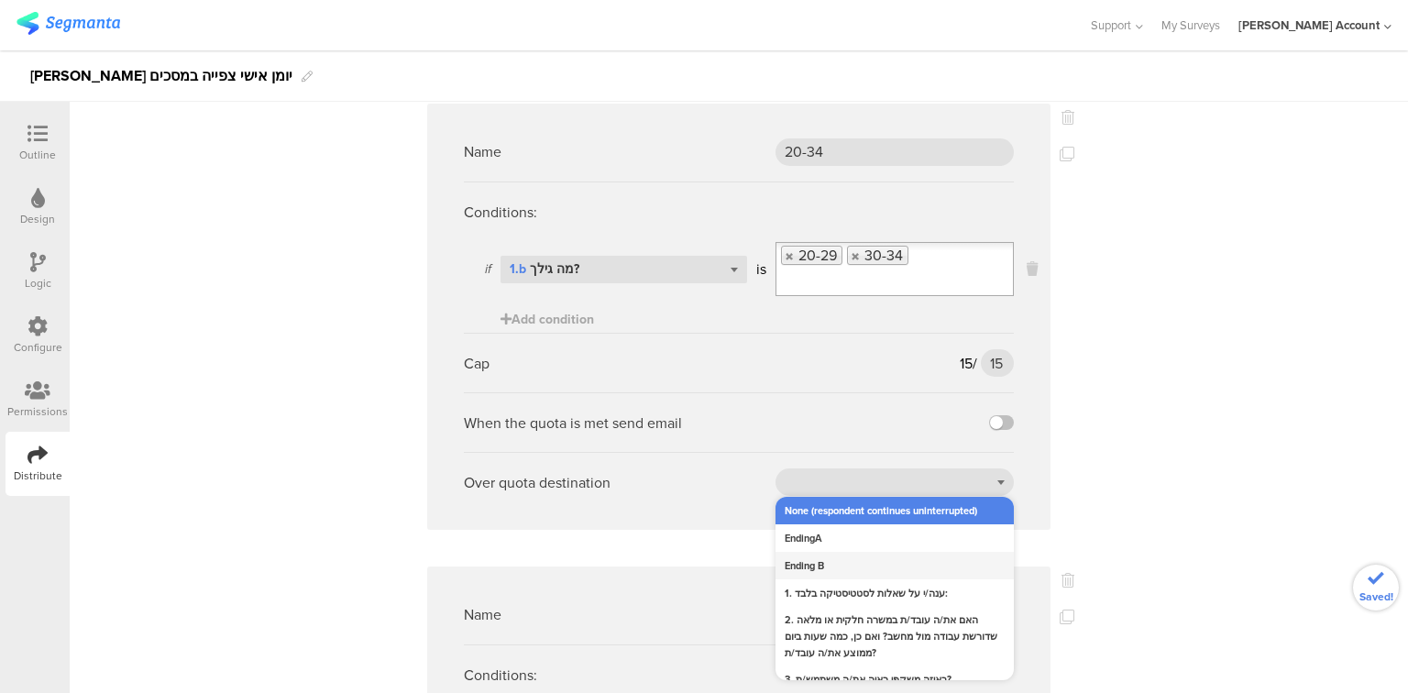
click at [850, 564] on div "Ending B" at bounding box center [895, 566] width 238 height 28
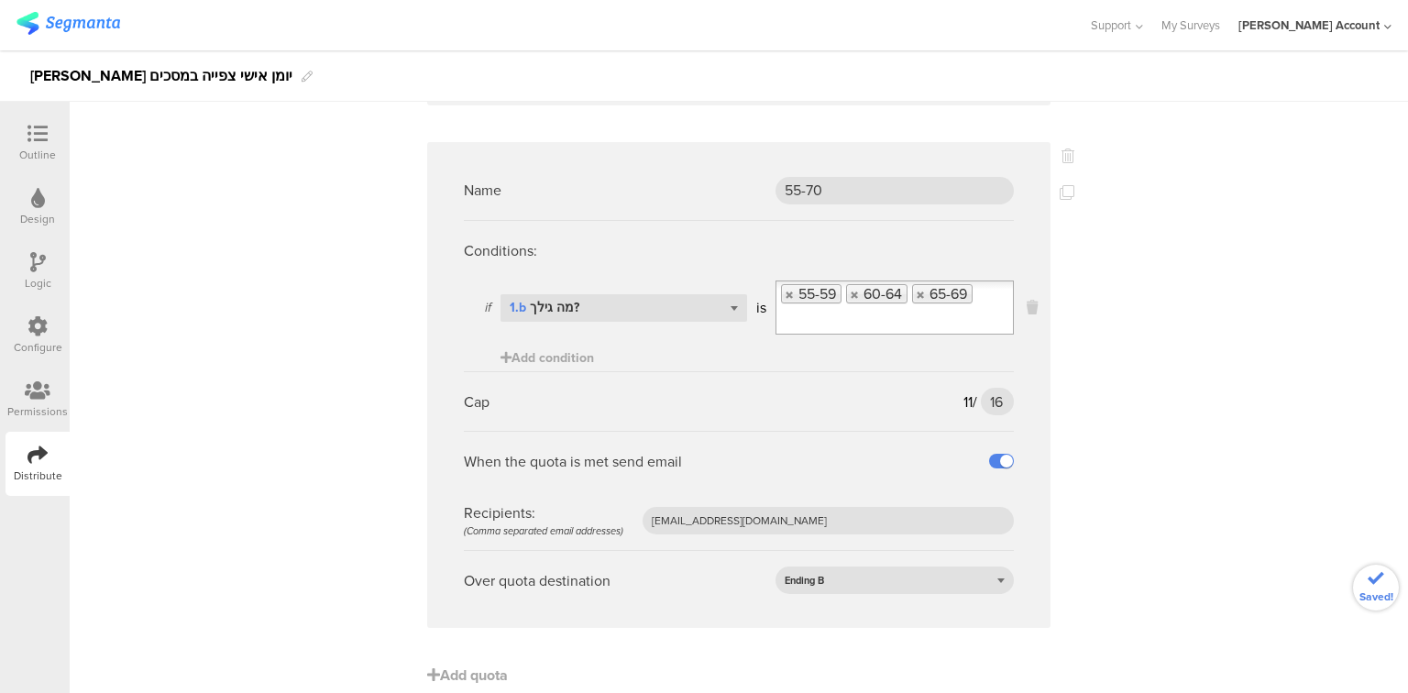
scroll to position [1103, 0]
click at [25, 136] on div at bounding box center [37, 135] width 37 height 23
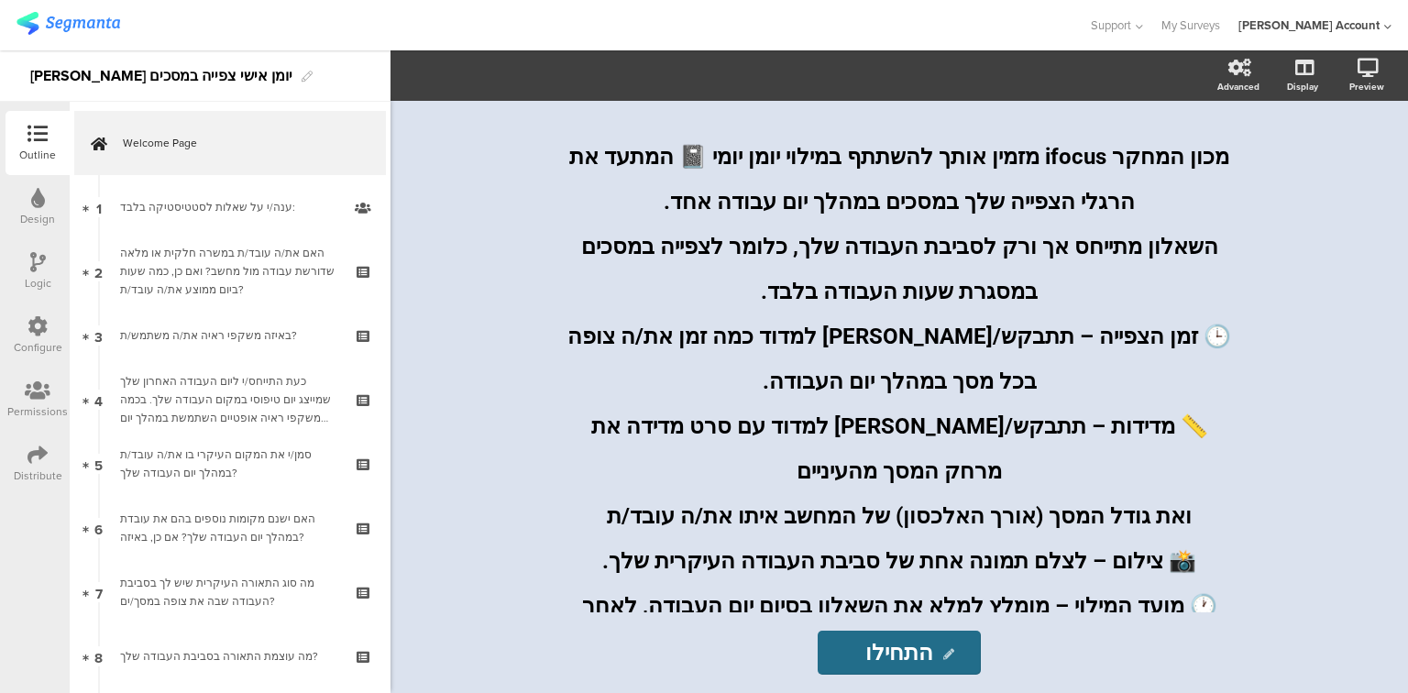
scroll to position [1320, 0]
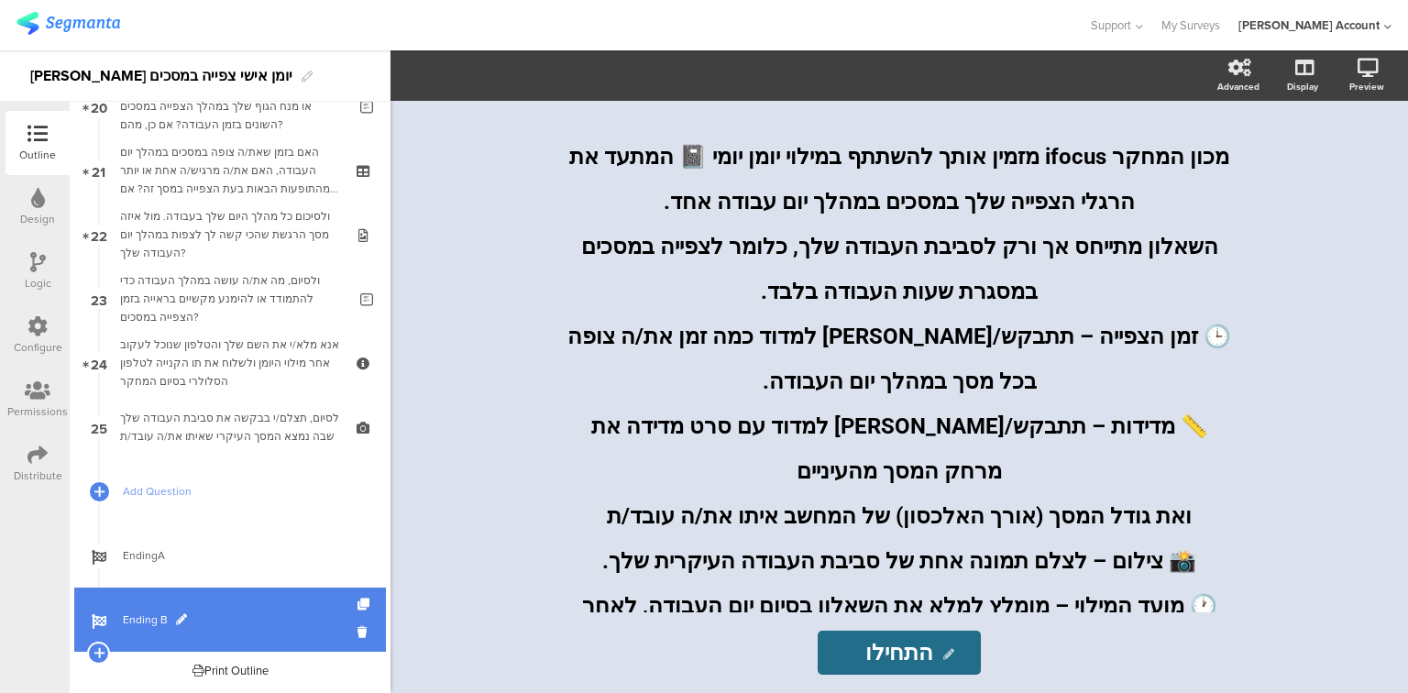
click at [141, 601] on link "Ending B" at bounding box center [230, 620] width 312 height 64
